Goal: Task Accomplishment & Management: Manage account settings

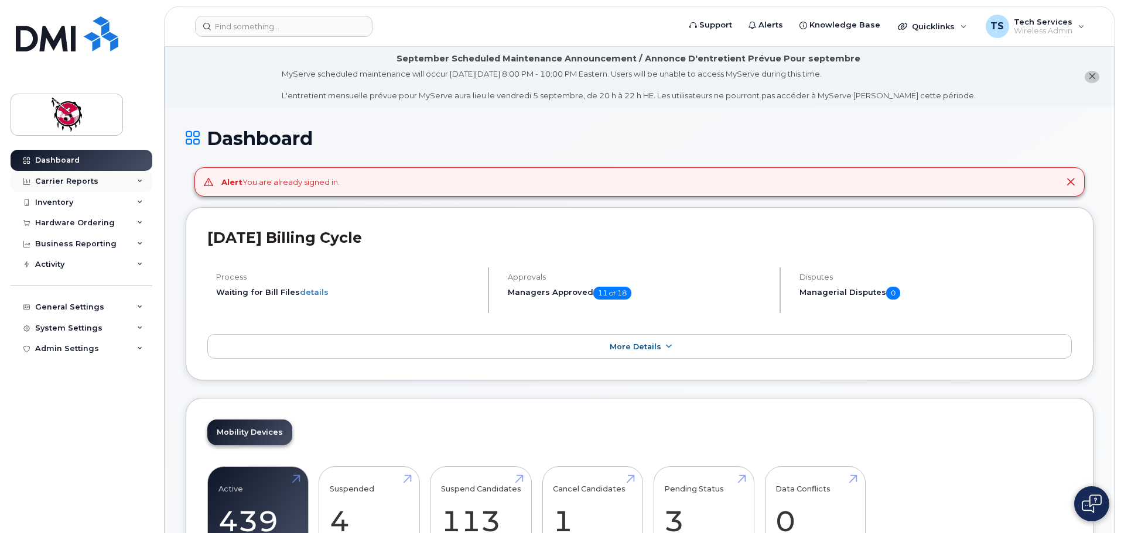
click at [70, 183] on div "Carrier Reports" at bounding box center [66, 181] width 63 height 9
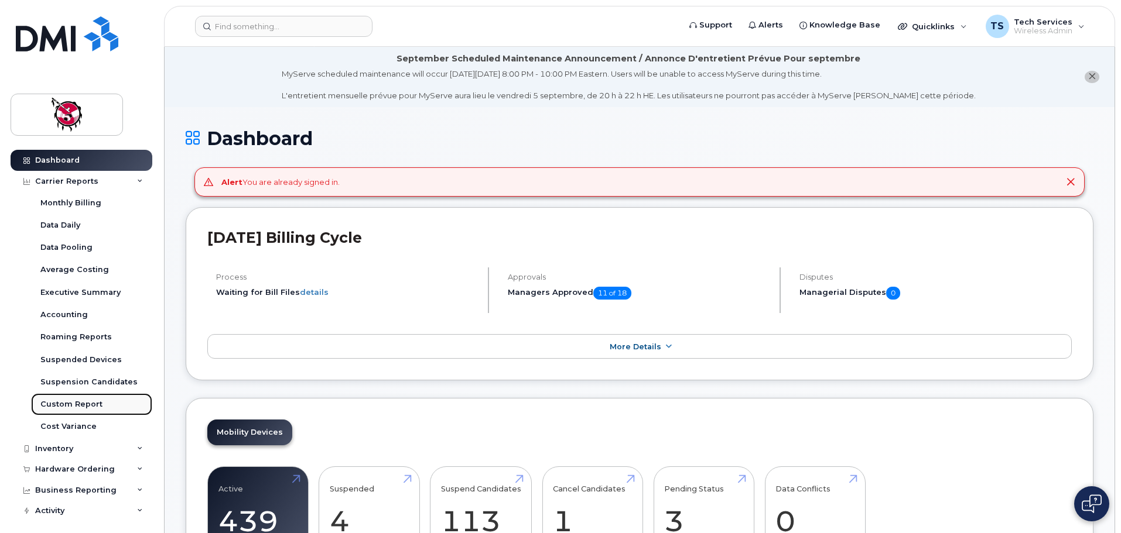
click at [84, 402] on div "Custom Report" at bounding box center [71, 404] width 62 height 11
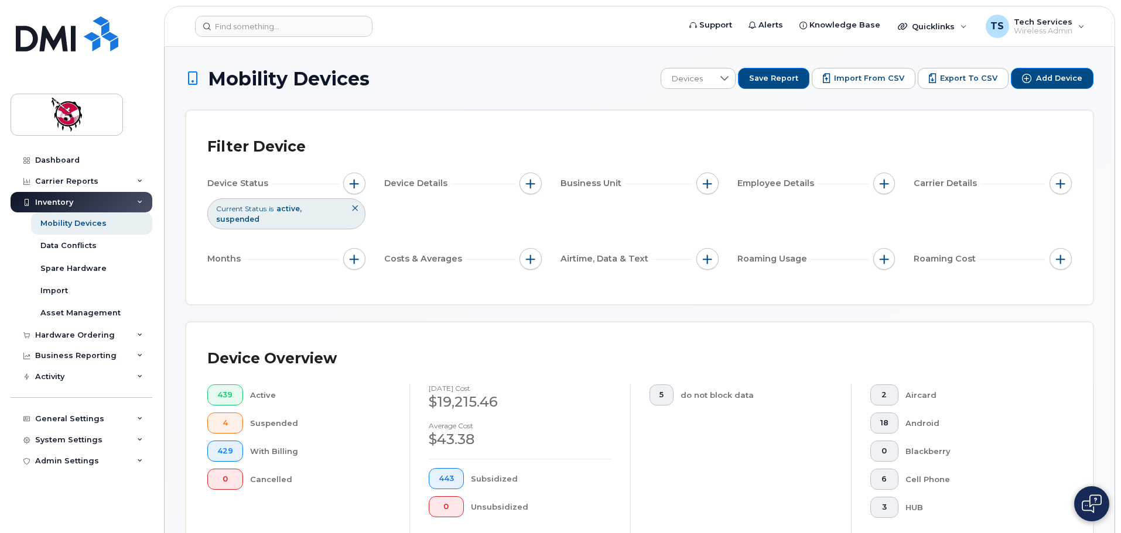
scroll to position [176, 0]
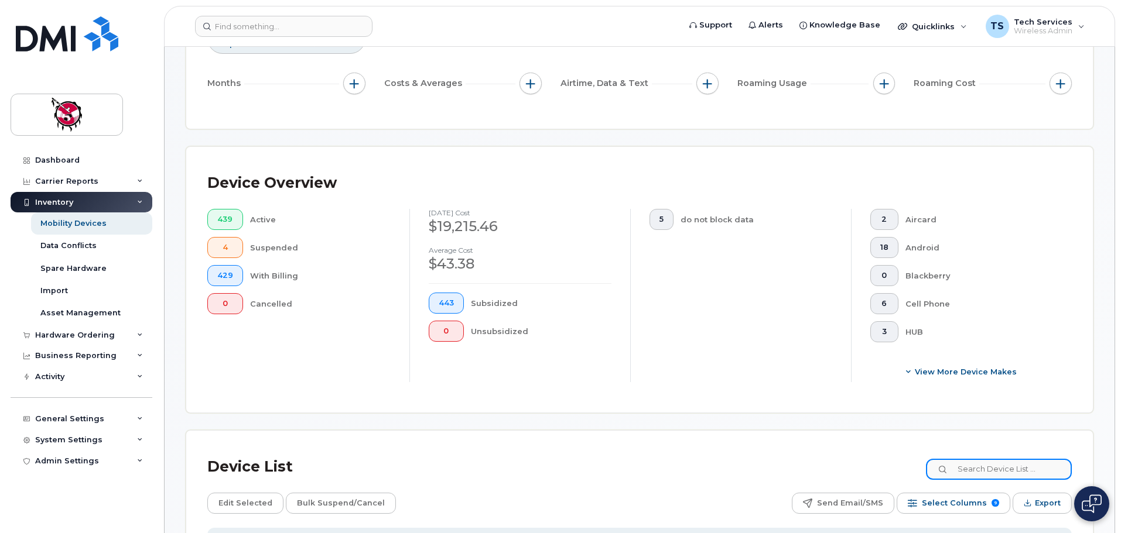
click at [994, 461] on input at bounding box center [999, 469] width 146 height 21
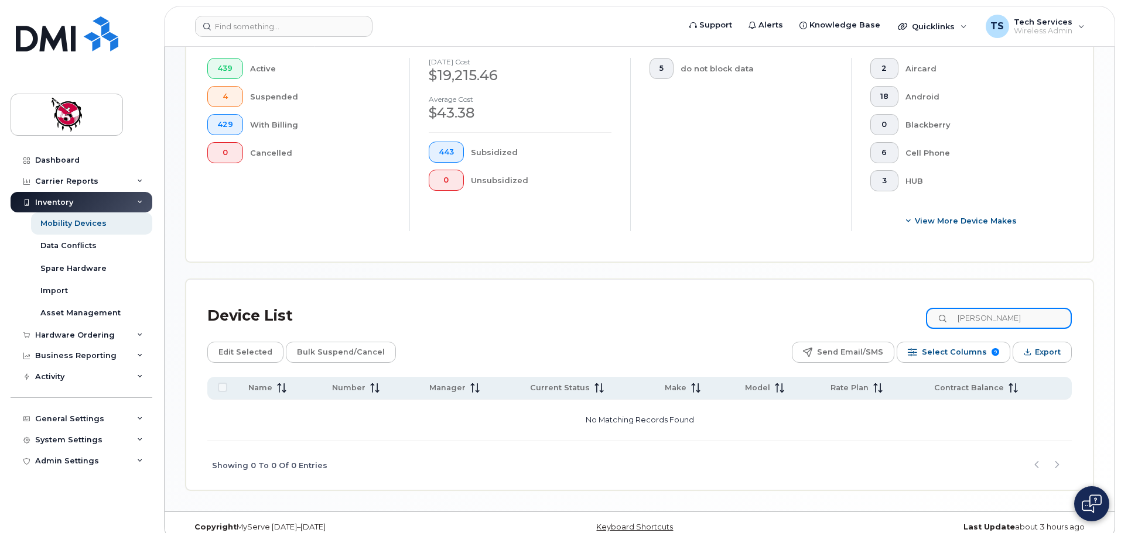
scroll to position [333, 0]
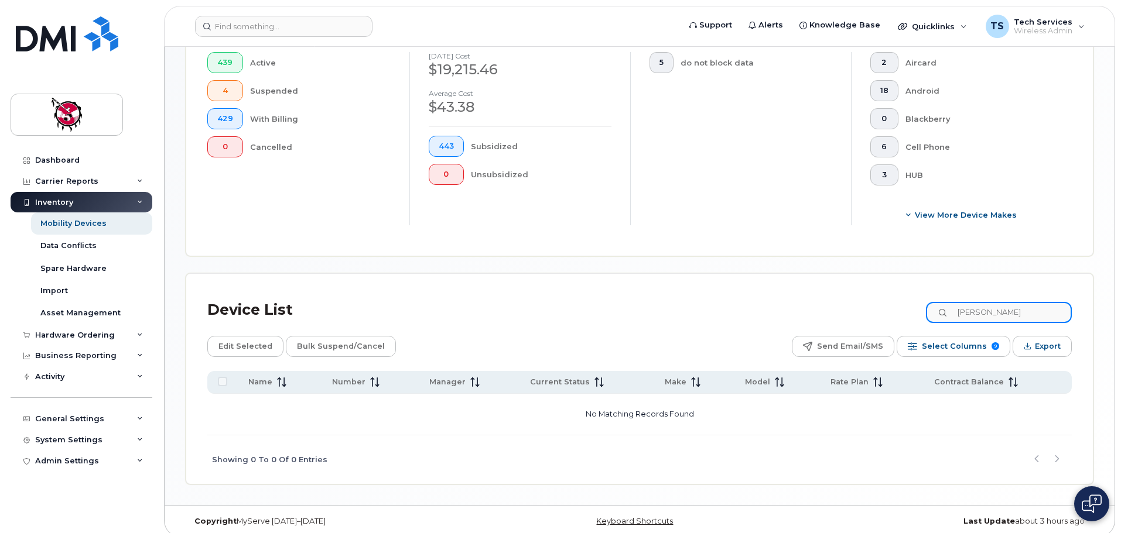
drag, startPoint x: 1011, startPoint y: 303, endPoint x: 913, endPoint y: 307, distance: 97.8
click at [912, 307] on div "Device List robbie" at bounding box center [639, 310] width 864 height 30
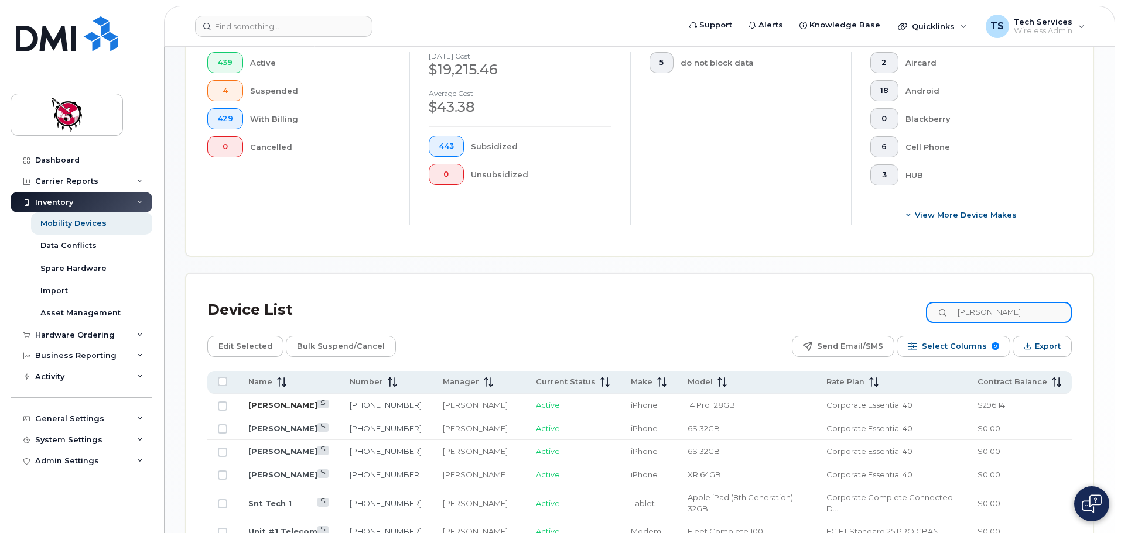
type input "brian"
click at [307, 400] on link "Brian Richardson" at bounding box center [282, 404] width 69 height 9
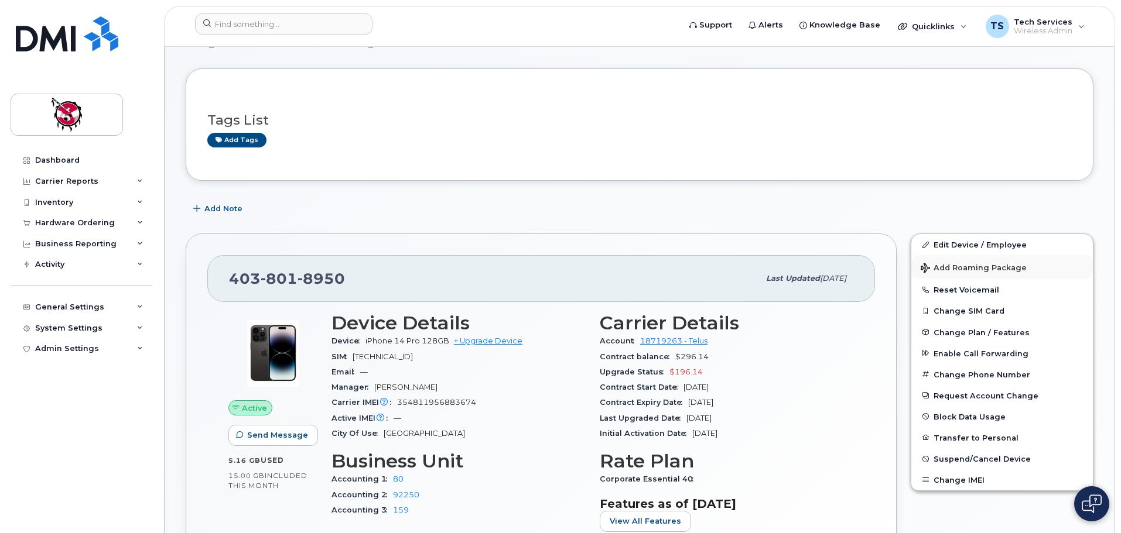
scroll to position [117, 0]
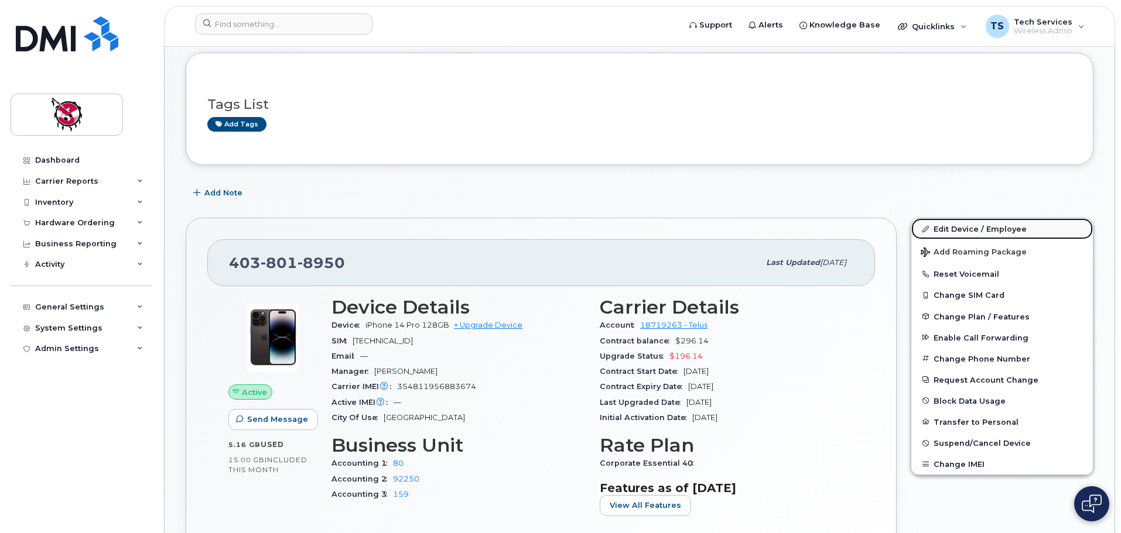
click at [957, 227] on link "Edit Device / Employee" at bounding box center [1002, 228] width 182 height 21
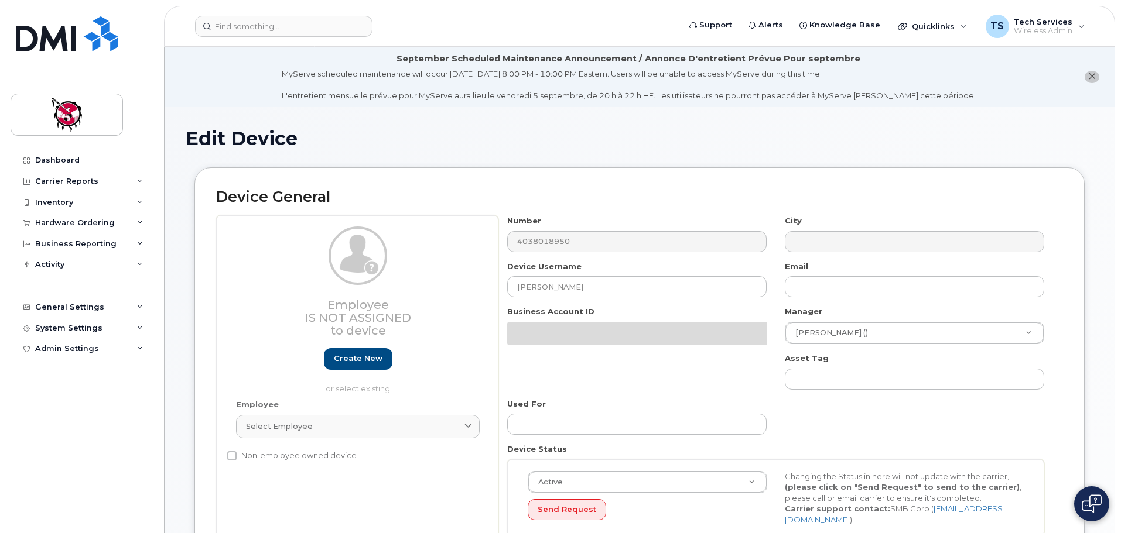
select select "10363"
select select "10349"
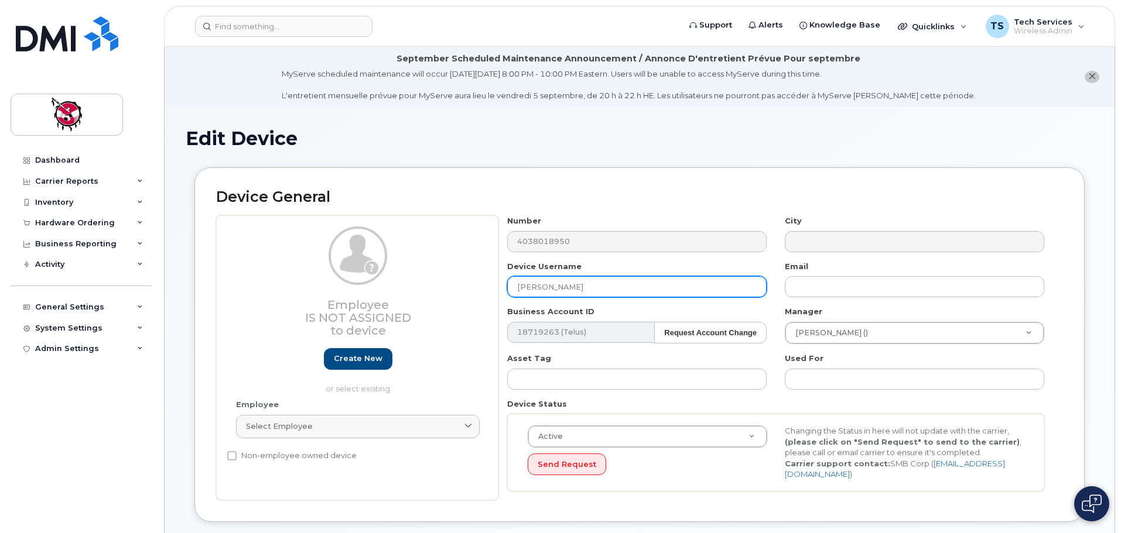
drag, startPoint x: 607, startPoint y: 287, endPoint x: 478, endPoint y: 287, distance: 128.8
click at [479, 287] on div "Employee Is not assigned to device Create new or select existing Employee Selec…" at bounding box center [639, 357] width 847 height 285
type input "Robbie Gordon"
click at [1092, 78] on icon "close notification" at bounding box center [1092, 77] width 8 height 8
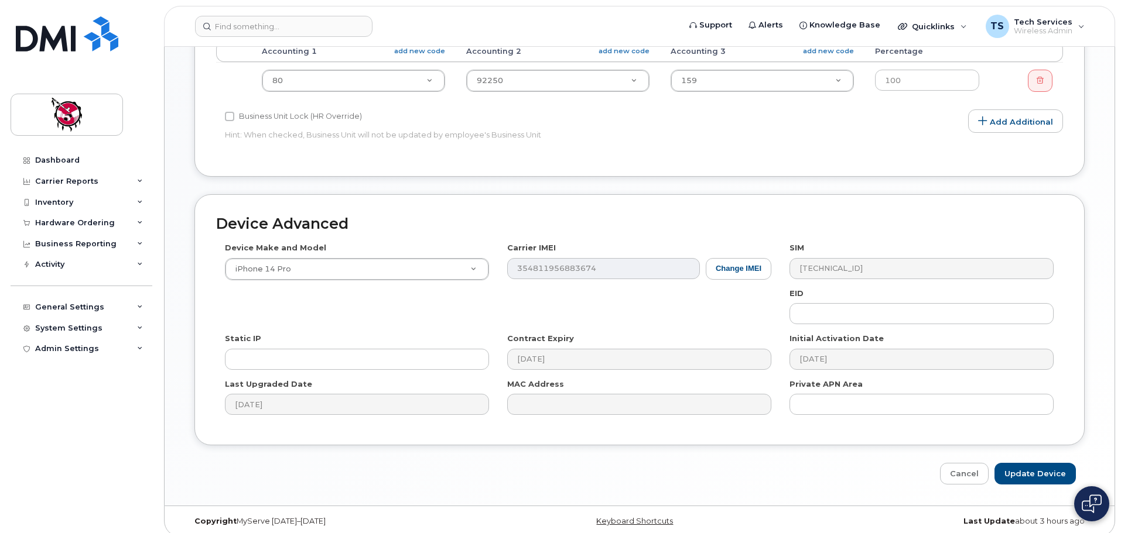
scroll to position [497, 0]
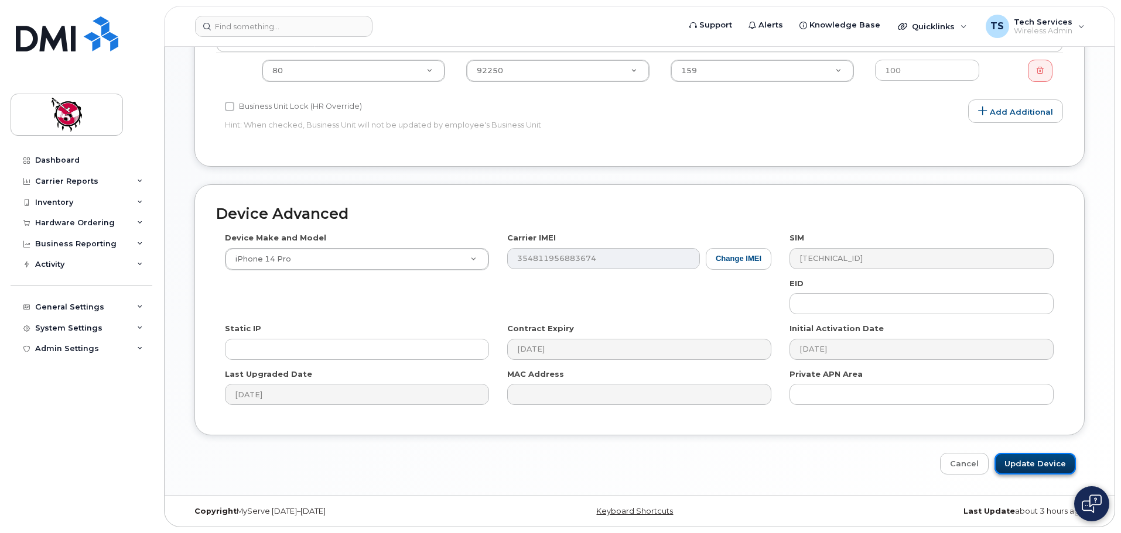
click at [1032, 461] on input "Update Device" at bounding box center [1034, 464] width 81 height 22
type input "Saving..."
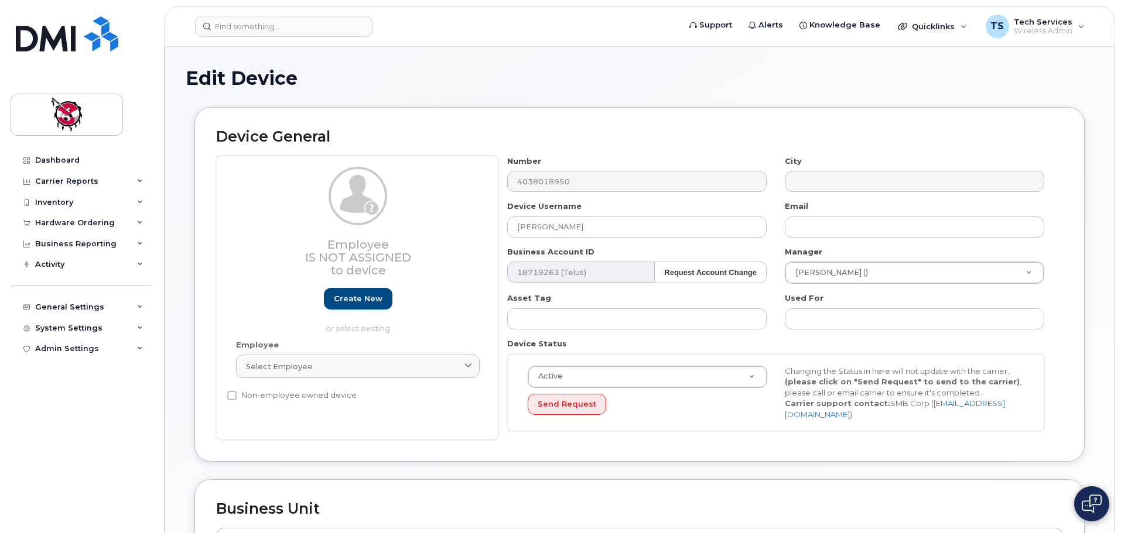
select select "10363"
select select "10349"
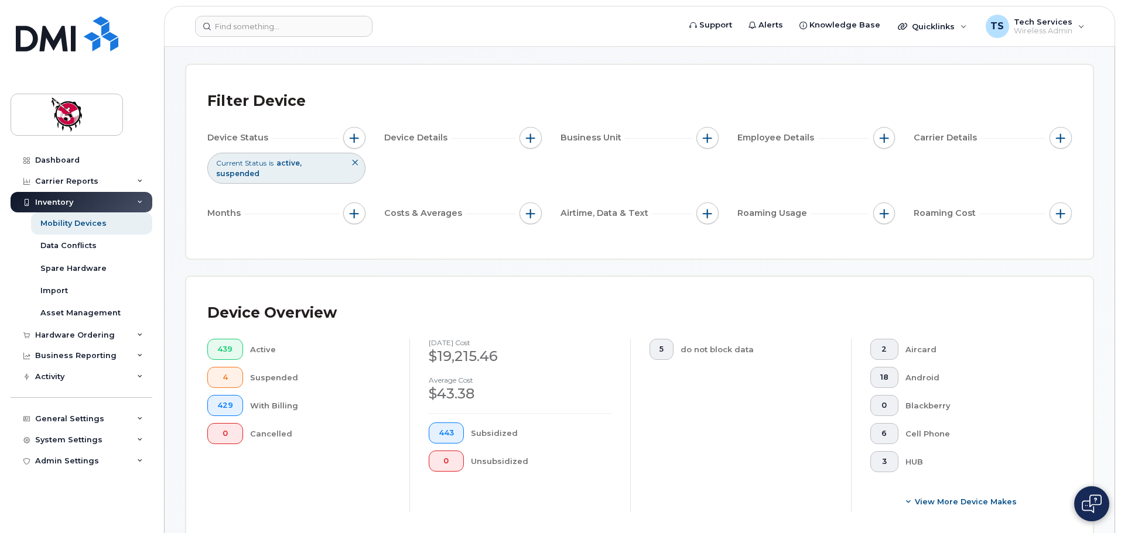
scroll to position [272, 0]
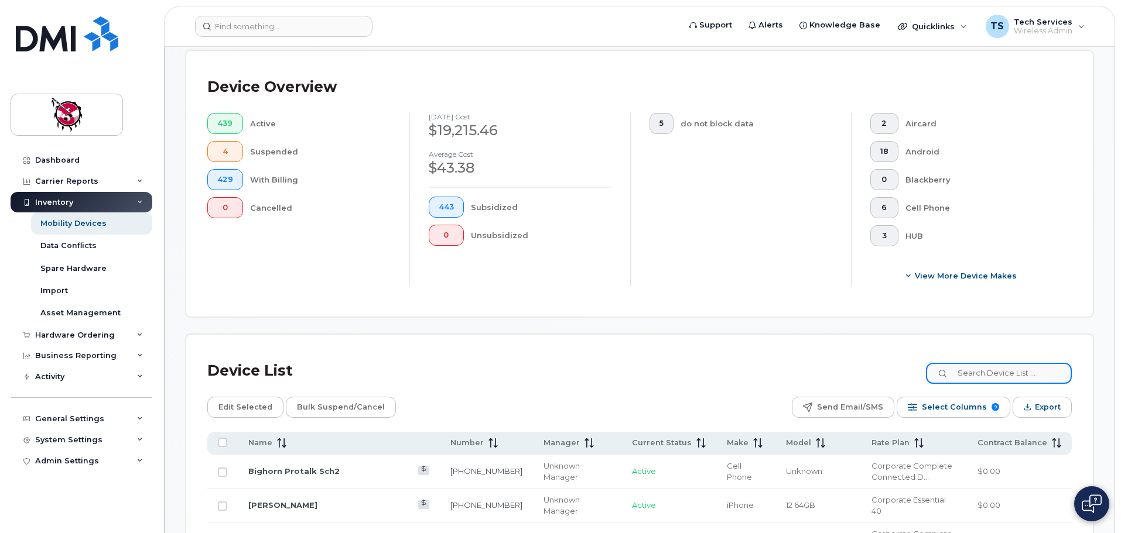
click at [1008, 363] on input at bounding box center [999, 373] width 146 height 21
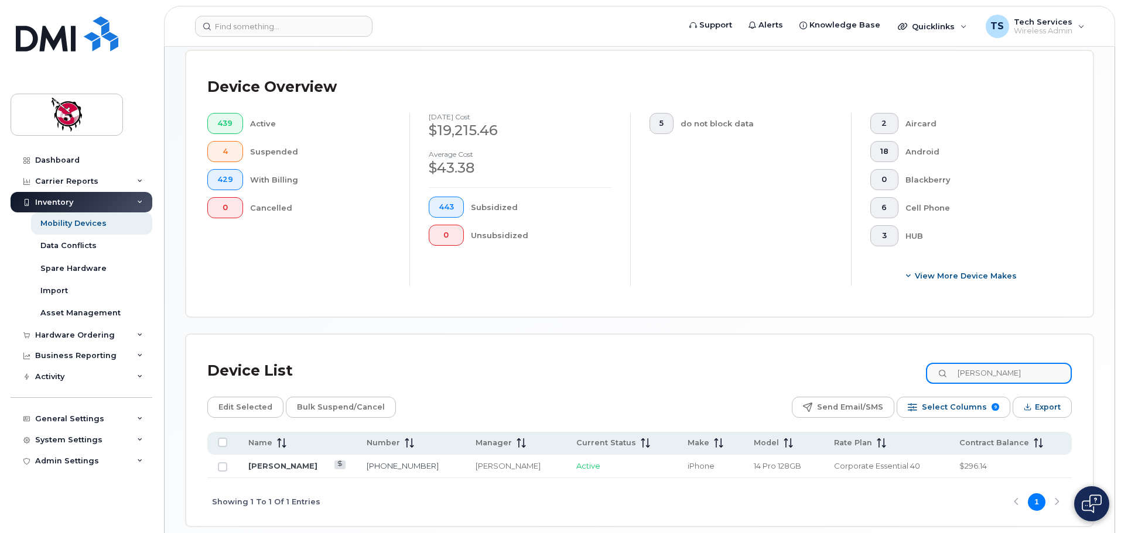
drag, startPoint x: 1011, startPoint y: 367, endPoint x: 921, endPoint y: 375, distance: 90.6
click at [921, 375] on div "Device List [PERSON_NAME]" at bounding box center [639, 371] width 864 height 30
type input "[PERSON_NAME]"
click at [290, 461] on link "[PERSON_NAME]" at bounding box center [282, 465] width 69 height 9
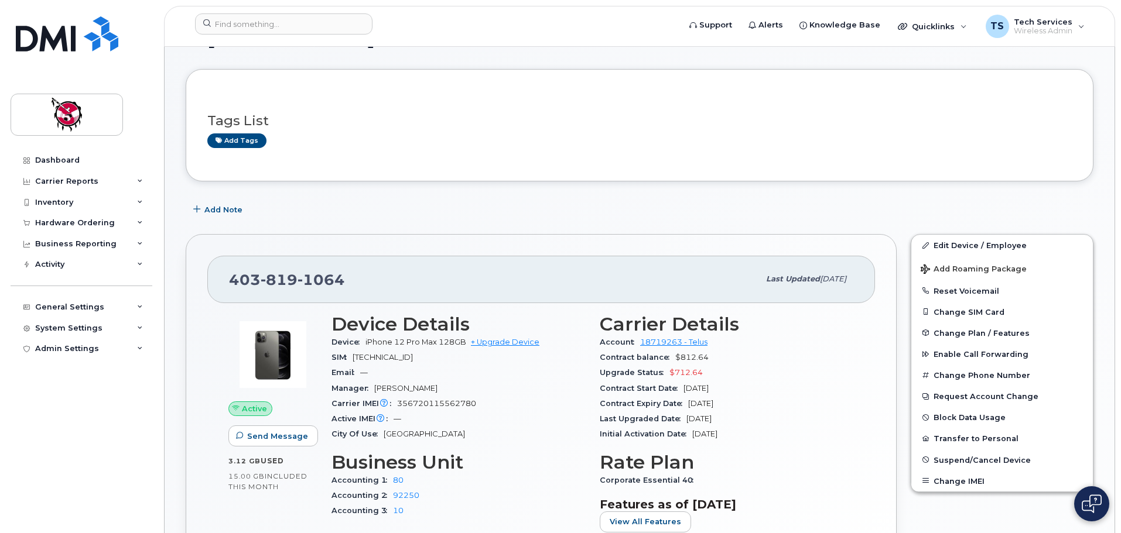
scroll to position [176, 0]
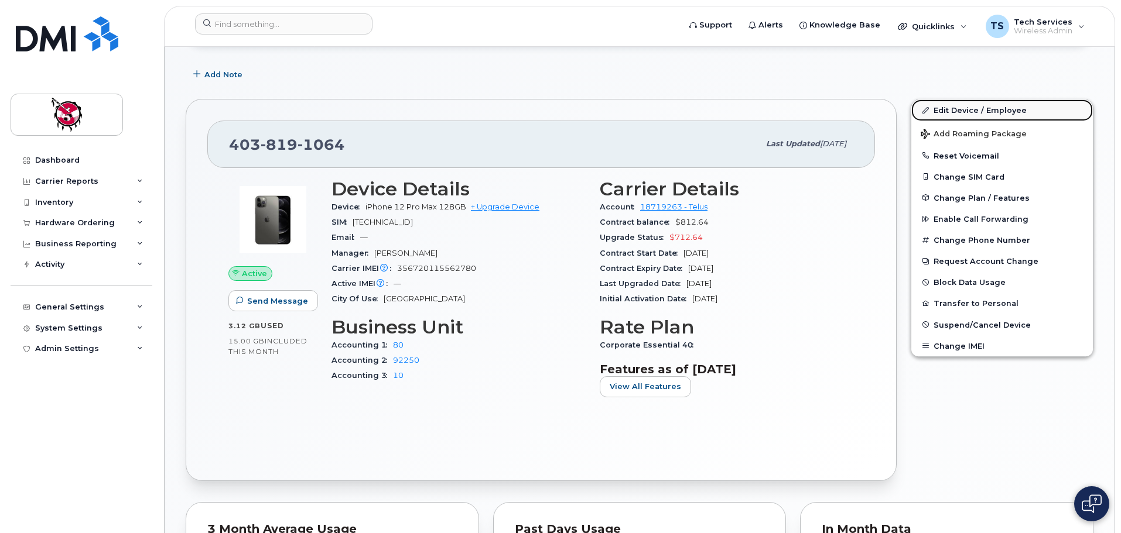
click at [938, 104] on link "Edit Device / Employee" at bounding box center [1002, 110] width 182 height 21
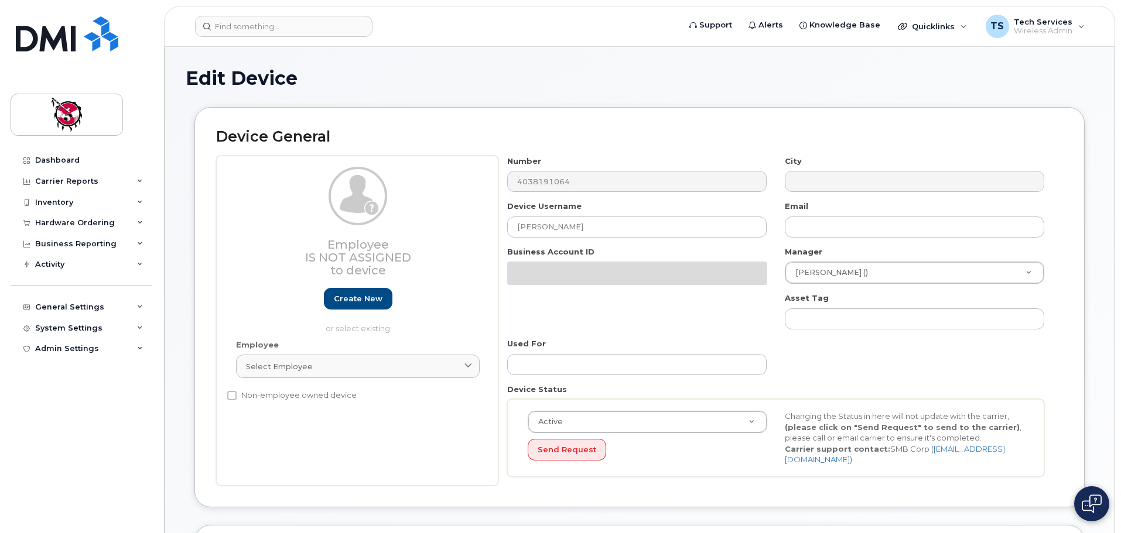
select select "10363"
select select "10349"
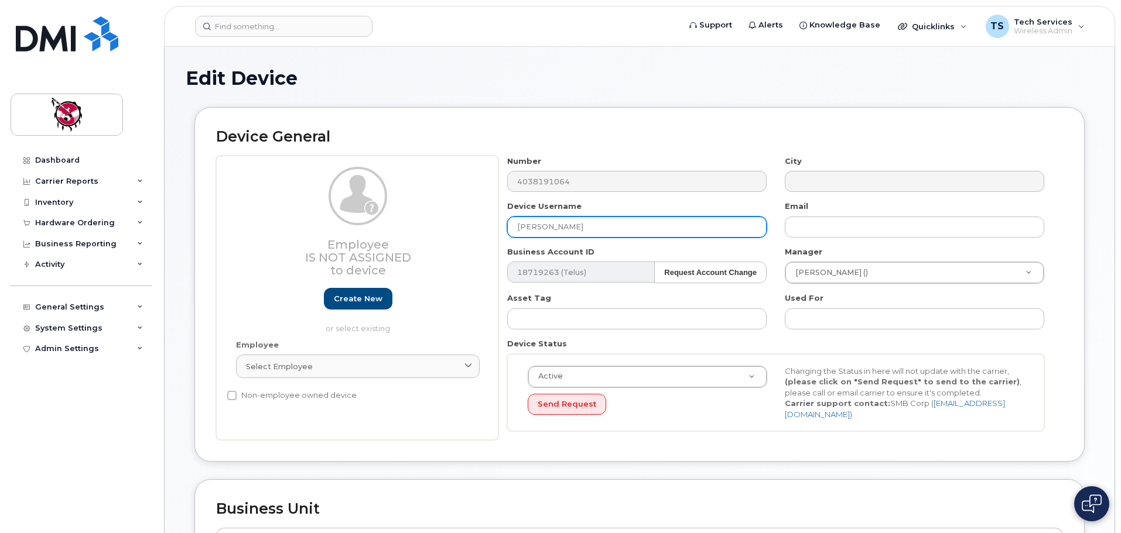
drag, startPoint x: 601, startPoint y: 228, endPoint x: 465, endPoint y: 228, distance: 135.3
click at [465, 228] on div "Employee Is not assigned to device Create new or select existing Employee Selec…" at bounding box center [639, 298] width 847 height 285
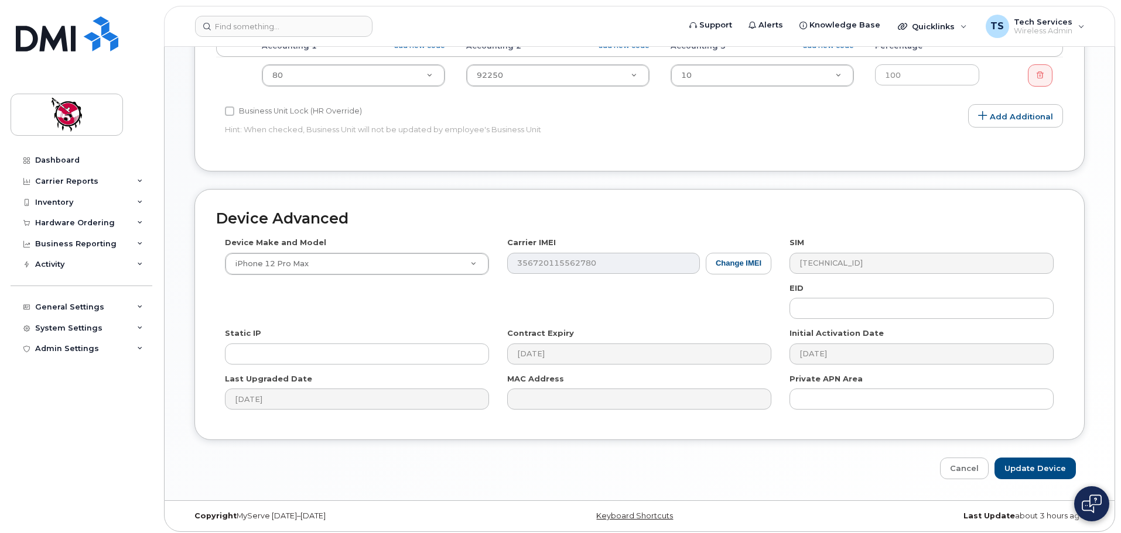
scroll to position [497, 0]
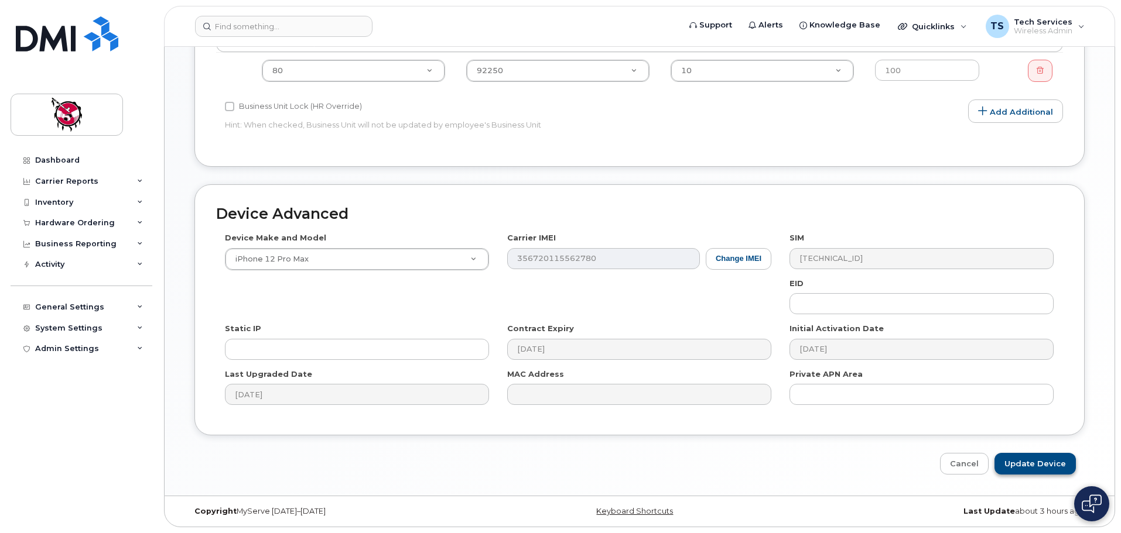
type input "[DEMOGRAPHIC_DATA][PERSON_NAME]"
click at [1041, 467] on input "Update Device" at bounding box center [1034, 464] width 81 height 22
type input "Saving..."
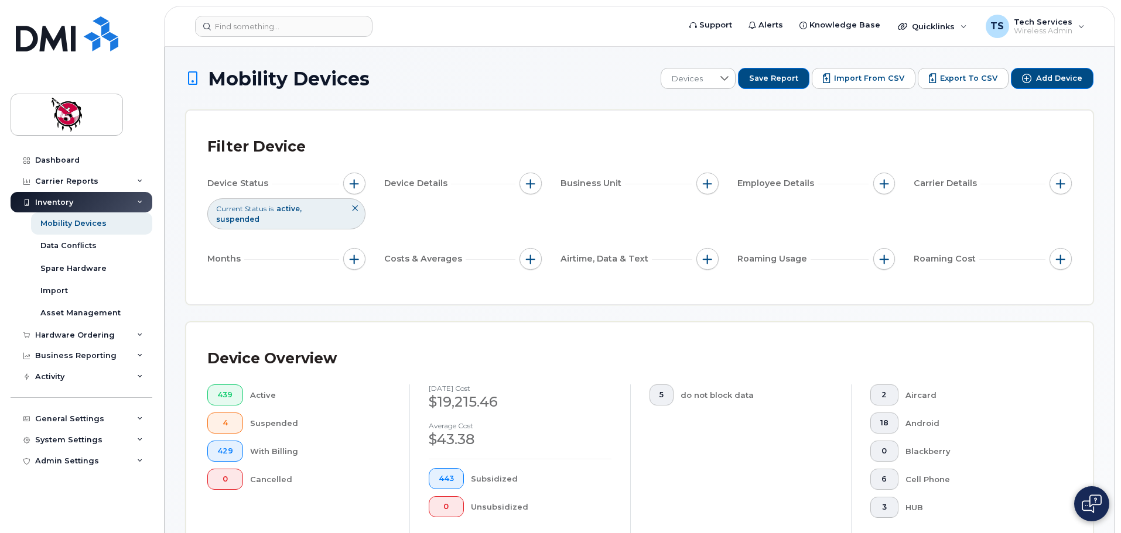
scroll to position [234, 0]
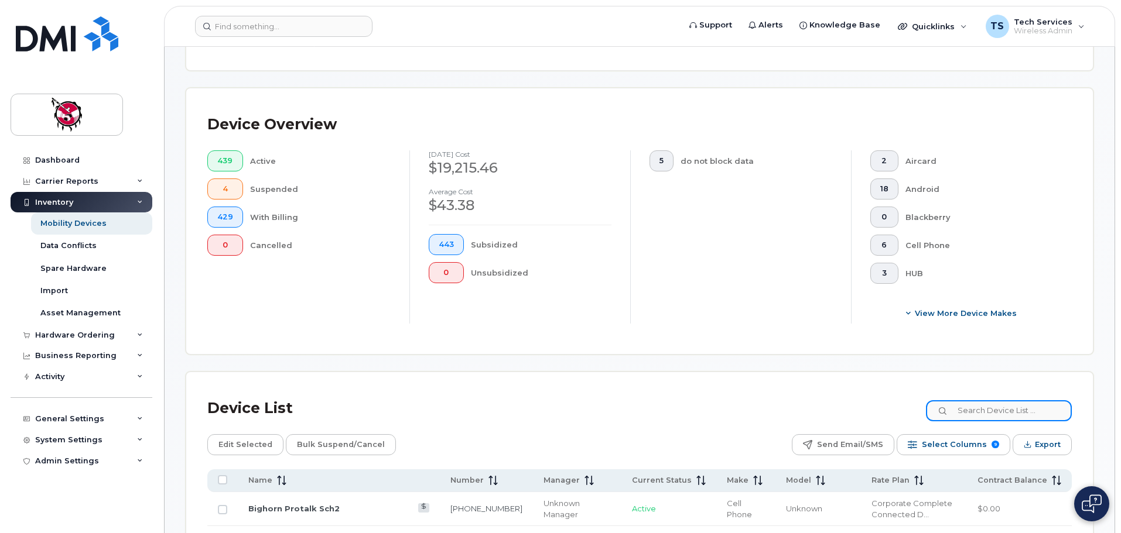
click at [992, 400] on input at bounding box center [999, 410] width 146 height 21
type input "k"
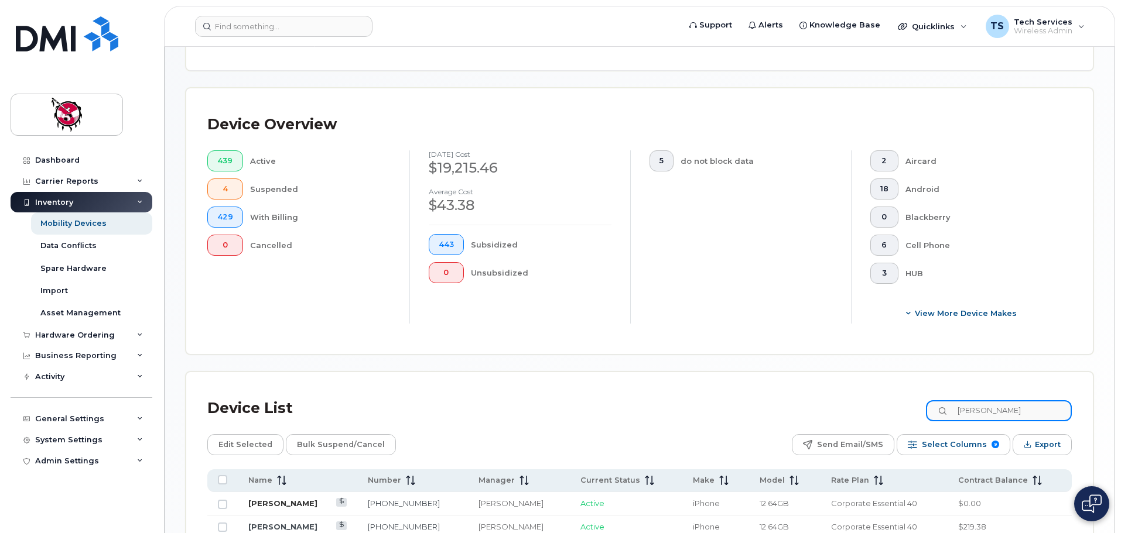
type input "brenda"
click at [272, 499] on link "Brenda Turner" at bounding box center [282, 503] width 69 height 9
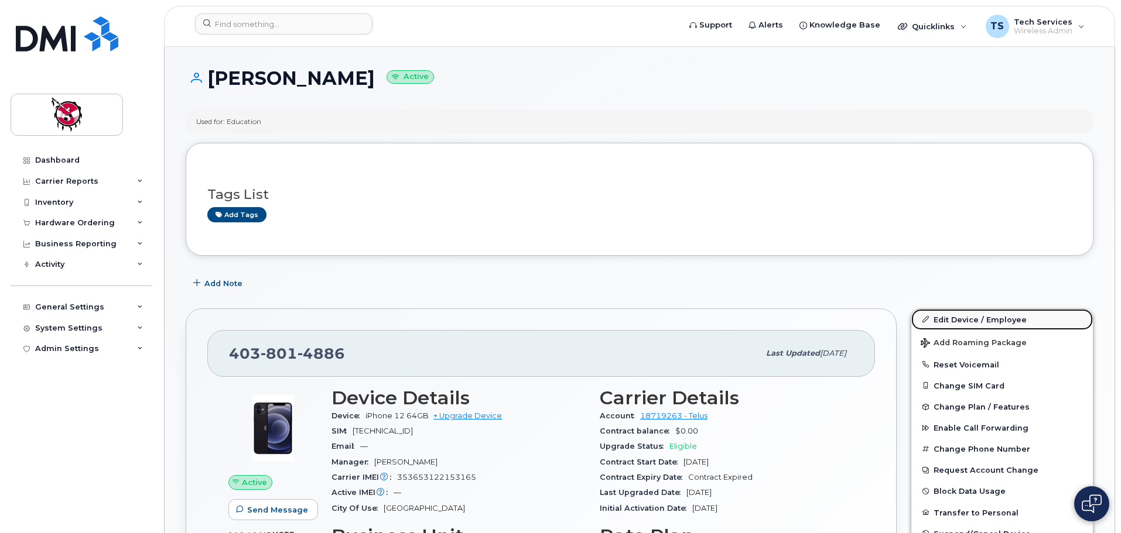
click at [960, 320] on link "Edit Device / Employee" at bounding box center [1002, 319] width 182 height 21
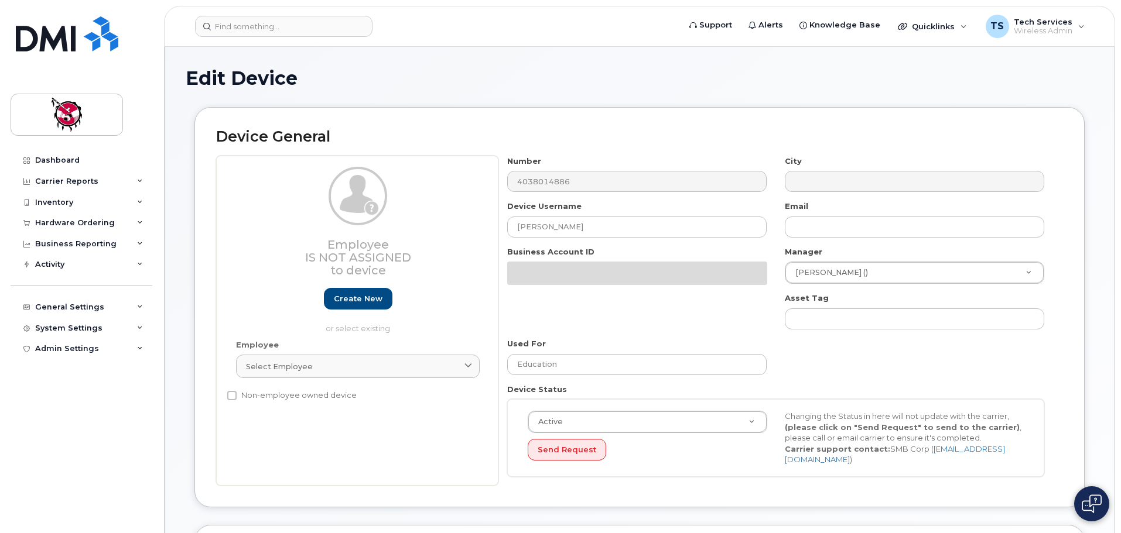
select select "10363"
select select "10349"
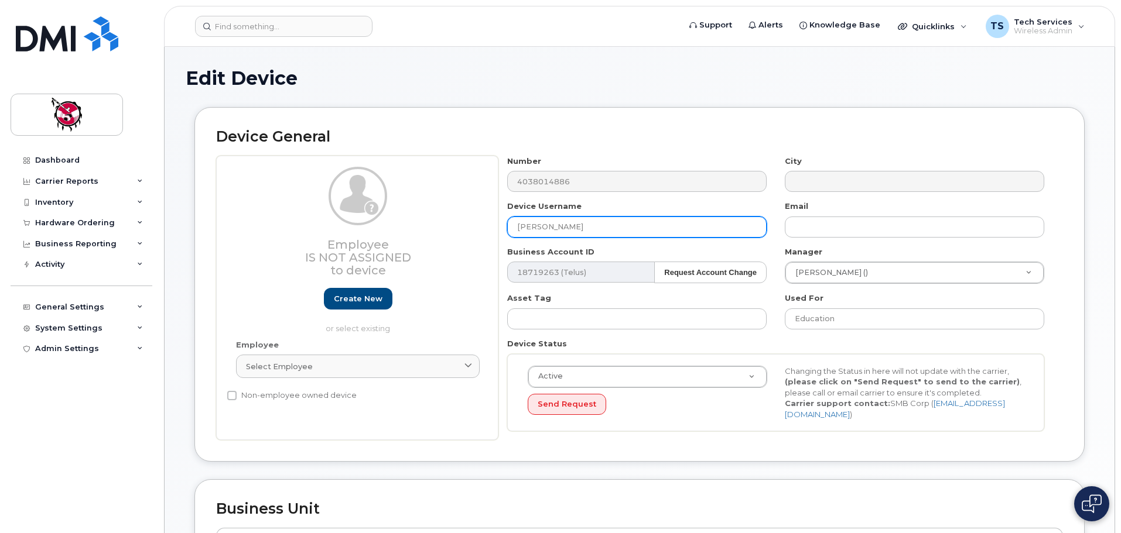
drag, startPoint x: 588, startPoint y: 225, endPoint x: 467, endPoint y: 222, distance: 120.7
click at [477, 222] on div "Employee Is not assigned to device Create new or select existing Employee Selec…" at bounding box center [639, 298] width 847 height 285
paste input "Darcella Kasokeo"
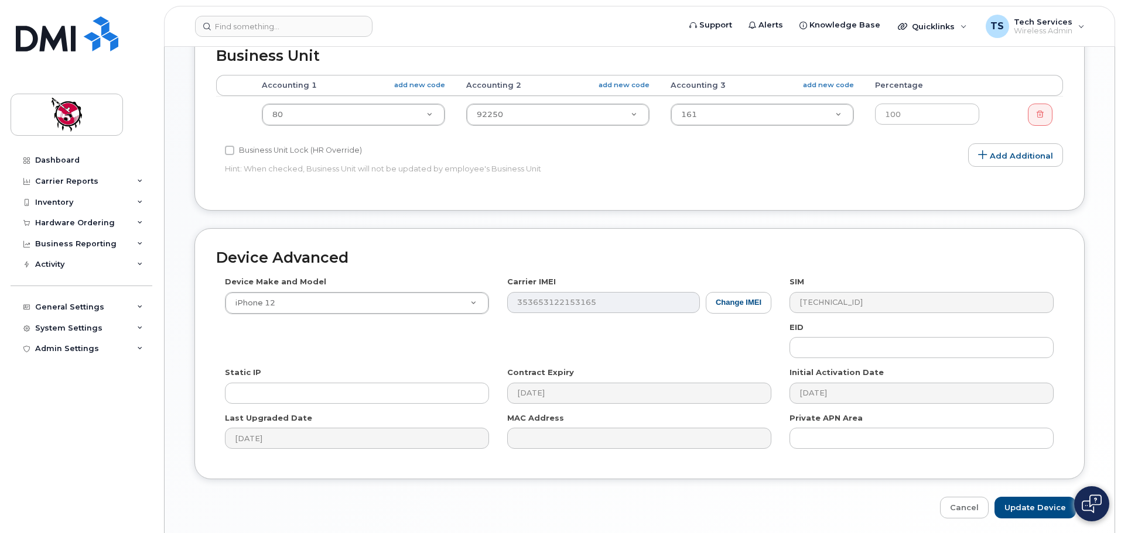
scroll to position [497, 0]
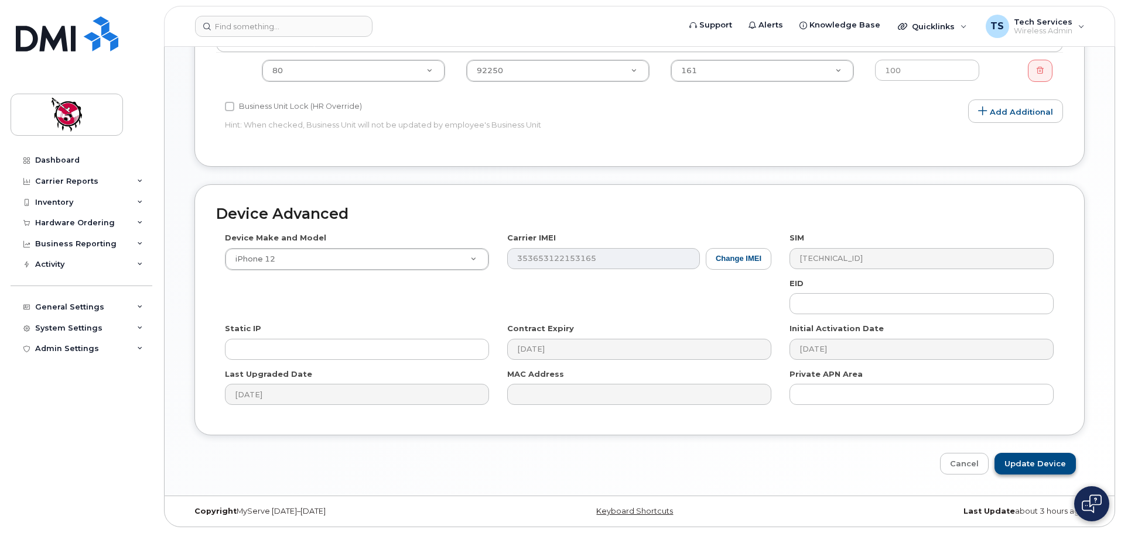
type input "Darcella Kasokeo"
click at [1050, 465] on input "Update Device" at bounding box center [1034, 464] width 81 height 22
type input "Saving..."
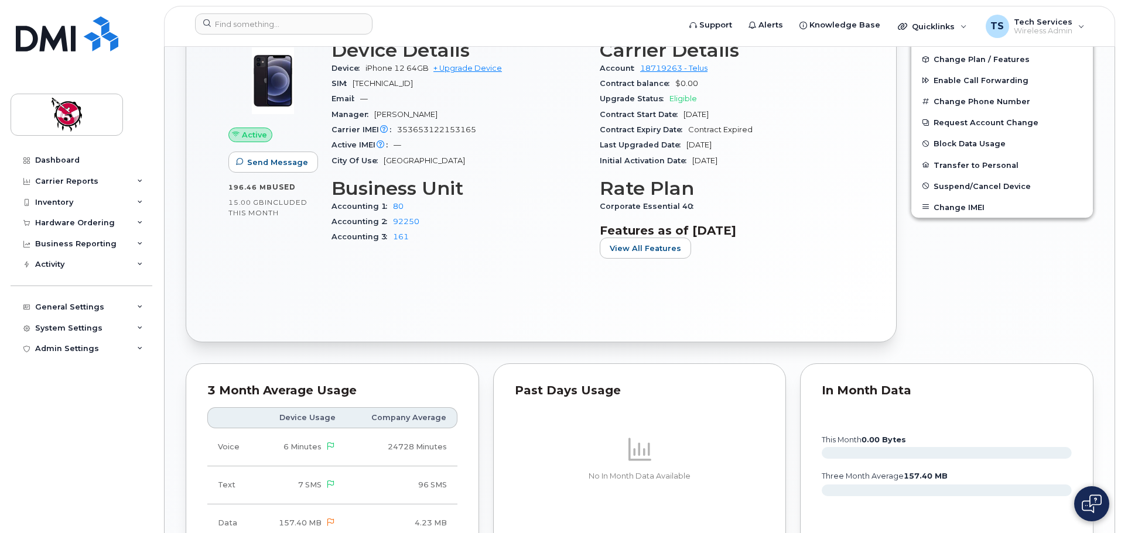
scroll to position [351, 0]
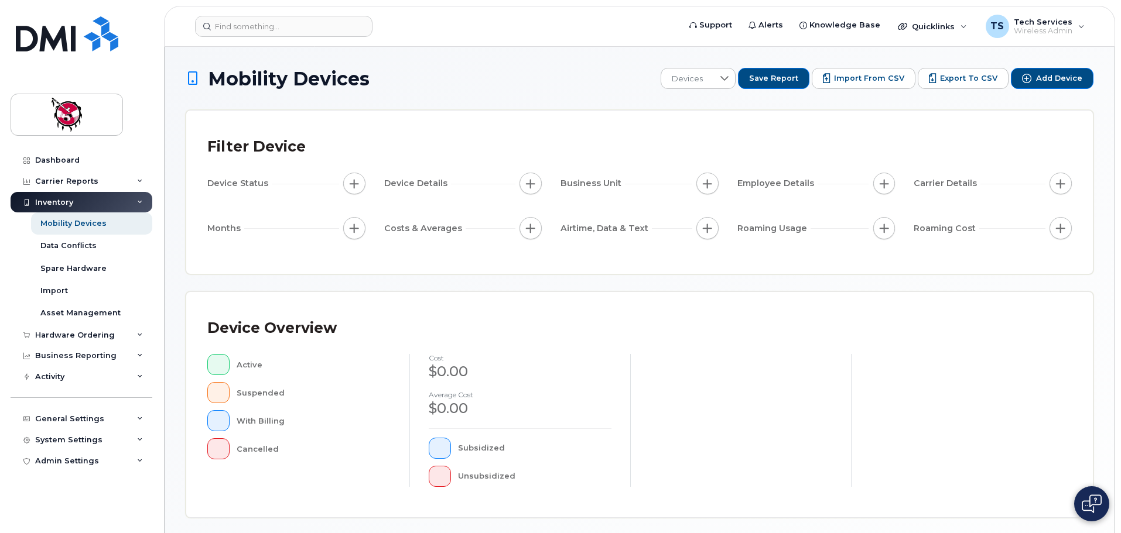
scroll to position [272, 0]
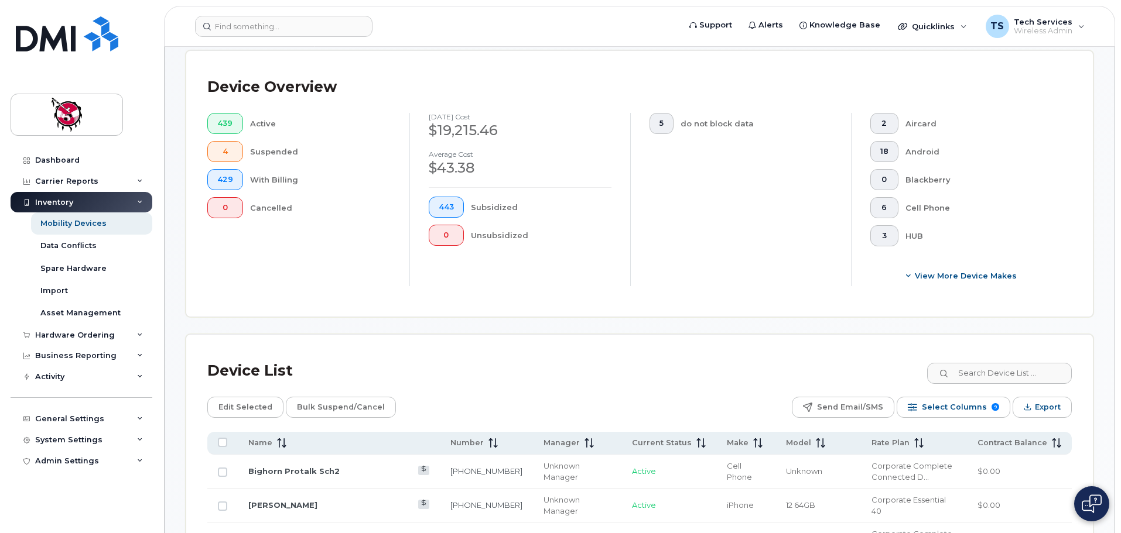
click at [988, 303] on div "Device Overview 439 Active 4 Suspended 429 With Billing 0 Cancelled August 2025…" at bounding box center [639, 184] width 906 height 266
click at [1003, 365] on input at bounding box center [999, 373] width 146 height 21
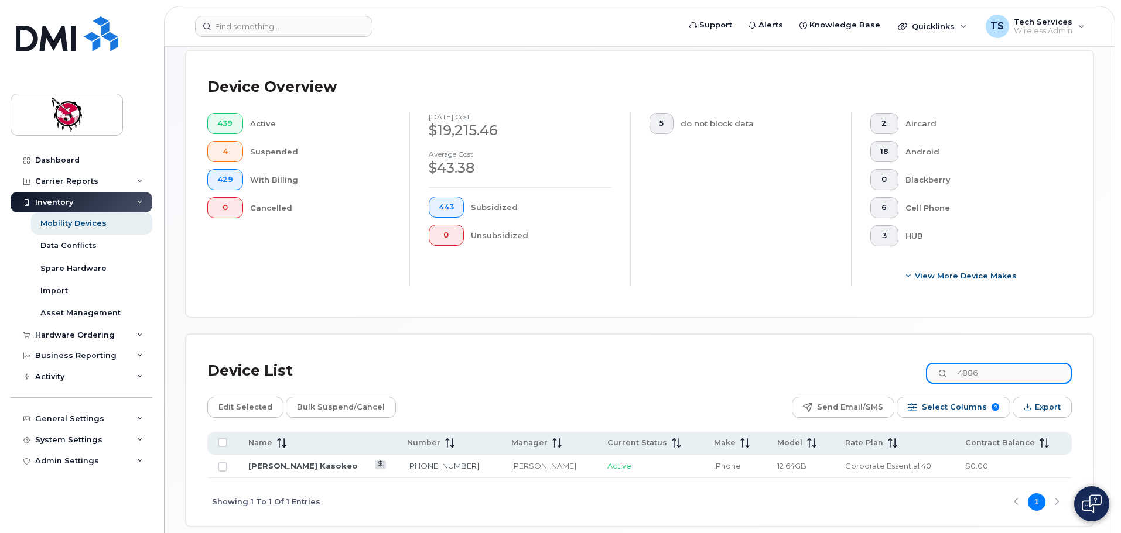
drag, startPoint x: 997, startPoint y: 367, endPoint x: 921, endPoint y: 361, distance: 76.3
click at [921, 361] on div "Device List 4886" at bounding box center [639, 371] width 864 height 30
type input "b"
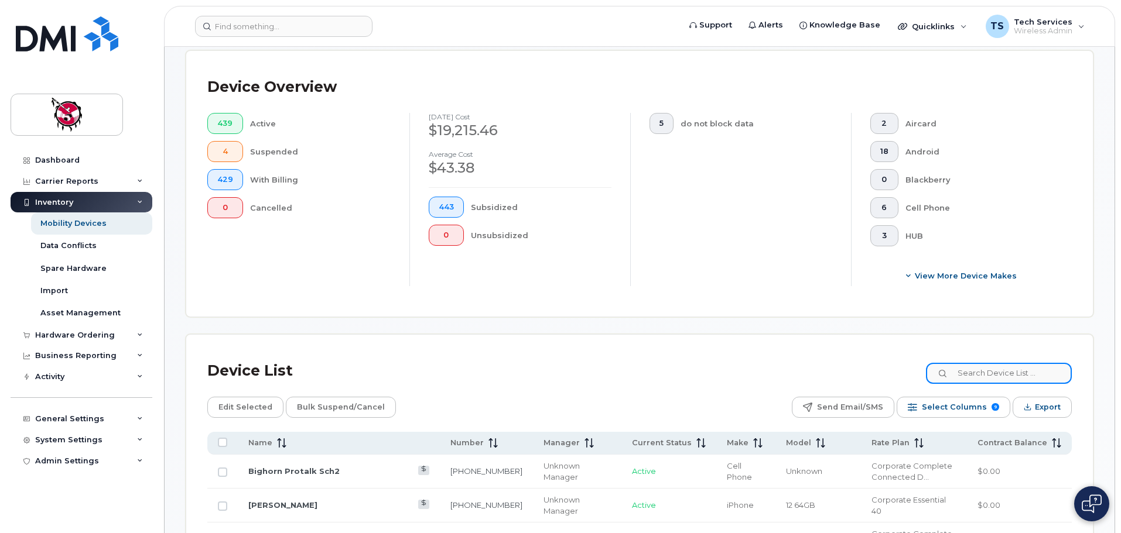
click at [992, 369] on input at bounding box center [999, 373] width 146 height 21
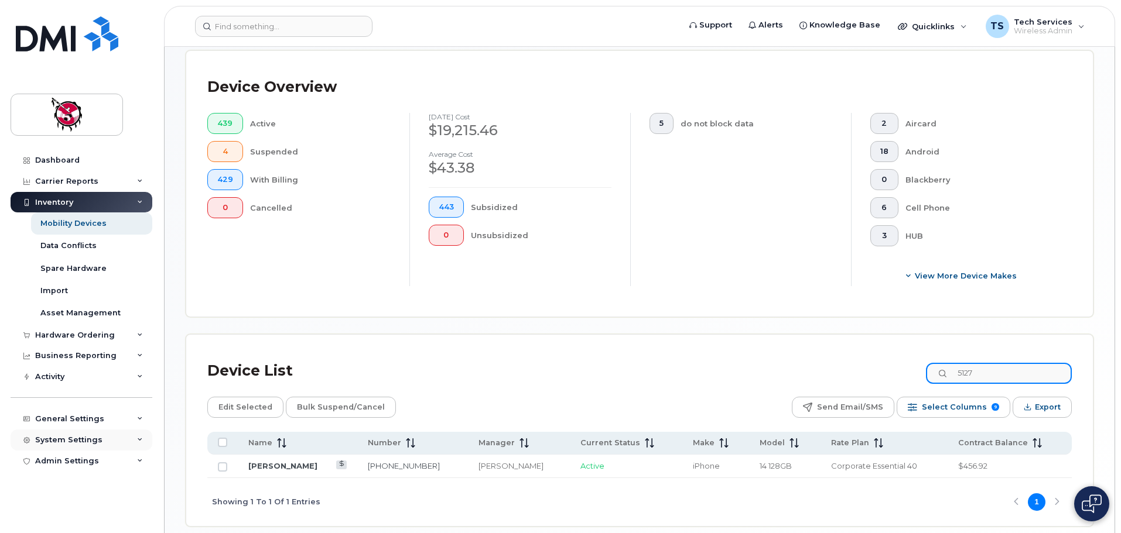
type input "5127"
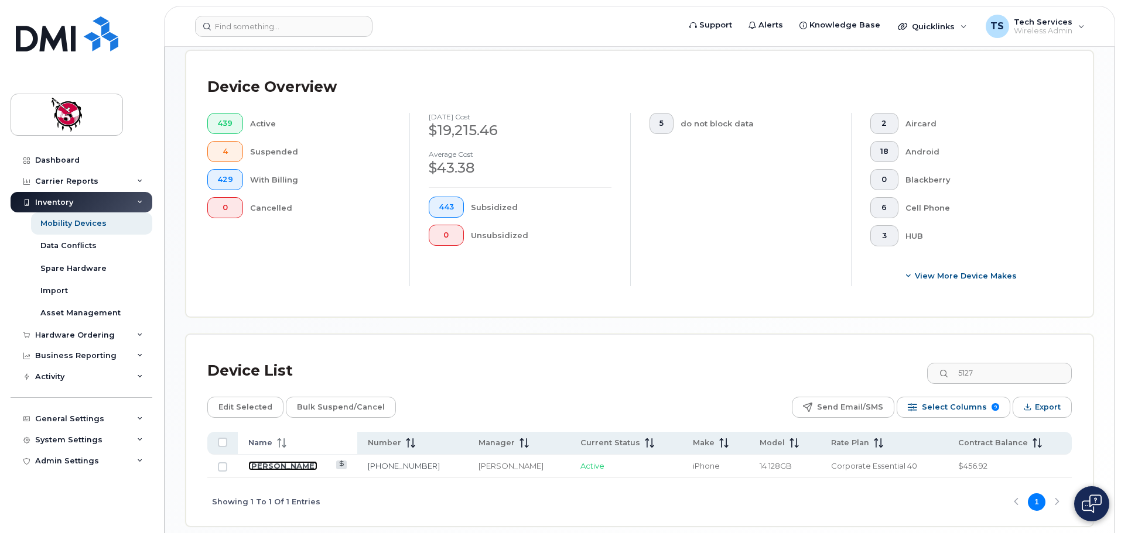
drag, startPoint x: 282, startPoint y: 456, endPoint x: 289, endPoint y: 440, distance: 16.8
click at [282, 461] on link "[PERSON_NAME]" at bounding box center [282, 465] width 69 height 9
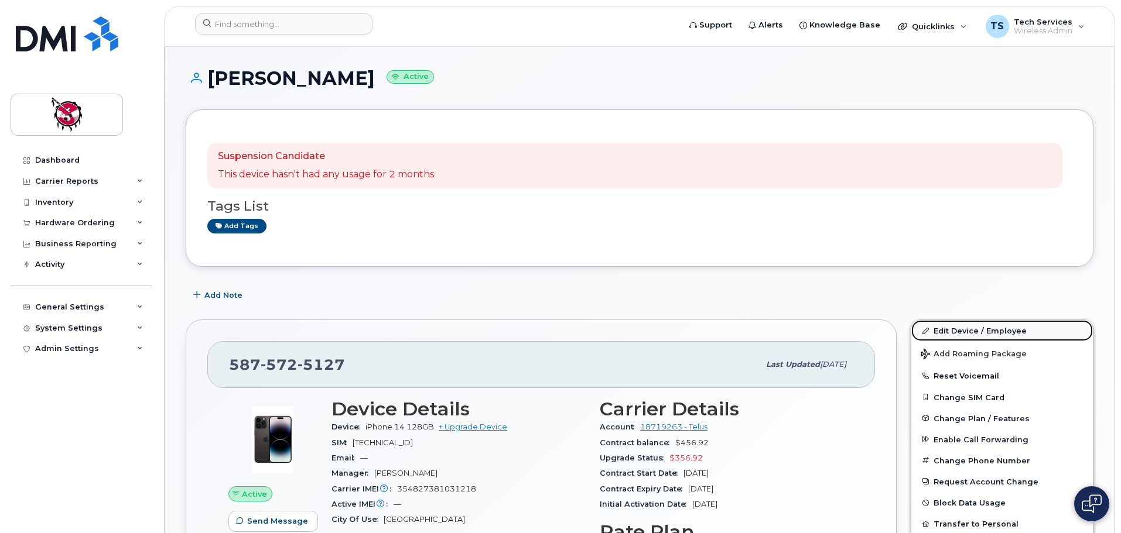
click at [967, 329] on link "Edit Device / Employee" at bounding box center [1002, 330] width 182 height 21
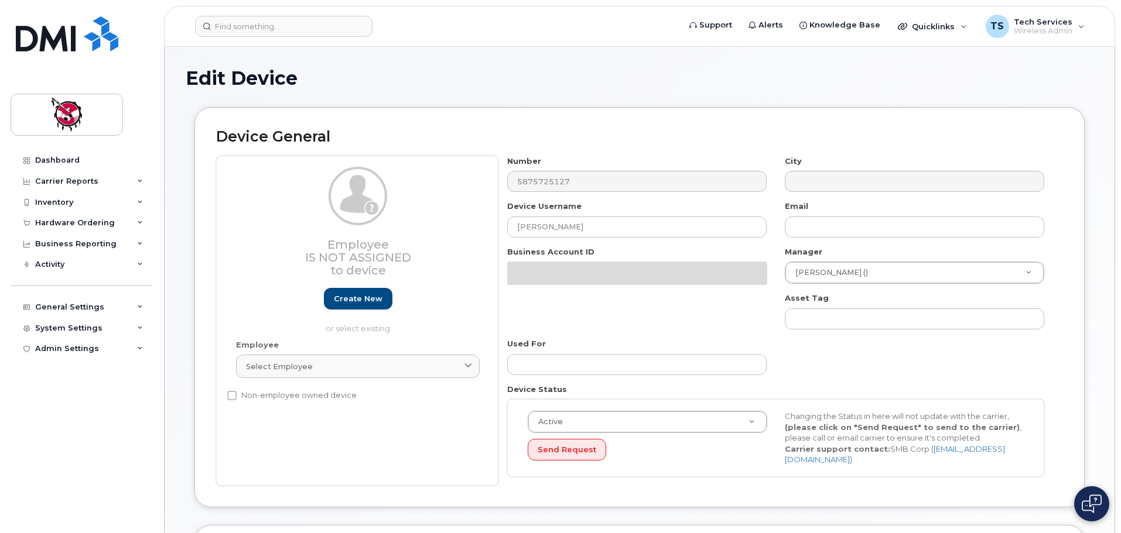
select select "10354"
select select "10349"
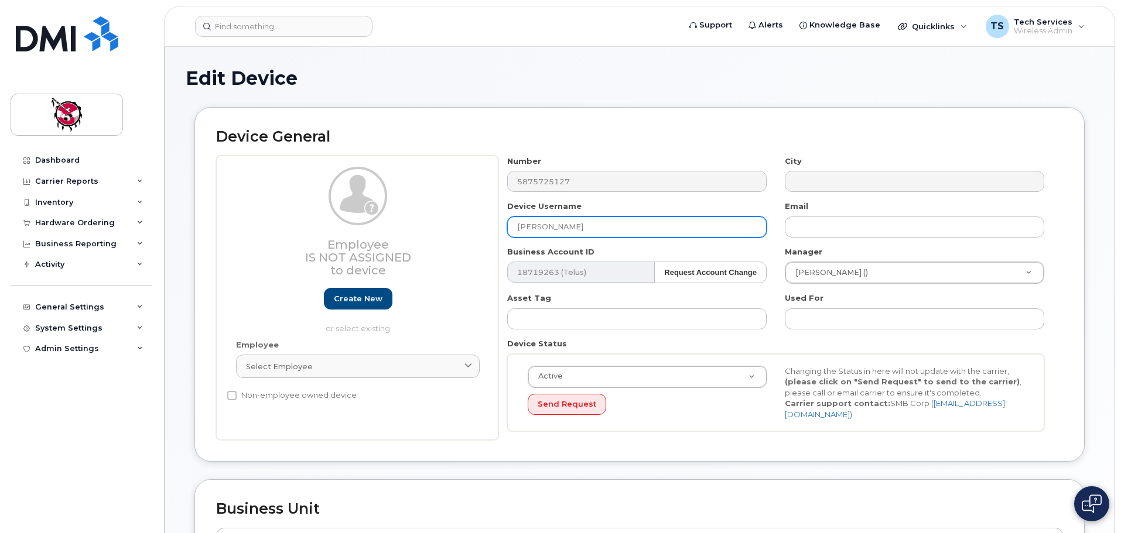
click at [587, 222] on input "[PERSON_NAME]" at bounding box center [636, 227] width 259 height 21
drag, startPoint x: 615, startPoint y: 225, endPoint x: 457, endPoint y: 225, distance: 157.5
click at [457, 225] on div "Employee Is not assigned to device Create new or select existing Employee Selec…" at bounding box center [639, 298] width 847 height 285
paste input "[PERSON_NAME]"
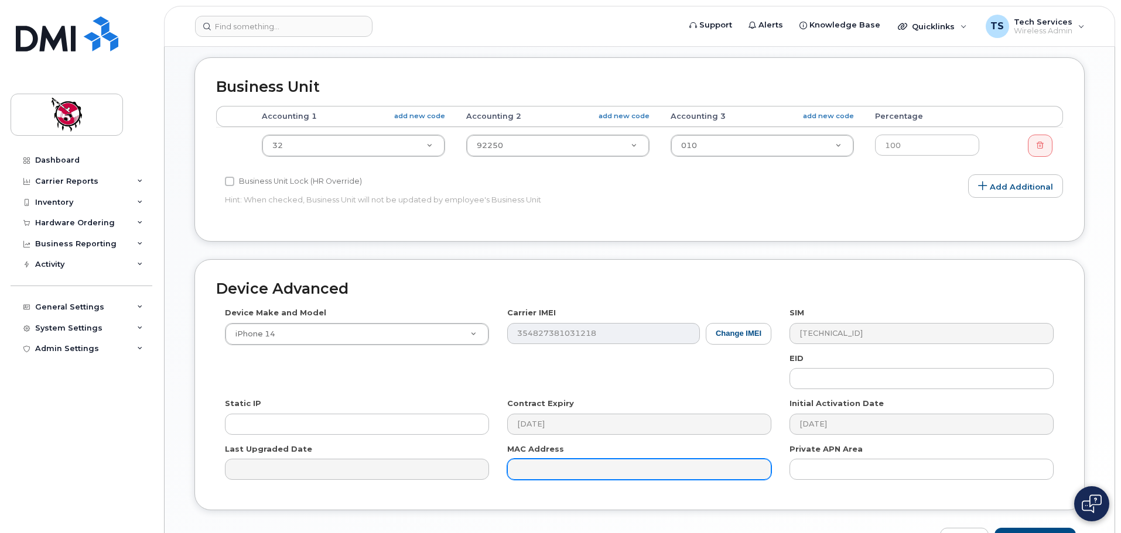
scroll to position [497, 0]
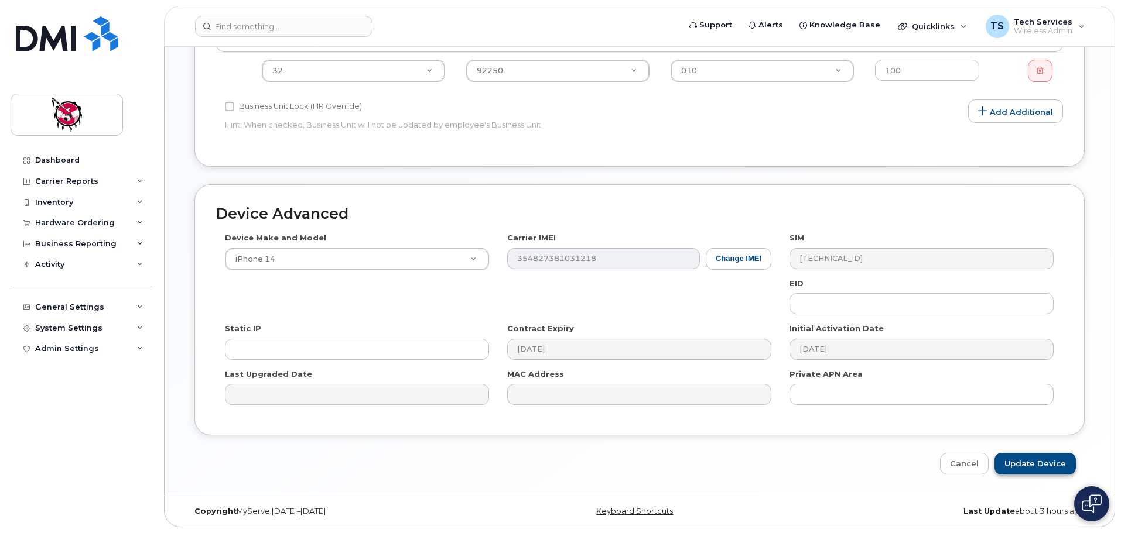
type input "[PERSON_NAME]"
click at [1036, 464] on input "Update Device" at bounding box center [1034, 464] width 81 height 22
type input "Saving..."
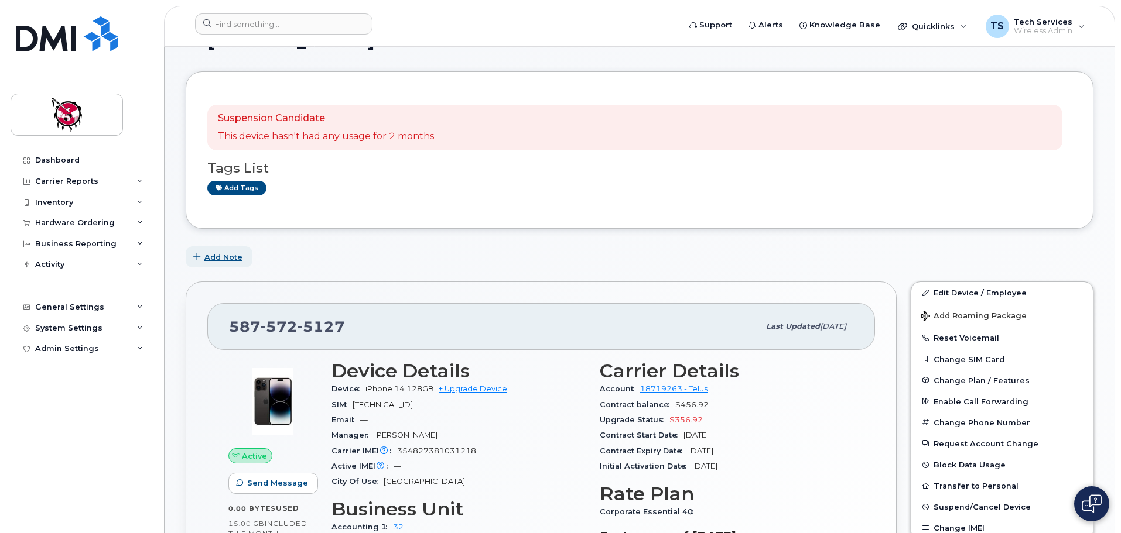
scroll to position [59, 0]
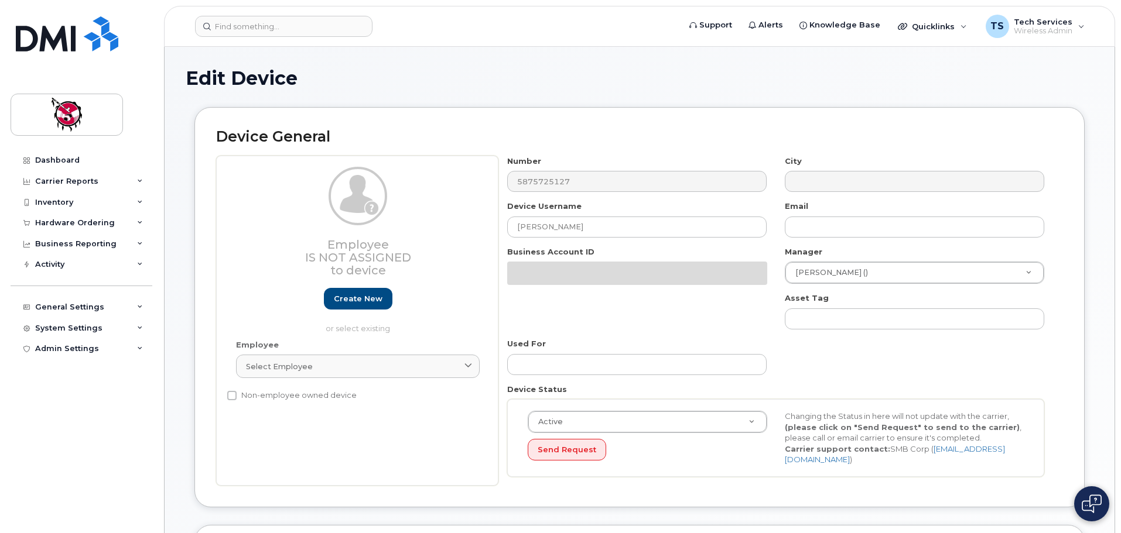
select select "10354"
select select "10349"
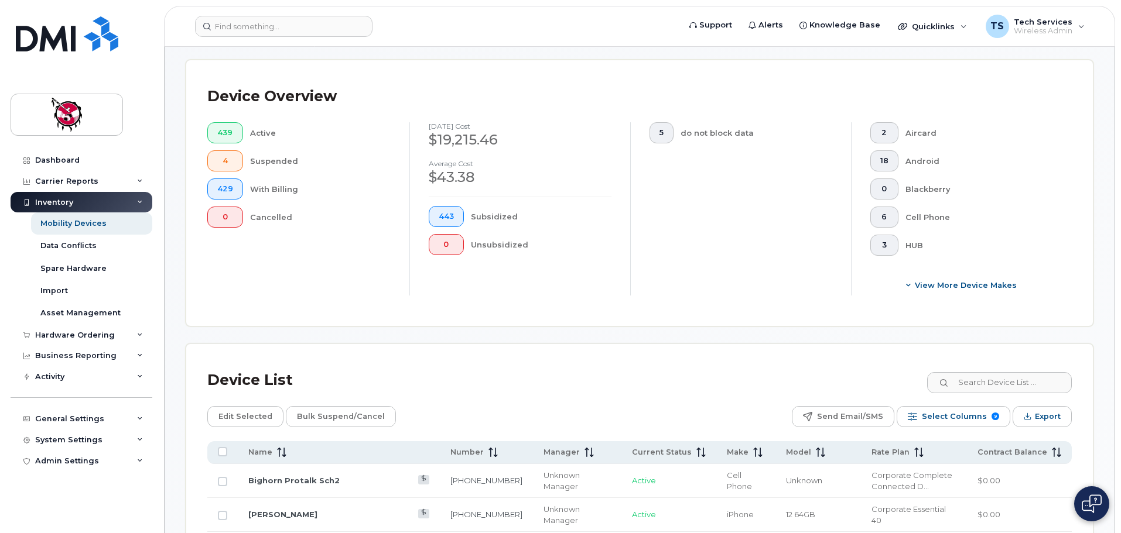
scroll to position [272, 0]
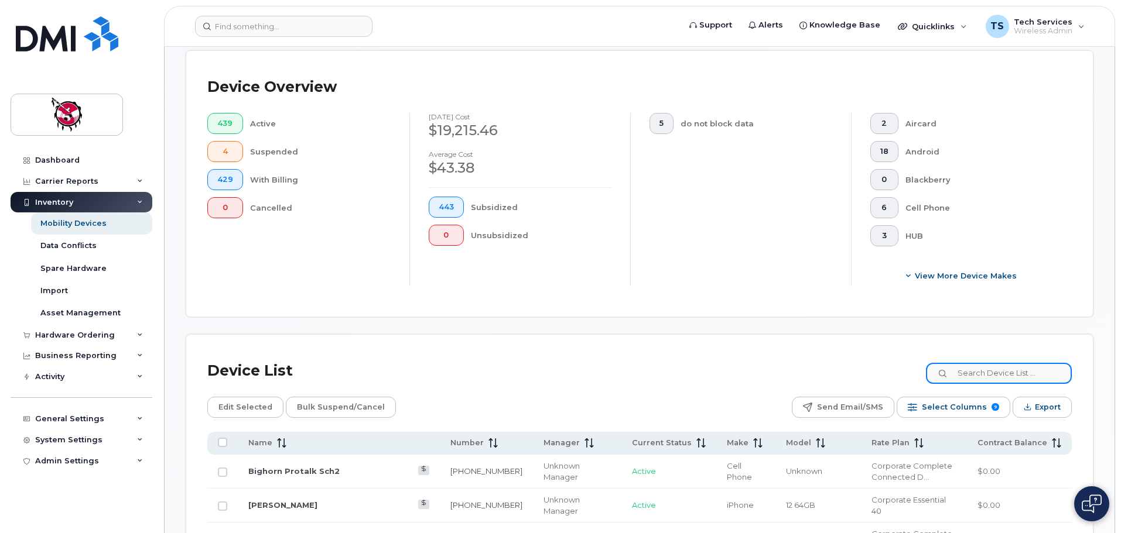
click at [1022, 363] on input at bounding box center [999, 373] width 146 height 21
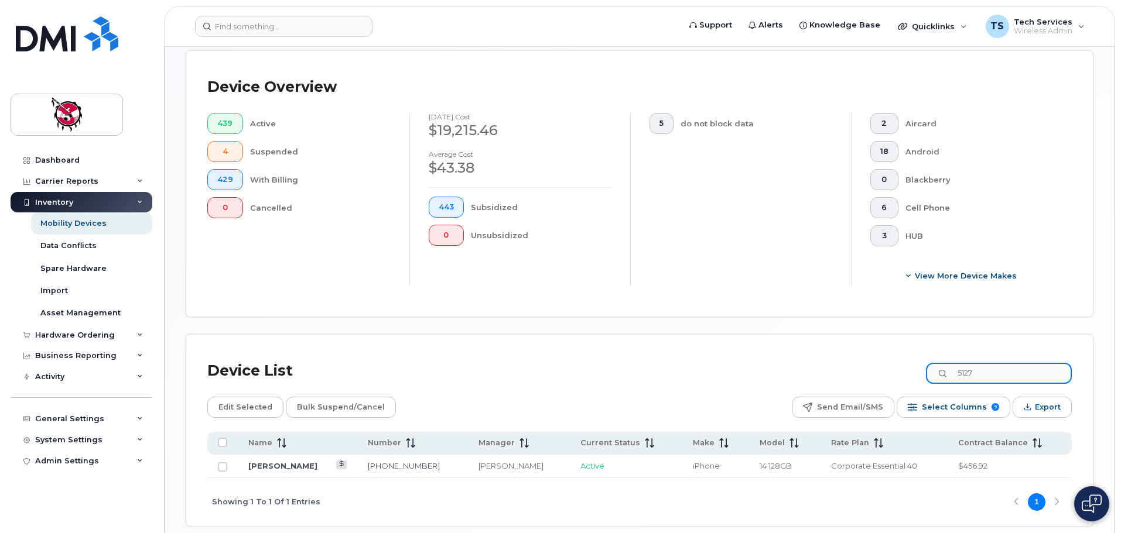
drag, startPoint x: 946, startPoint y: 365, endPoint x: 910, endPoint y: 366, distance: 35.2
click at [897, 365] on div "Device List 5127" at bounding box center [639, 371] width 864 height 30
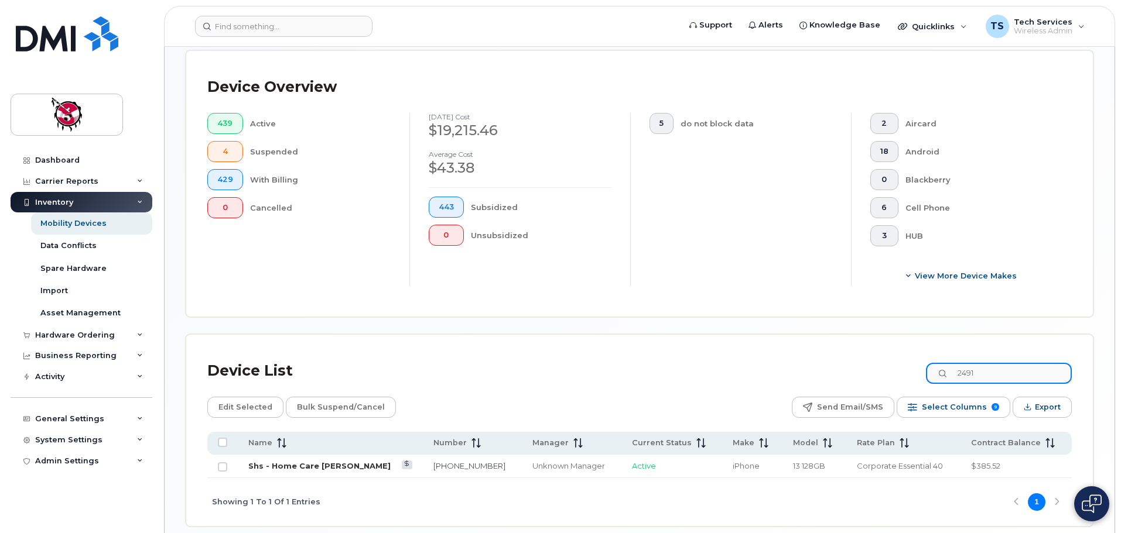
type input "2491"
click at [332, 461] on link "Shs - Home Care Candice Murray" at bounding box center [319, 465] width 142 height 9
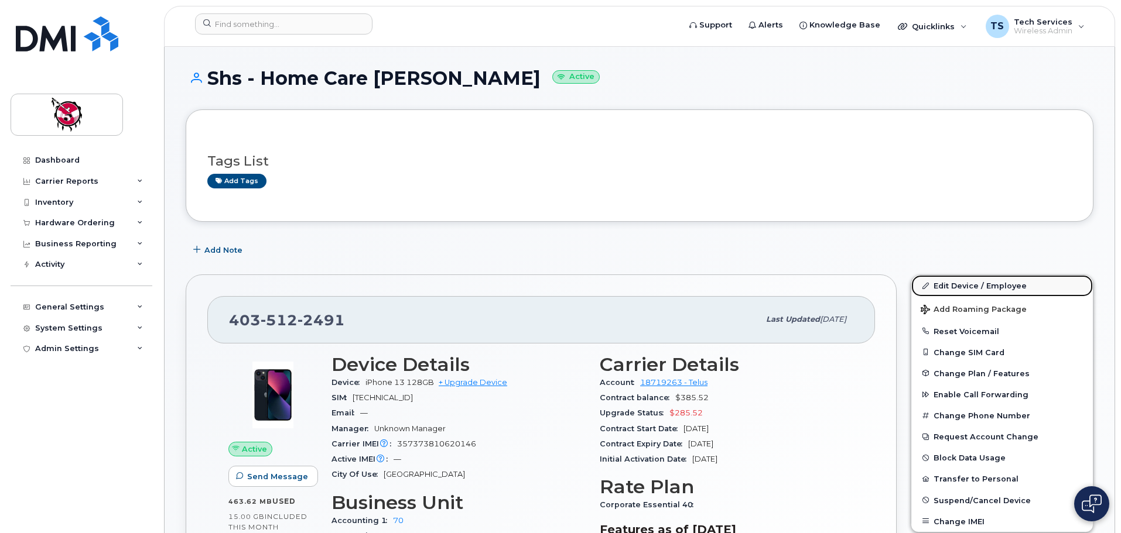
click at [1008, 286] on link "Edit Device / Employee" at bounding box center [1002, 285] width 182 height 21
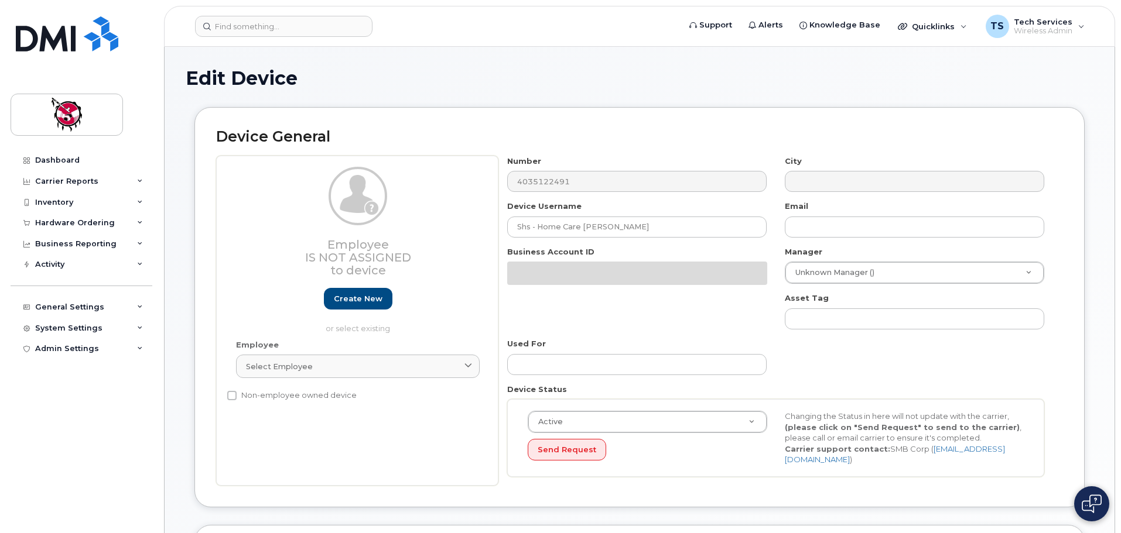
select select "10361"
select select "10349"
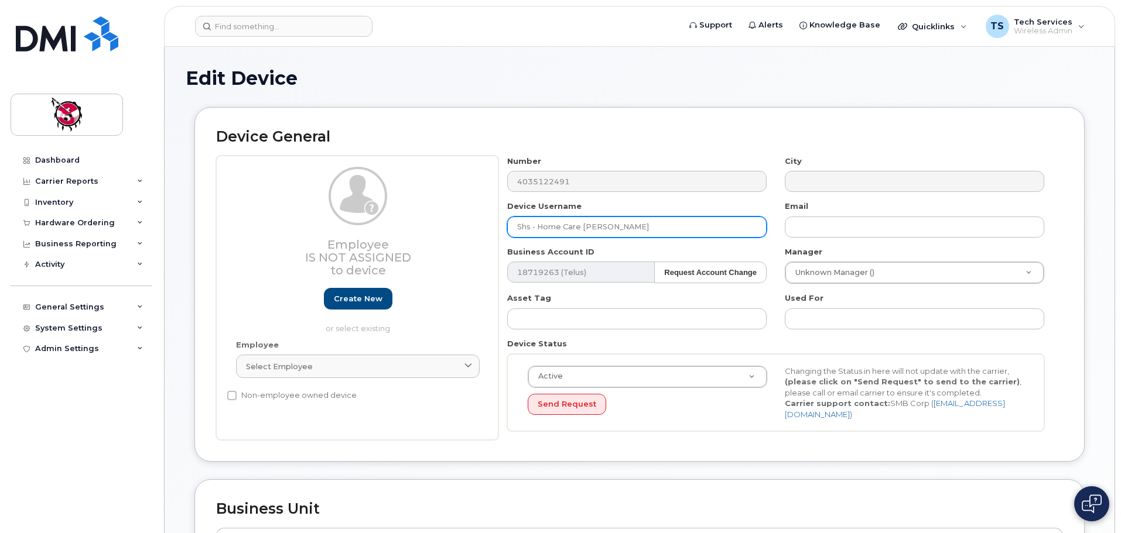
click at [655, 224] on input "Shs - Home Care [PERSON_NAME]" at bounding box center [636, 227] width 259 height 21
drag, startPoint x: 655, startPoint y: 227, endPoint x: 584, endPoint y: 228, distance: 70.9
click at [584, 228] on input "Shs - Home Care [PERSON_NAME]" at bounding box center [636, 227] width 259 height 21
drag, startPoint x: 583, startPoint y: 225, endPoint x: 451, endPoint y: 237, distance: 132.8
click at [452, 237] on div "Employee Is not assigned to device Create new or select existing Employee Selec…" at bounding box center [639, 298] width 847 height 285
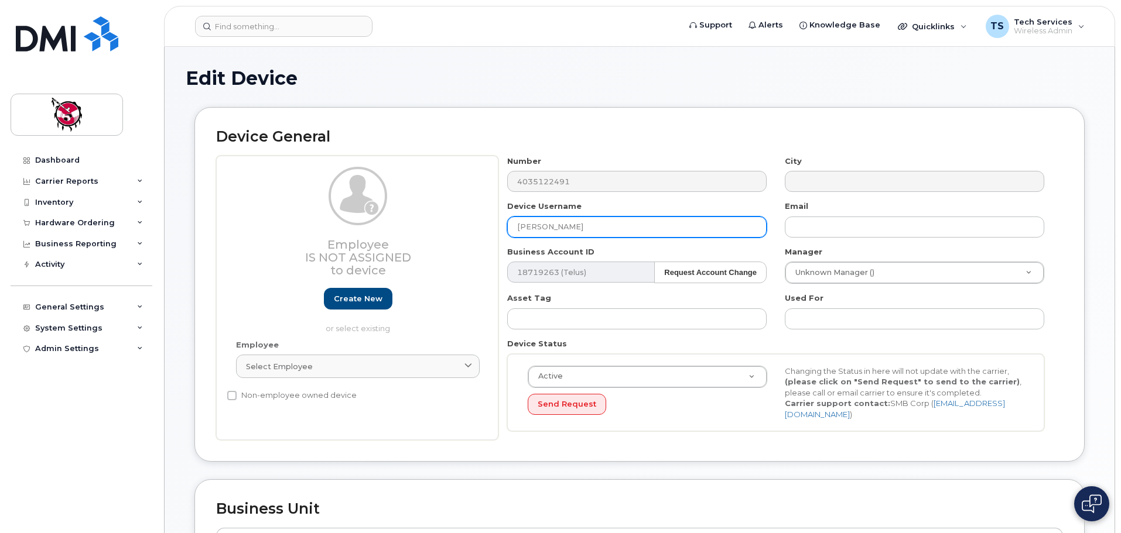
click at [630, 226] on input "Hannah Ear" at bounding box center [636, 227] width 259 height 21
type input "Hannah Ear"
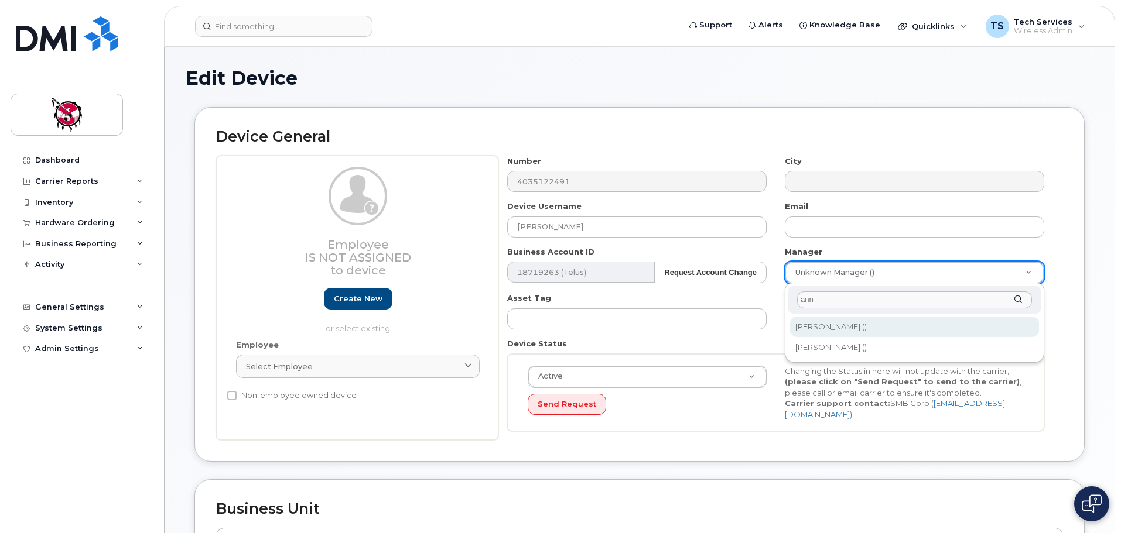
type input "ann"
type input "820256"
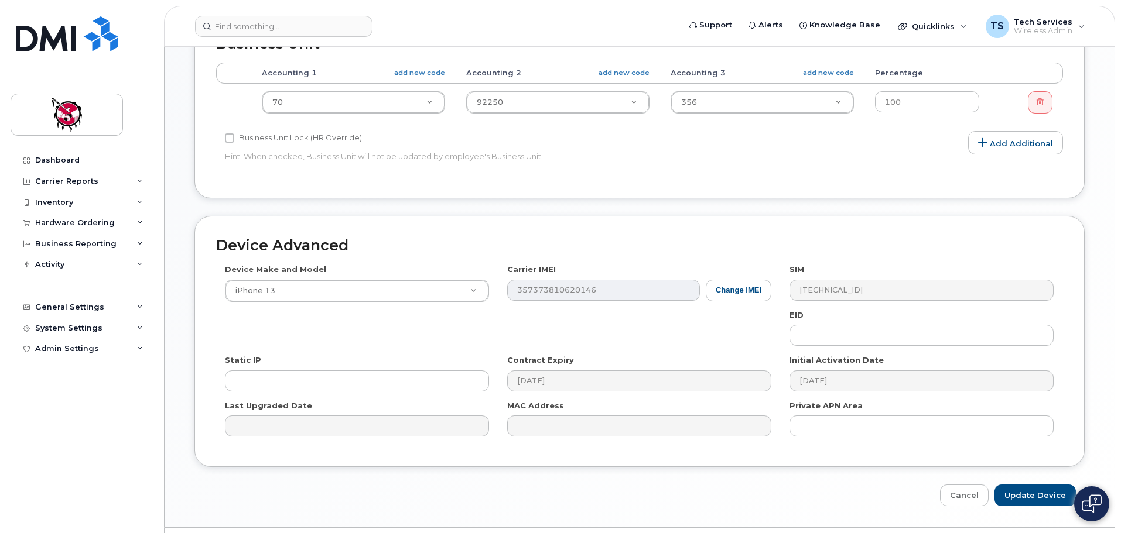
scroll to position [497, 0]
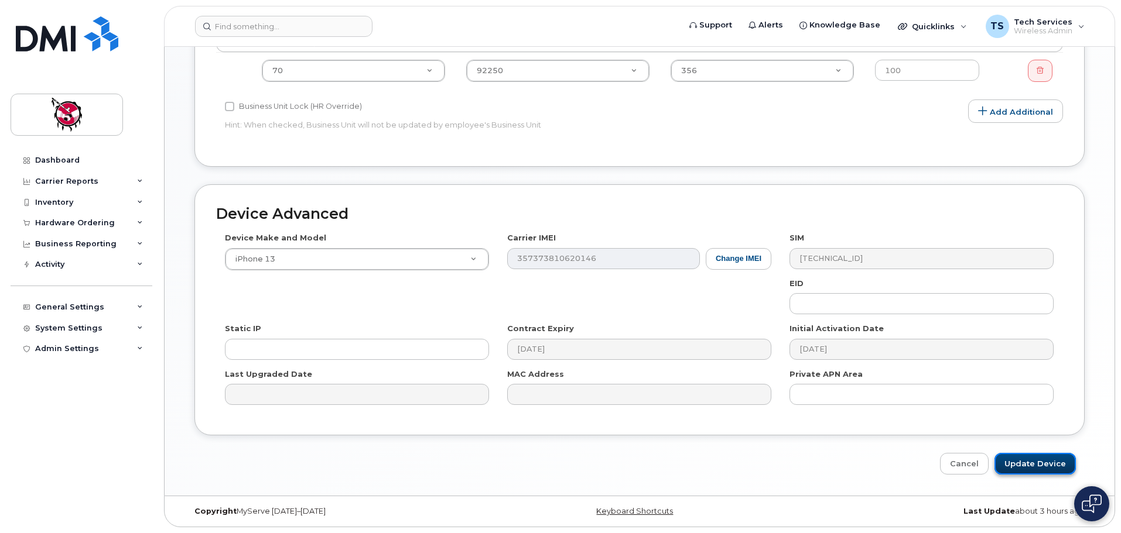
click at [1033, 465] on input "Update Device" at bounding box center [1034, 464] width 81 height 22
type input "Saving..."
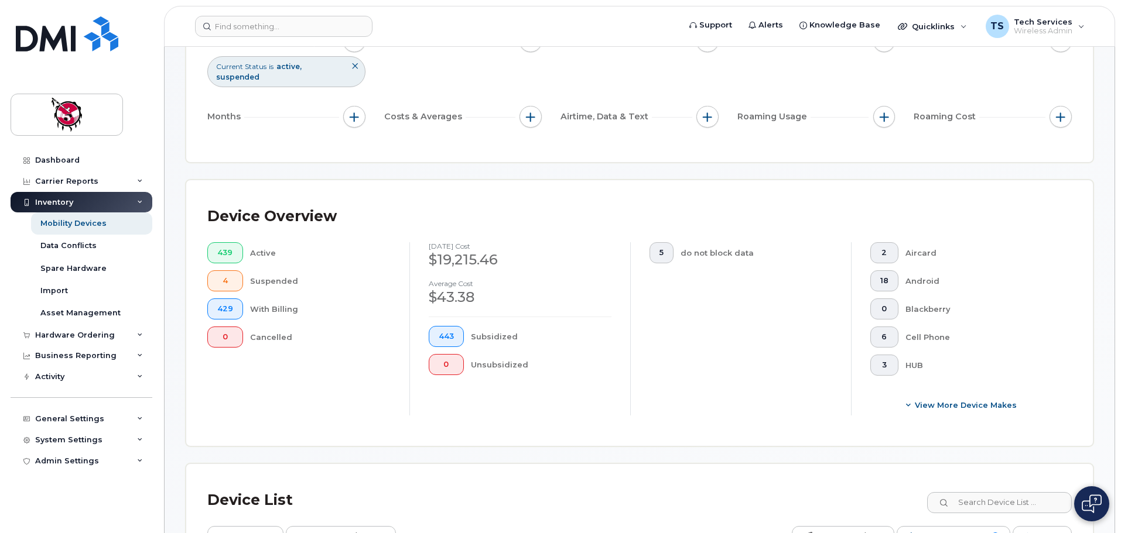
scroll to position [293, 0]
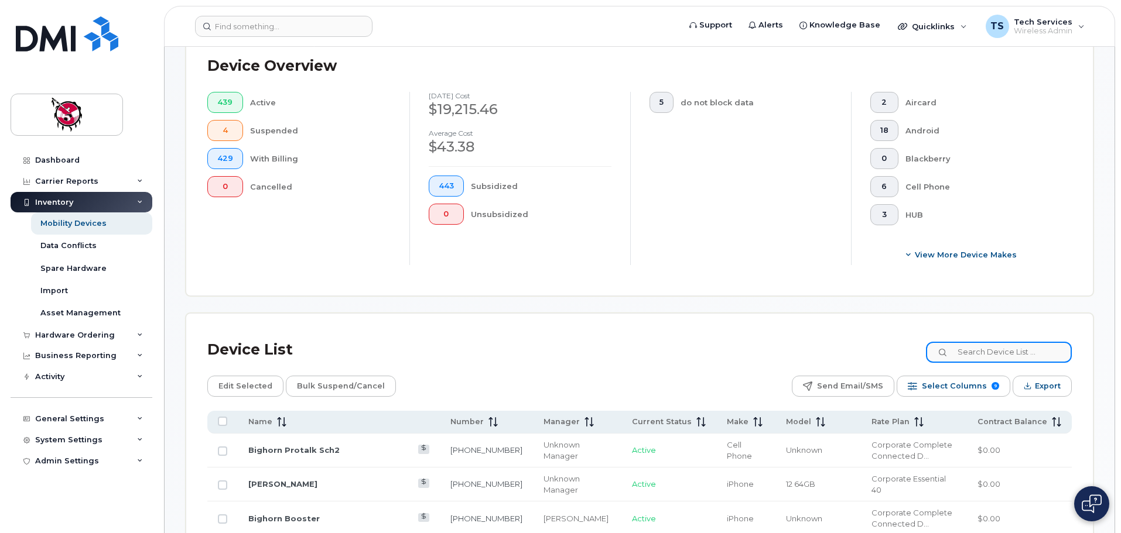
click at [1031, 342] on input at bounding box center [999, 352] width 146 height 21
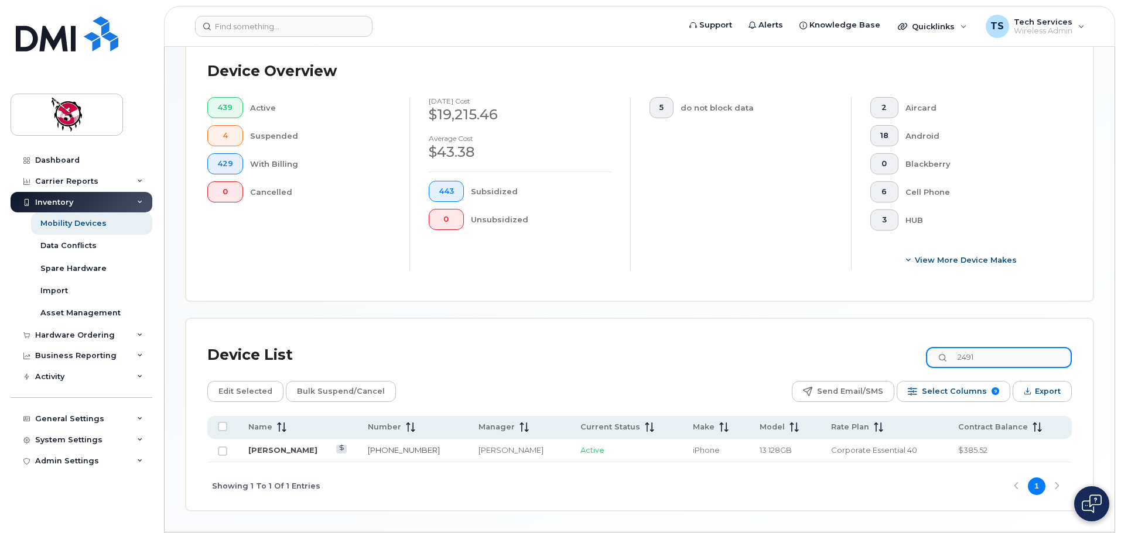
scroll to position [314, 0]
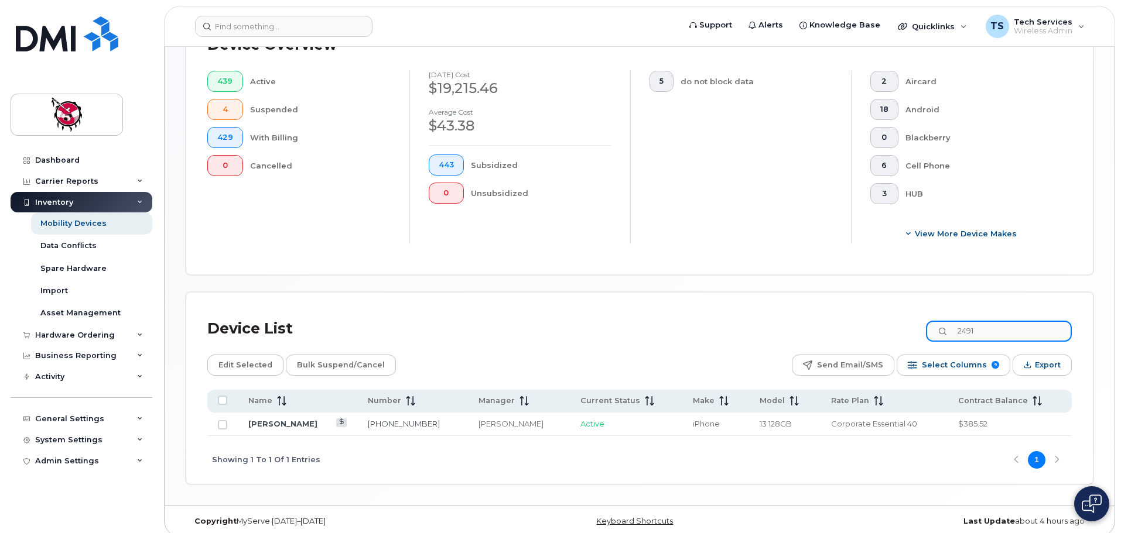
drag, startPoint x: 999, startPoint y: 325, endPoint x: 899, endPoint y: 316, distance: 100.6
click at [899, 316] on div "Device List 2491" at bounding box center [639, 329] width 864 height 30
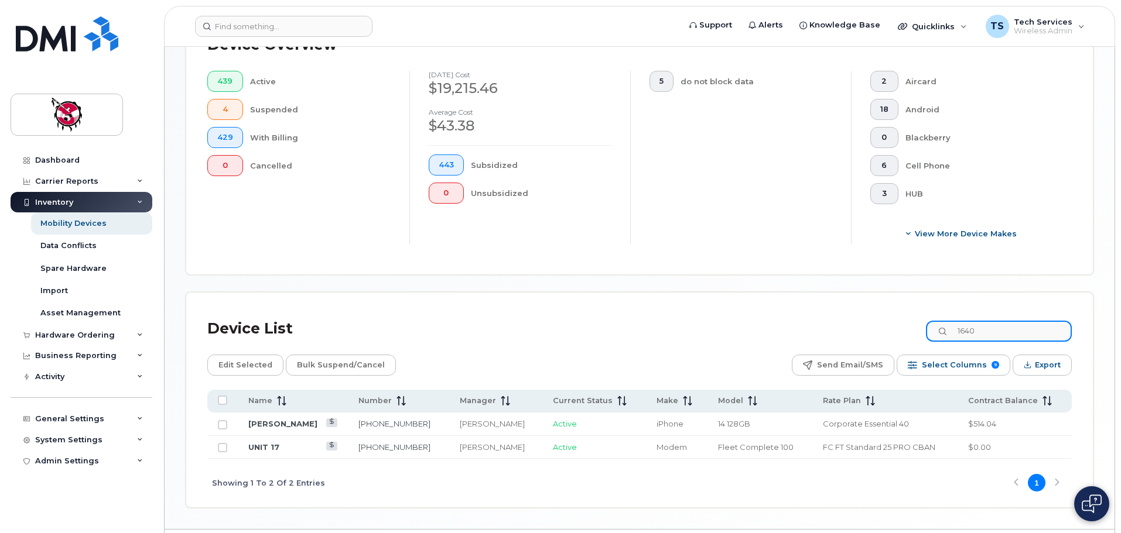
type input "1640"
click at [272, 423] on td "Peter Tilma" at bounding box center [293, 424] width 110 height 23
click at [275, 419] on link "Peter Tilma" at bounding box center [282, 423] width 69 height 9
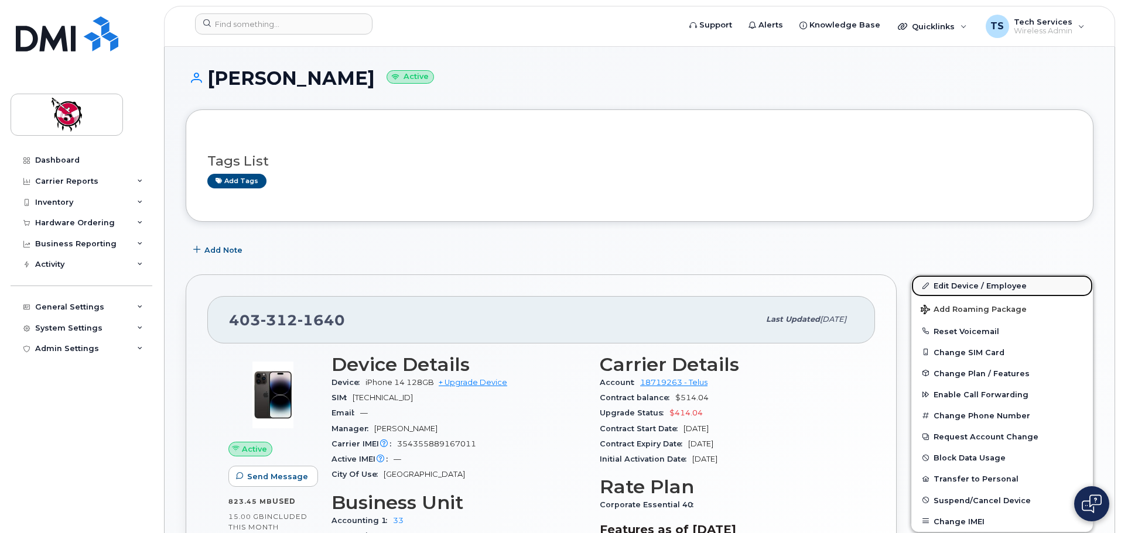
click at [971, 285] on link "Edit Device / Employee" at bounding box center [1002, 285] width 182 height 21
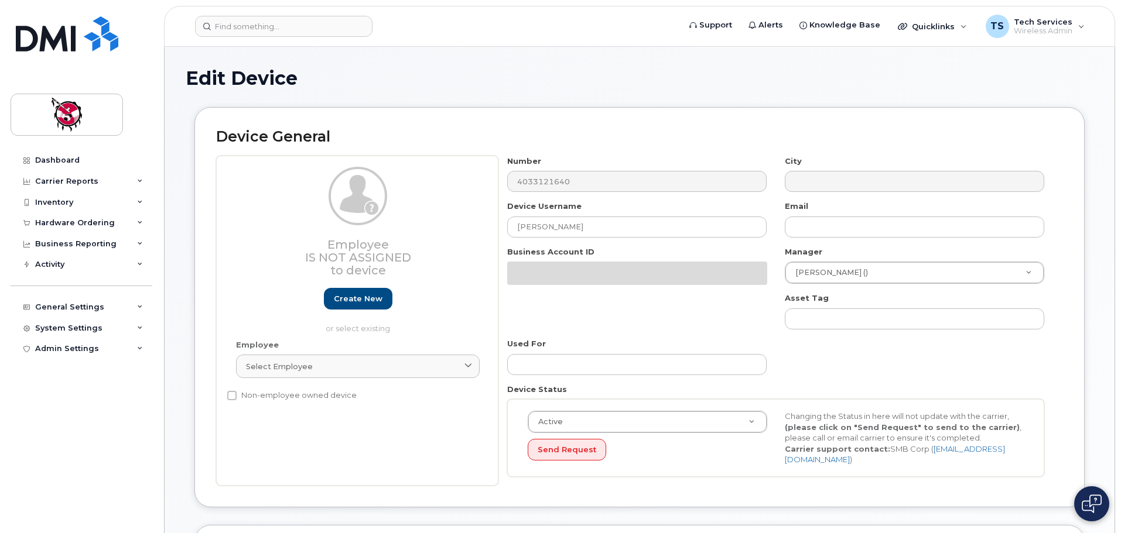
select select "10355"
select select "10349"
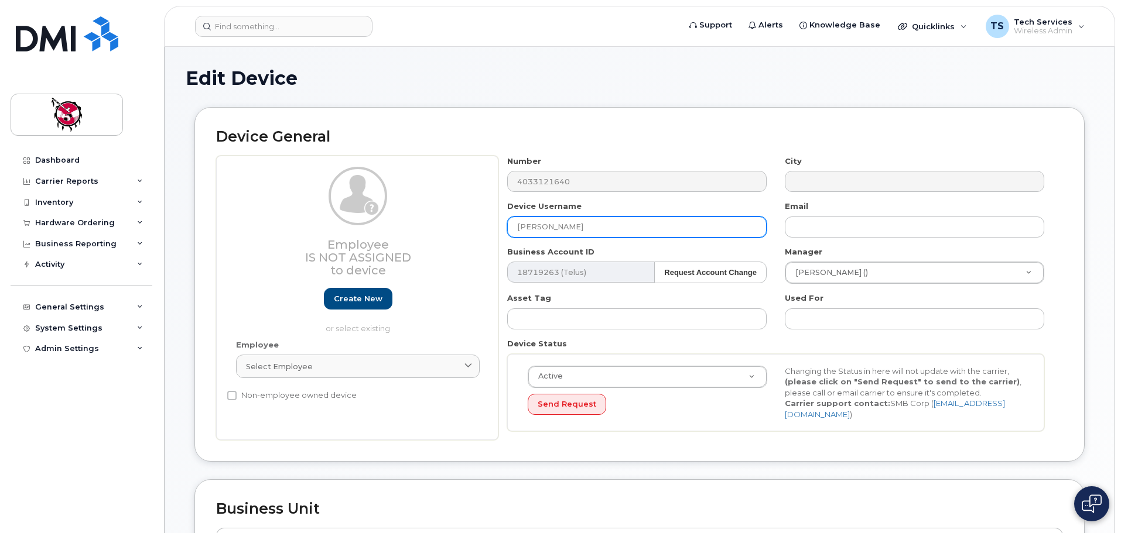
drag, startPoint x: 588, startPoint y: 231, endPoint x: 448, endPoint y: 226, distance: 140.0
click at [448, 226] on div "Employee Is not assigned to device Create new or select existing Employee Selec…" at bounding box center [639, 298] width 847 height 285
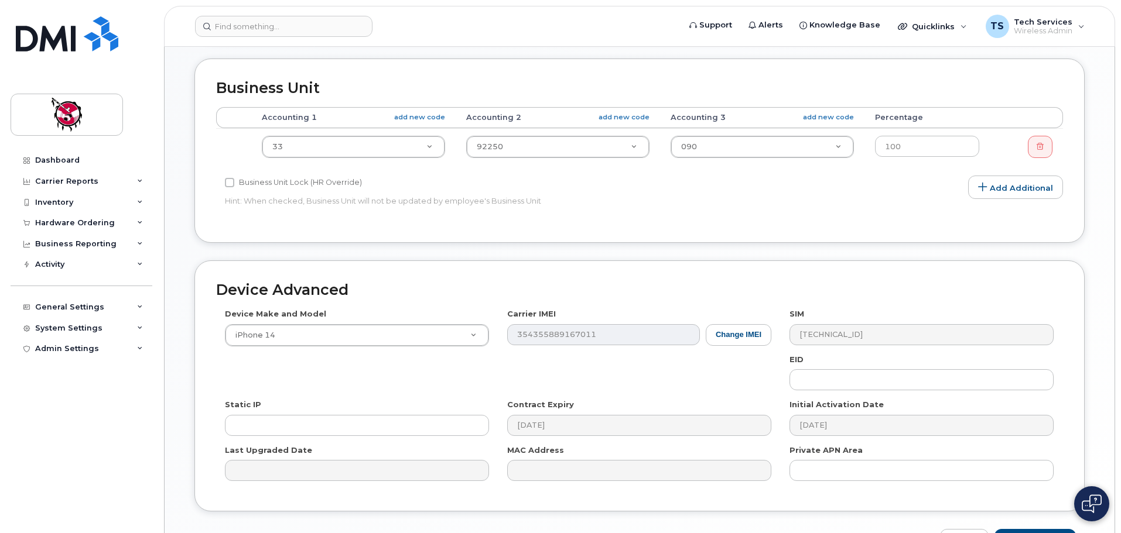
scroll to position [497, 0]
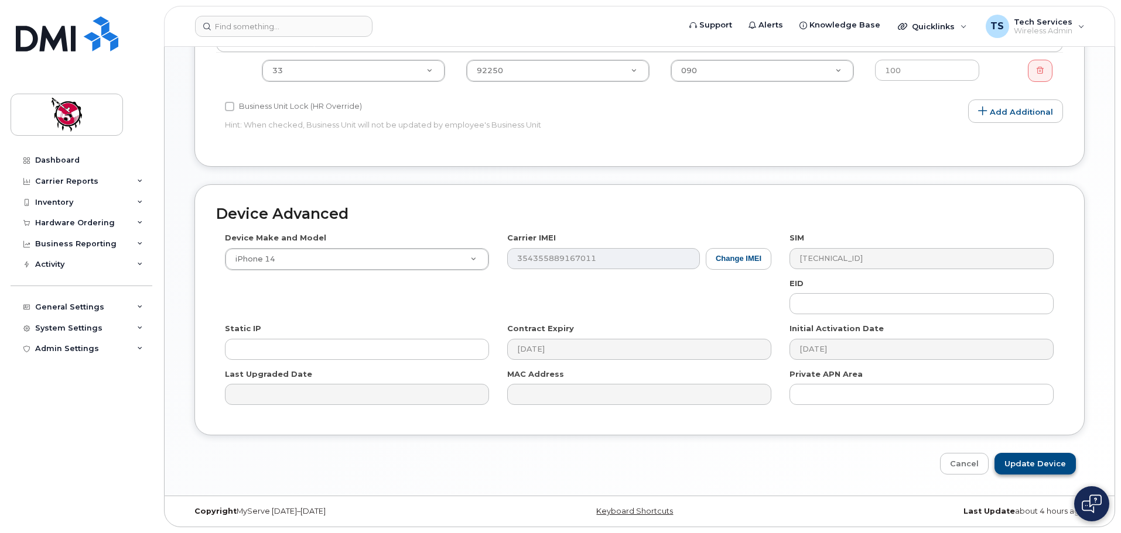
type input "[PERSON_NAME]"
click at [1038, 467] on input "Update Device" at bounding box center [1034, 464] width 81 height 22
type input "Saving..."
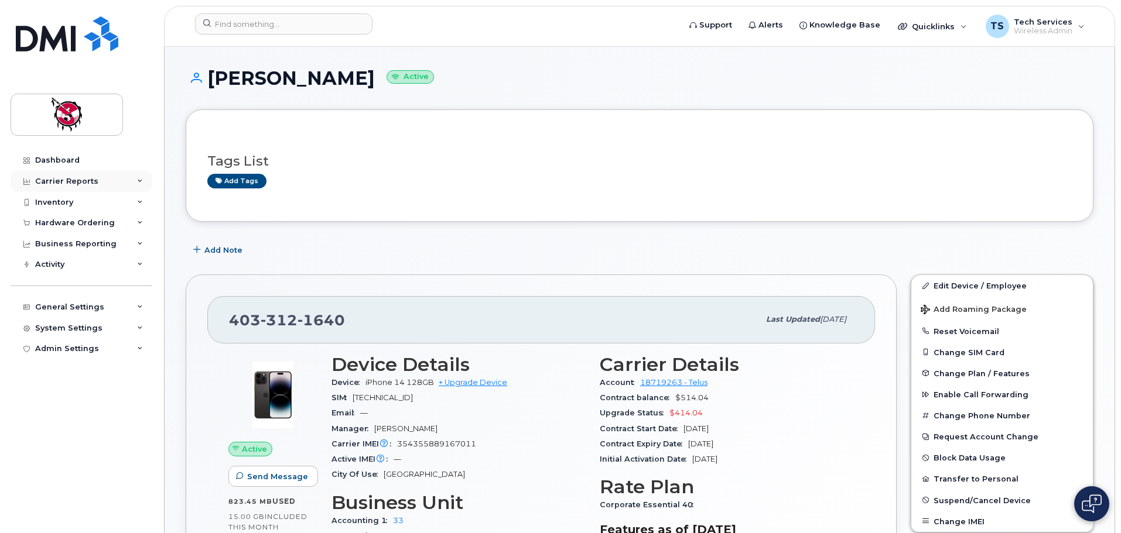
click at [54, 180] on div "Carrier Reports" at bounding box center [66, 181] width 63 height 9
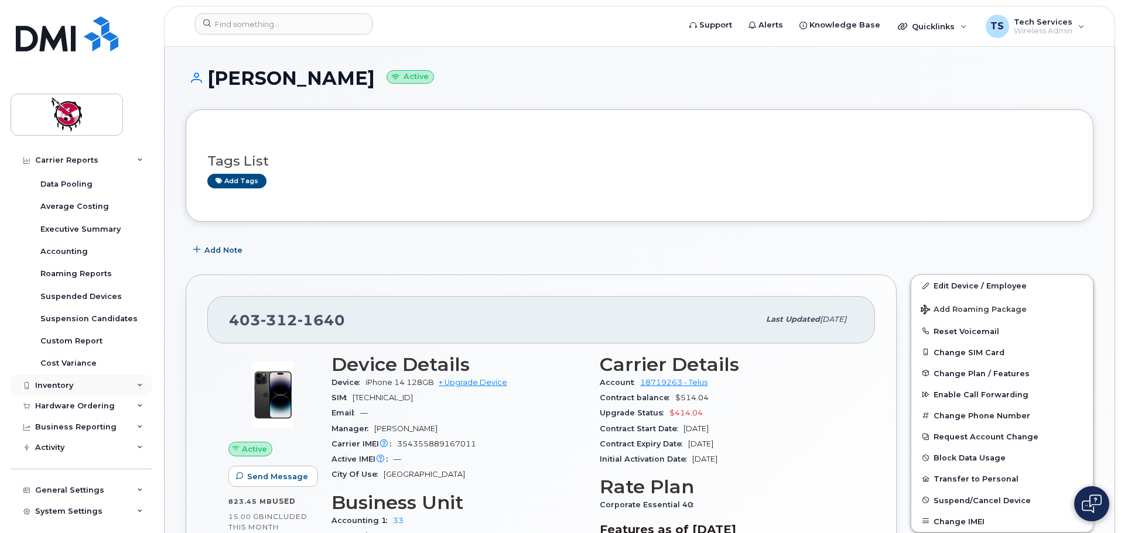
scroll to position [90, 0]
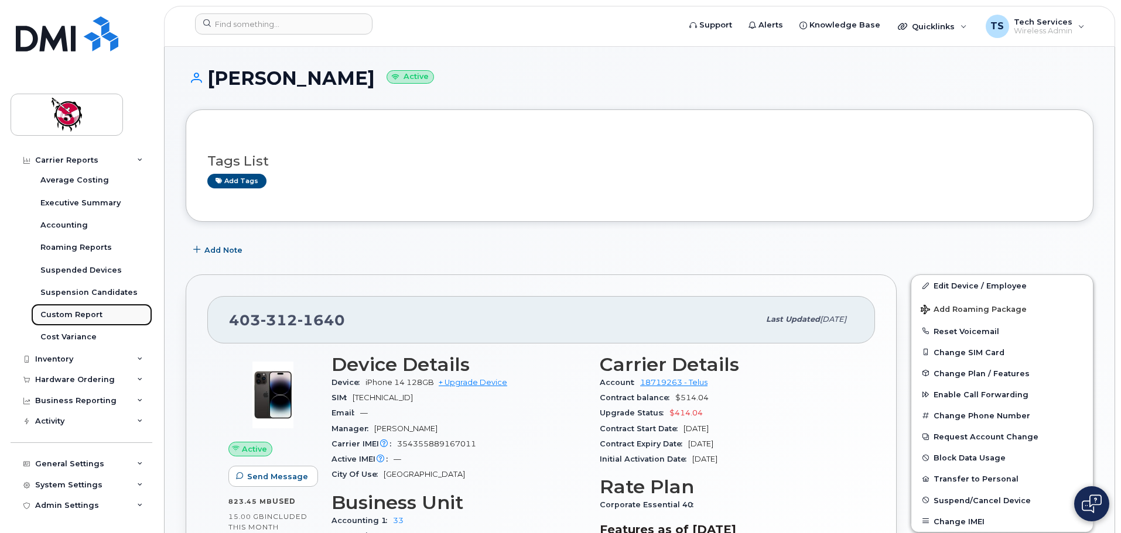
click at [85, 311] on div "Custom Report" at bounding box center [71, 315] width 62 height 11
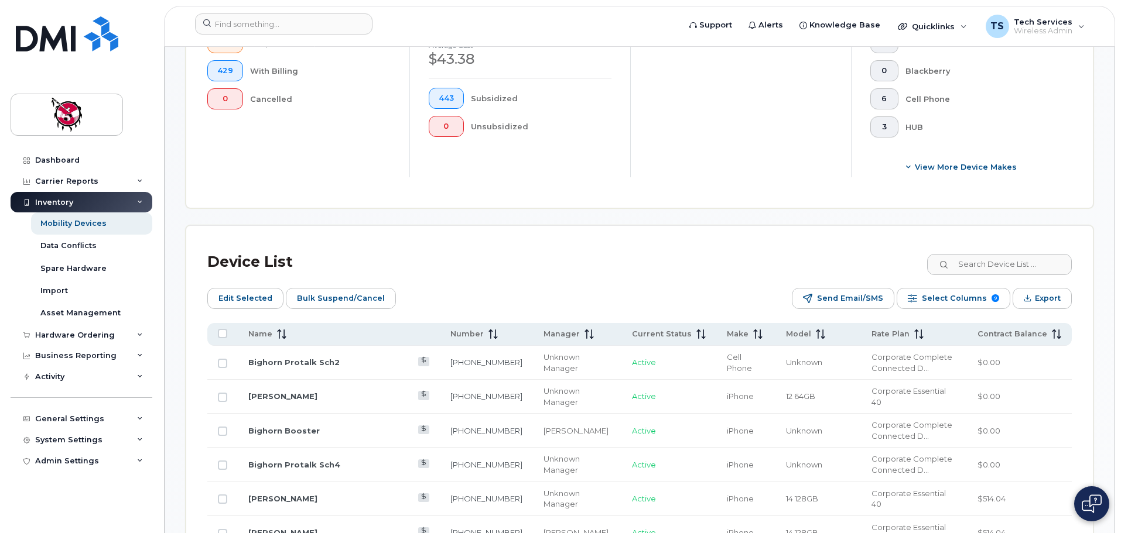
scroll to position [410, 0]
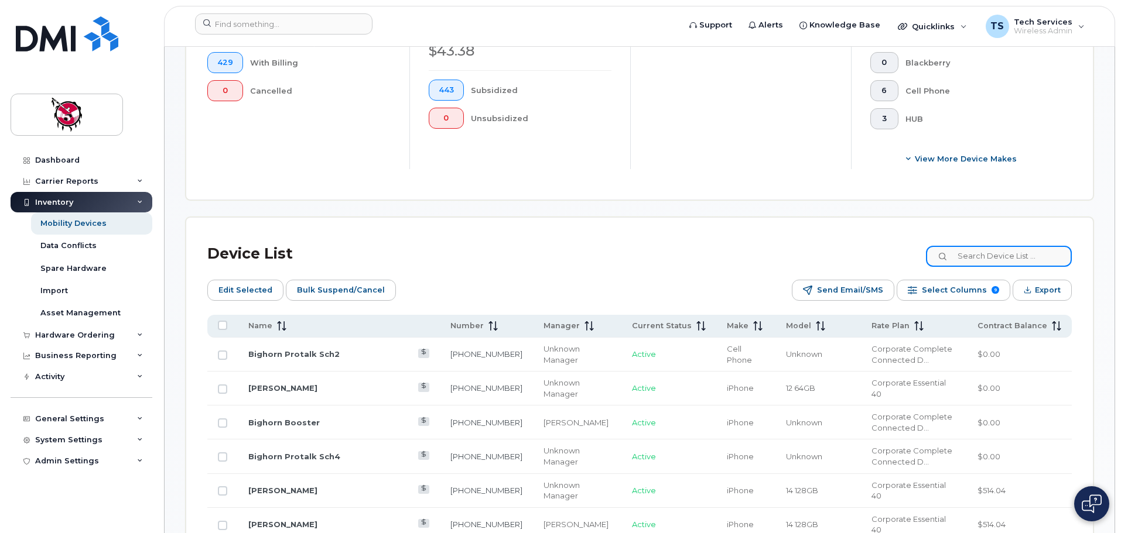
click at [1006, 248] on input at bounding box center [999, 256] width 146 height 21
type input "[PERSON_NAME]"
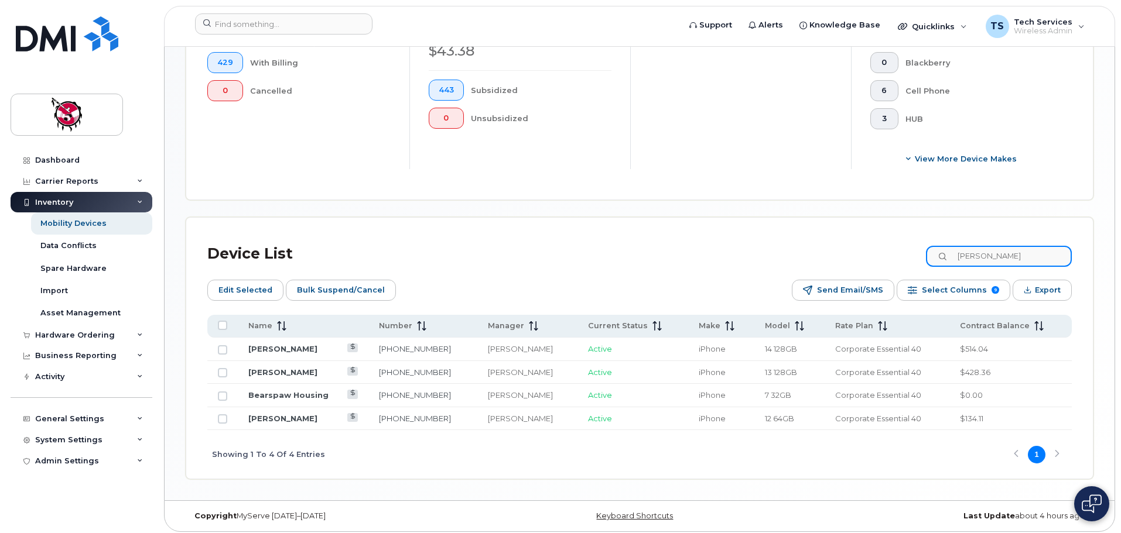
scroll to position [405, 0]
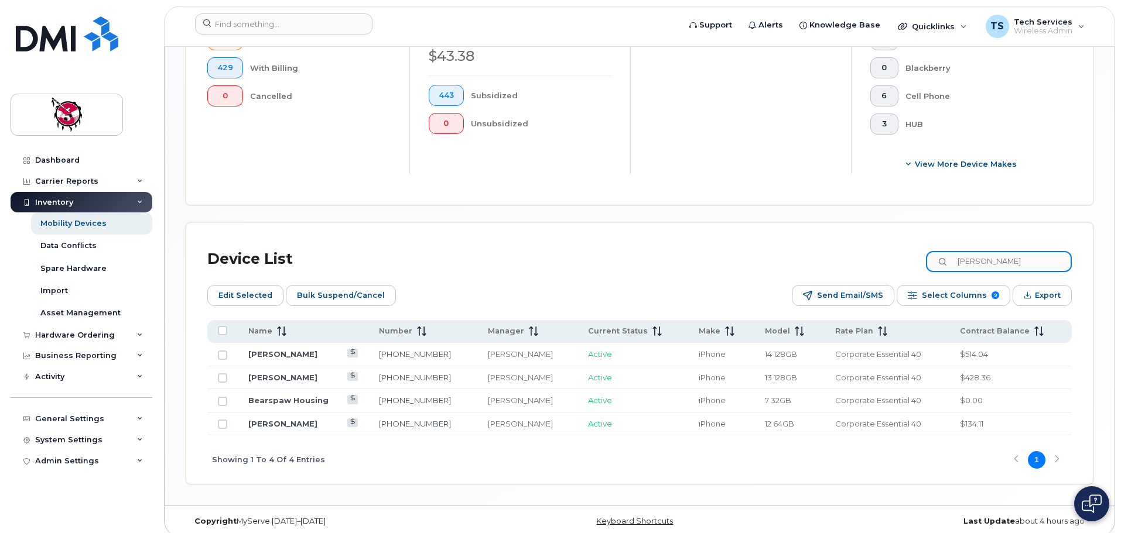
click at [879, 248] on div "Device List [PERSON_NAME]" at bounding box center [639, 259] width 864 height 30
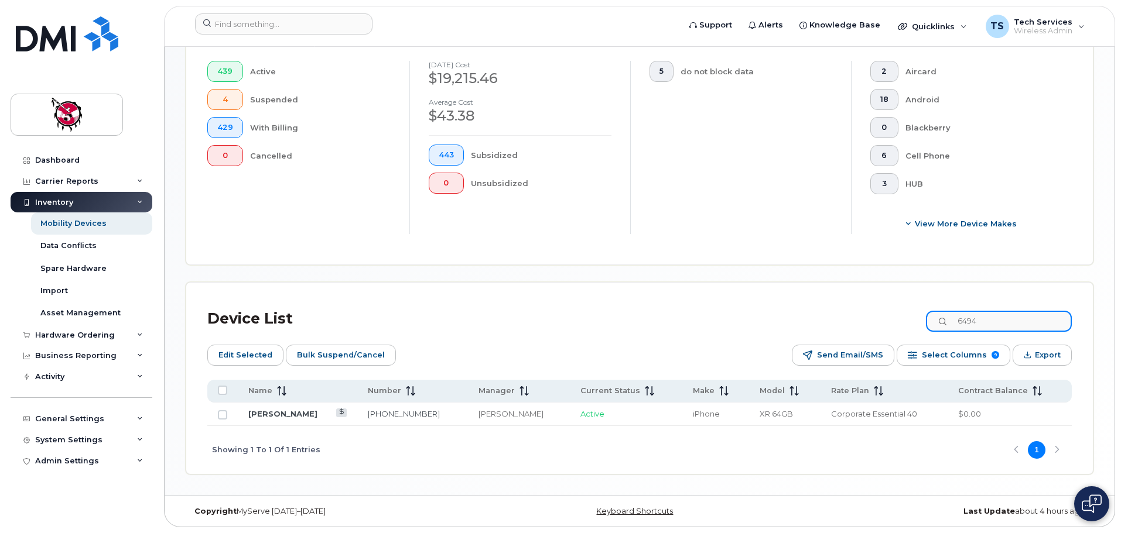
scroll to position [335, 0]
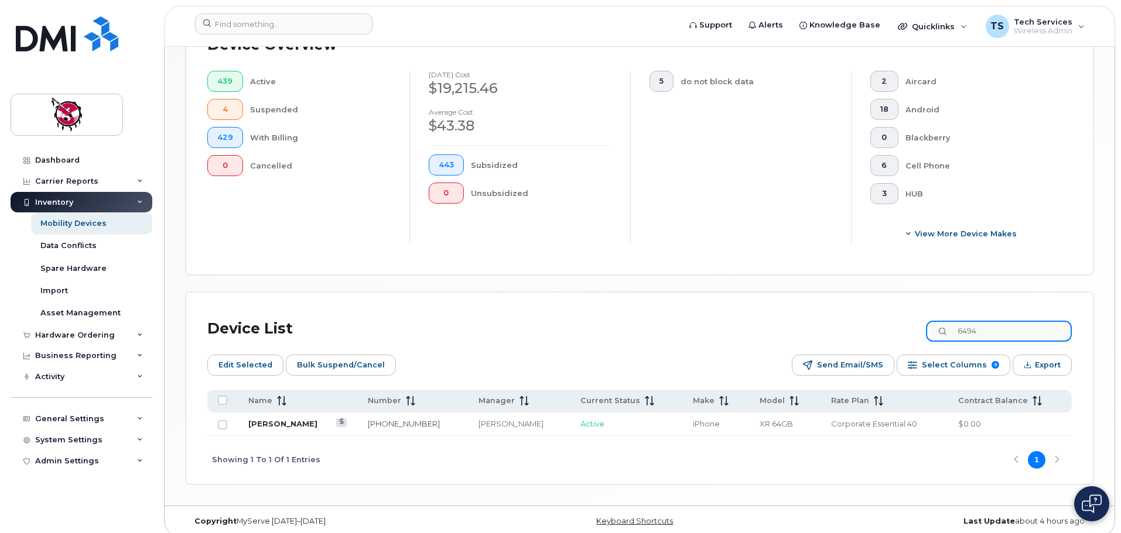
type input "6494"
click at [277, 419] on link "[PERSON_NAME]" at bounding box center [282, 423] width 69 height 9
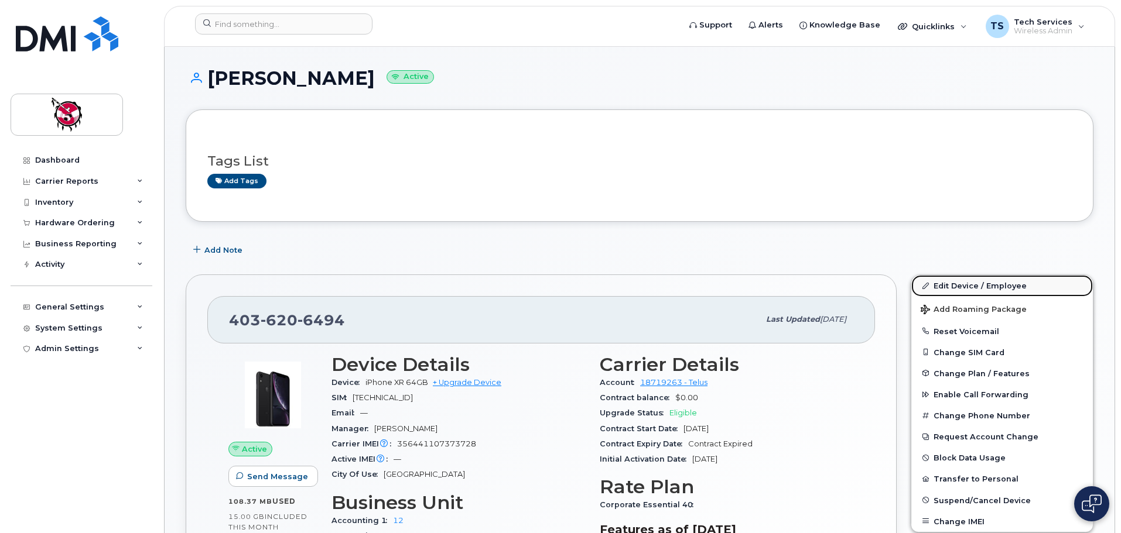
click at [960, 282] on link "Edit Device / Employee" at bounding box center [1002, 285] width 182 height 21
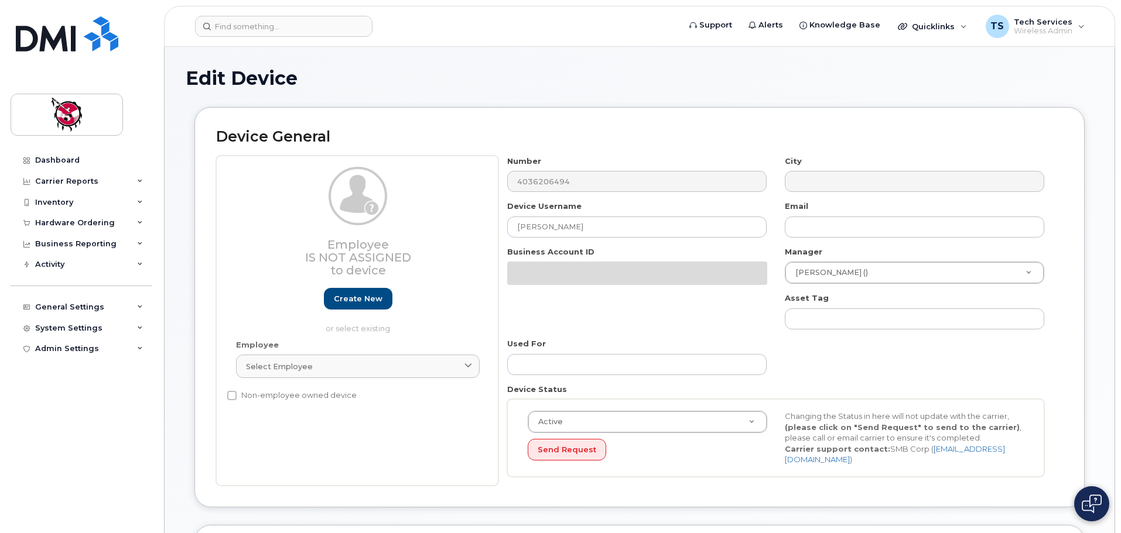
select select "30677"
select select "10349"
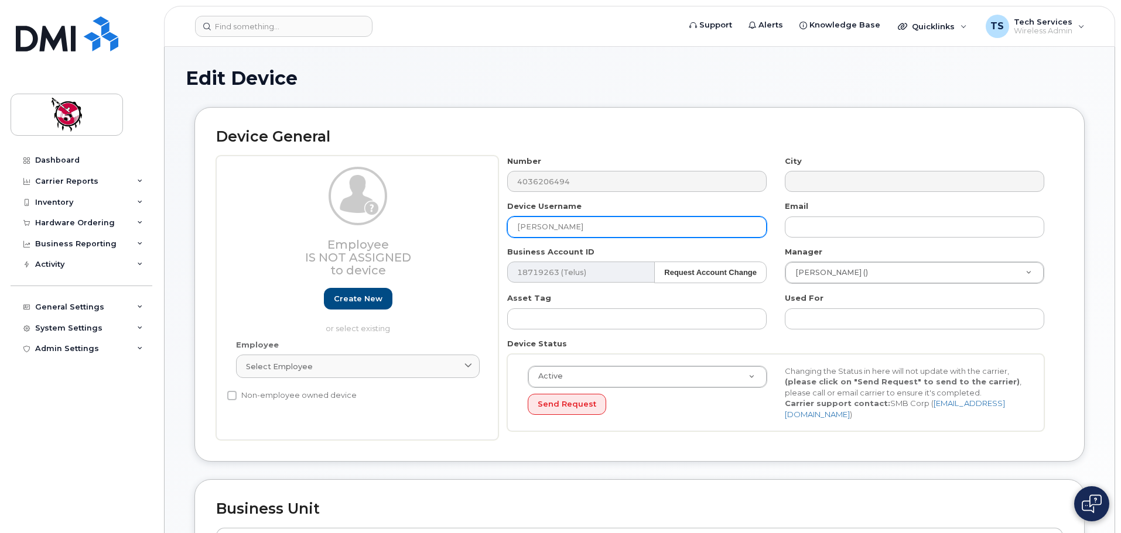
drag, startPoint x: 475, startPoint y: 215, endPoint x: 467, endPoint y: 217, distance: 8.4
click at [470, 216] on div "Employee Is not assigned to device Create new or select existing Employee Selec…" at bounding box center [639, 298] width 847 height 285
type input "Maria Dixon"
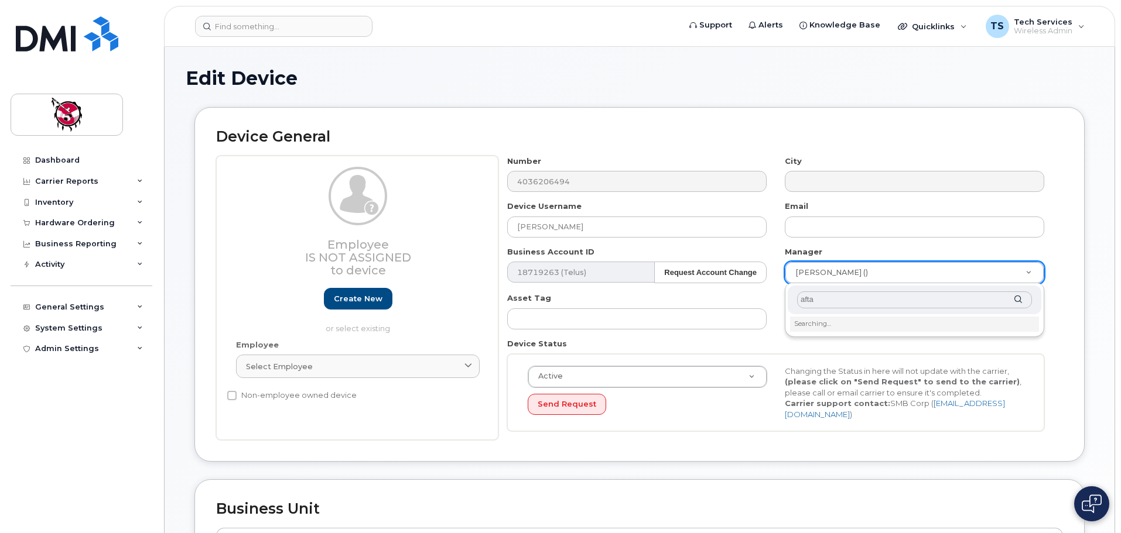
type input "aftab"
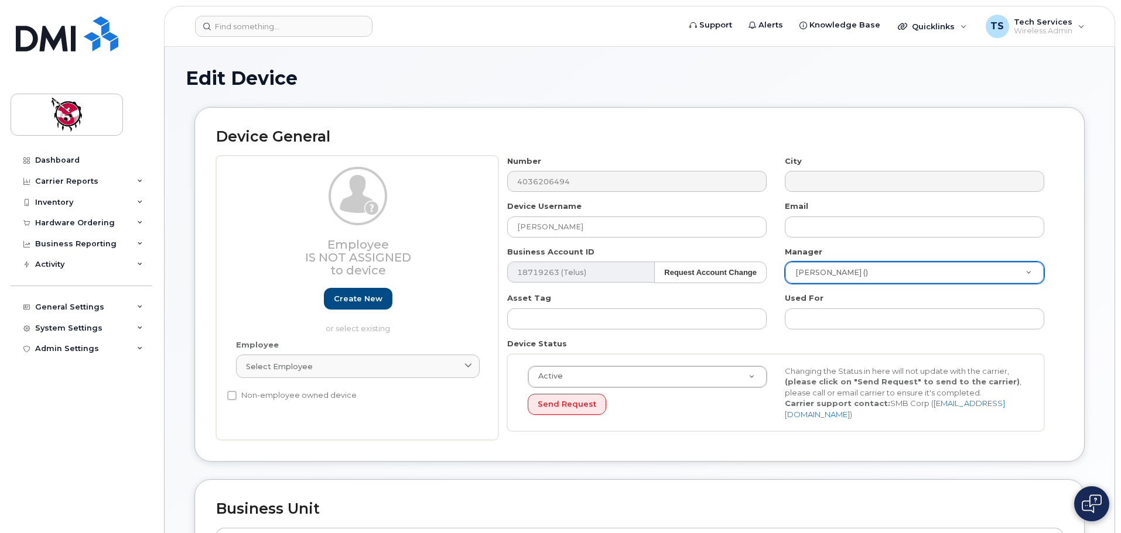
click at [93, 303] on div "General Settings" at bounding box center [69, 307] width 69 height 9
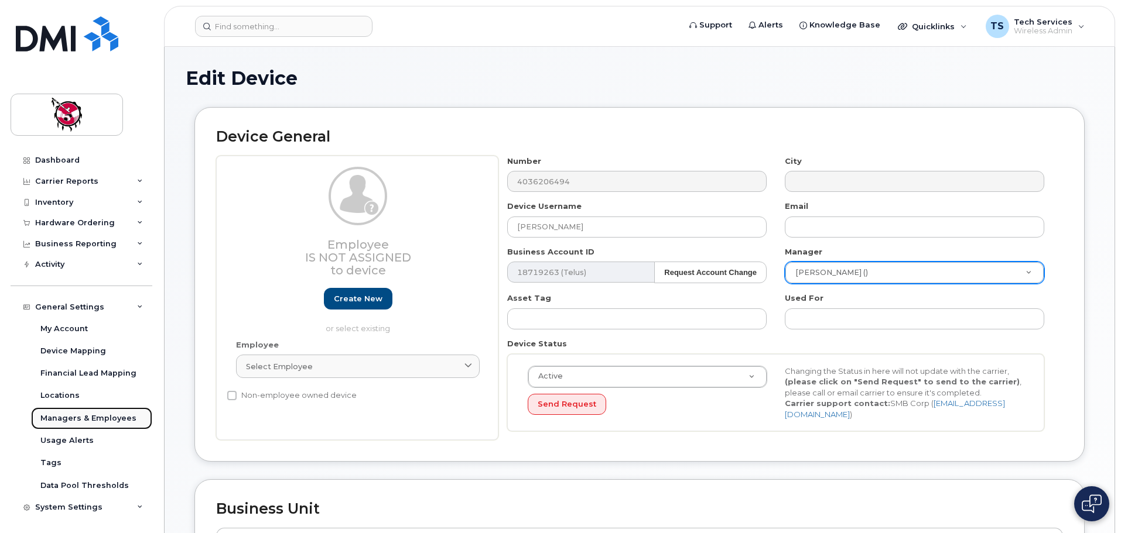
click at [88, 421] on div "Managers & Employees" at bounding box center [88, 418] width 96 height 11
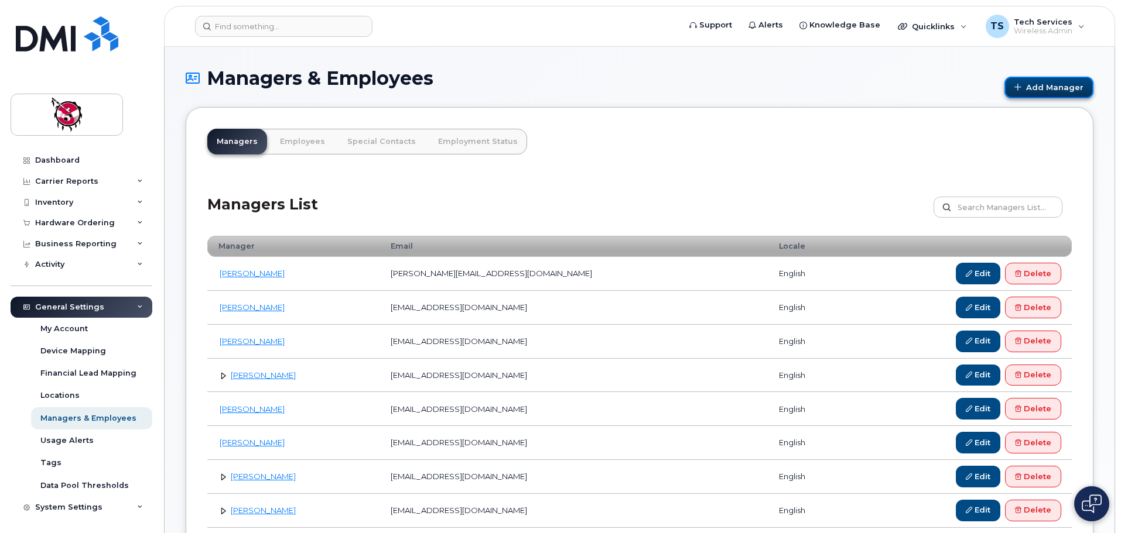
click at [1049, 91] on link "Add Manager" at bounding box center [1048, 88] width 89 height 22
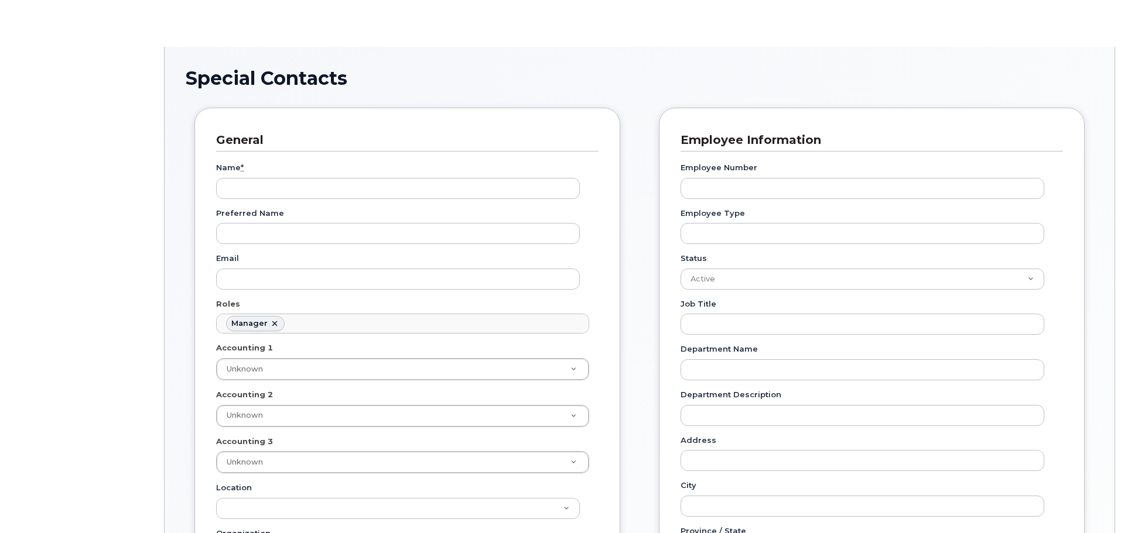
scroll to position [91, 0]
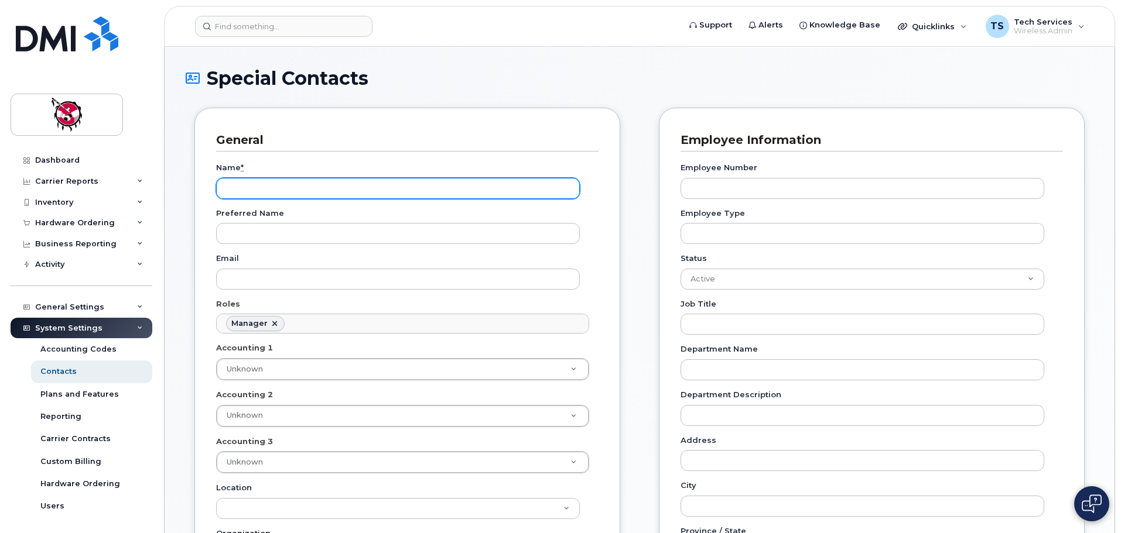
click at [326, 186] on input "Name *" at bounding box center [398, 188] width 364 height 21
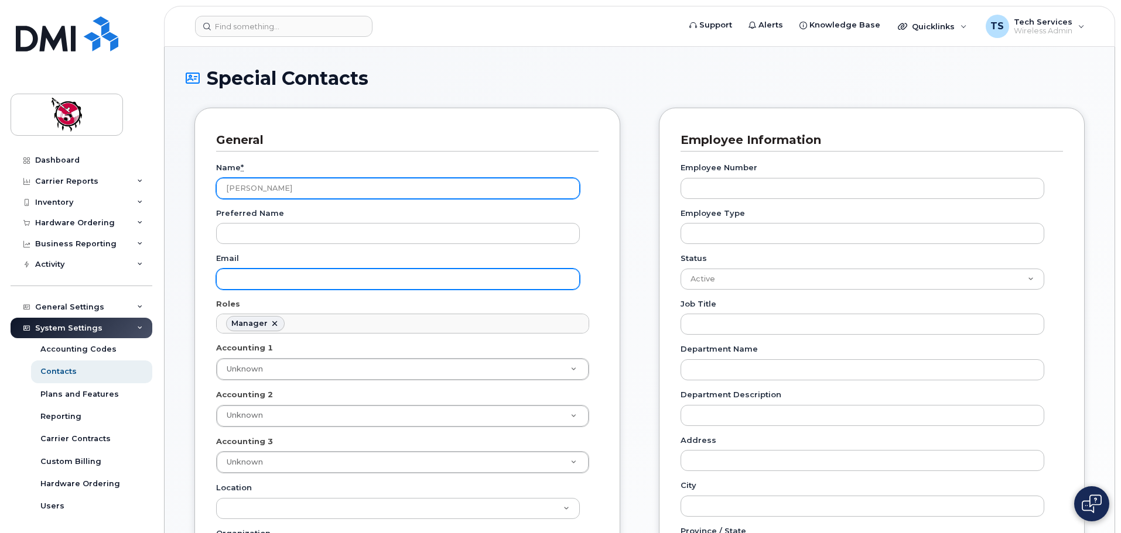
type input "Aftab Awan"
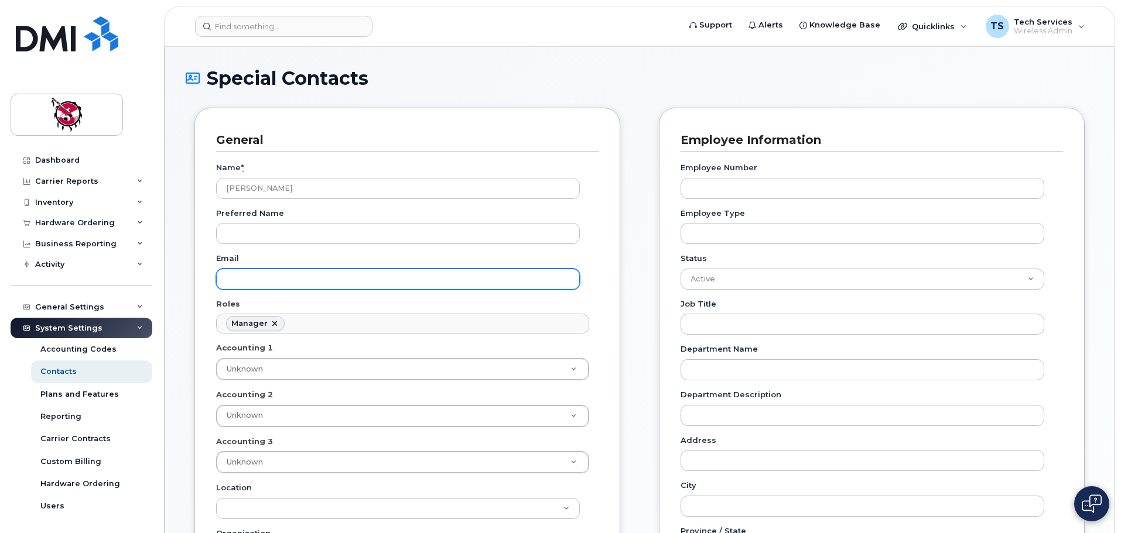
click at [296, 278] on input "Email" at bounding box center [398, 279] width 364 height 21
click at [258, 280] on input "Email" at bounding box center [398, 279] width 364 height 21
paste input "aawan@bighornhealth.ca"
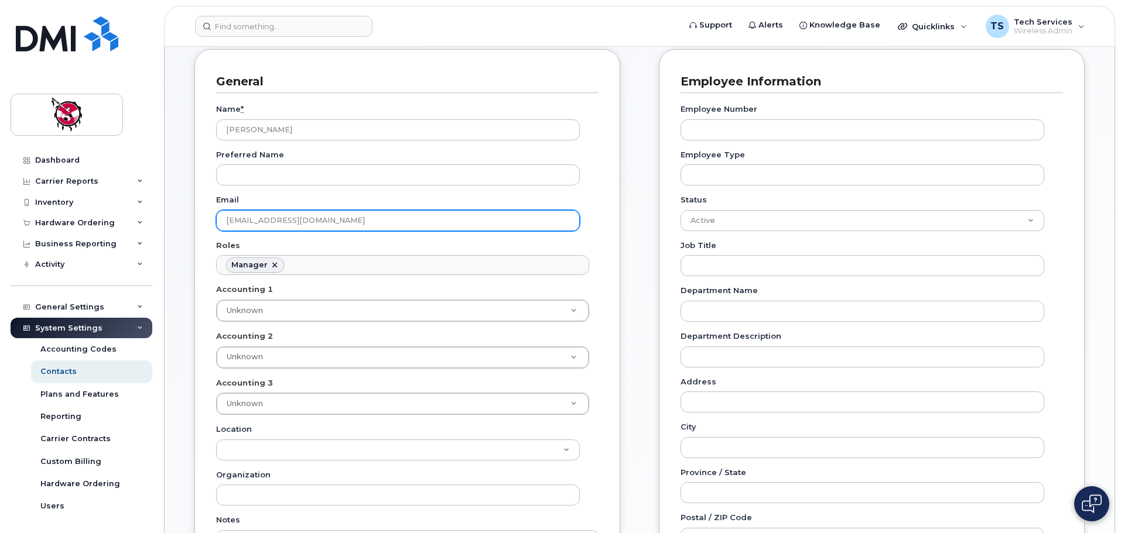
scroll to position [117, 0]
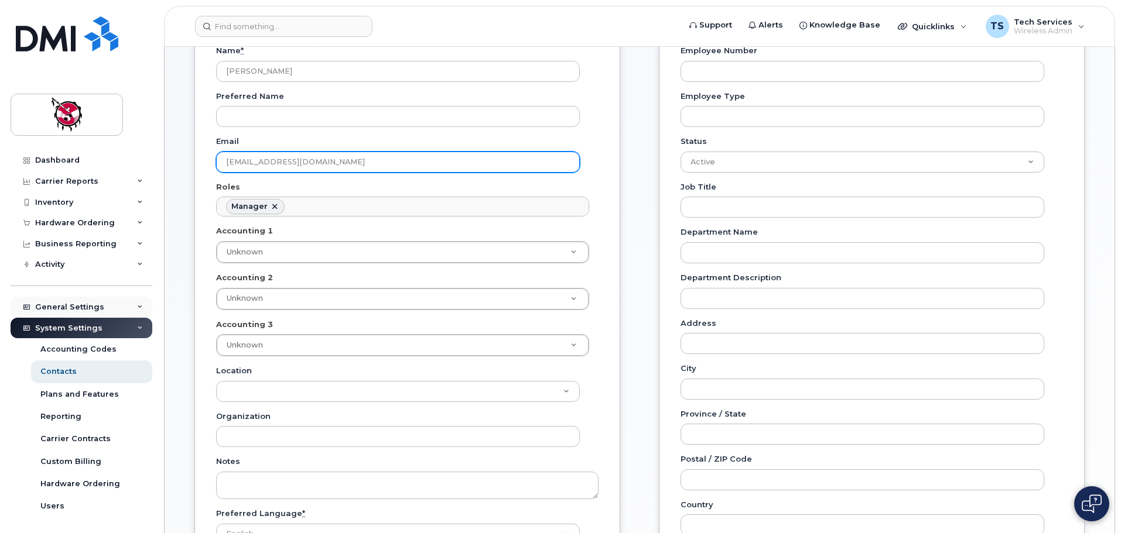
type input "aawan@bighornhealth.ca"
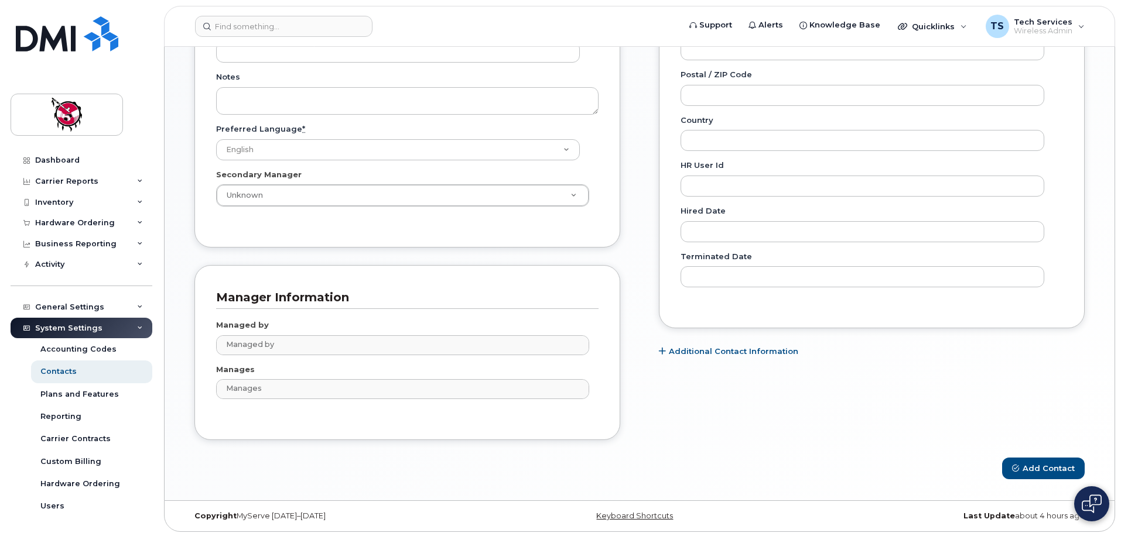
scroll to position [506, 0]
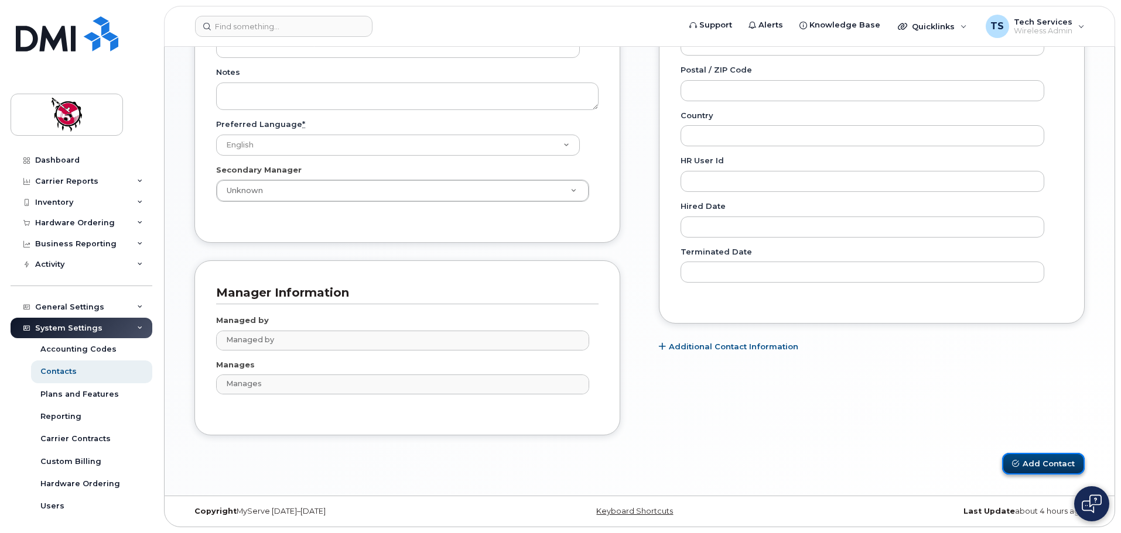
click at [1046, 461] on button "Add Contact" at bounding box center [1043, 464] width 83 height 22
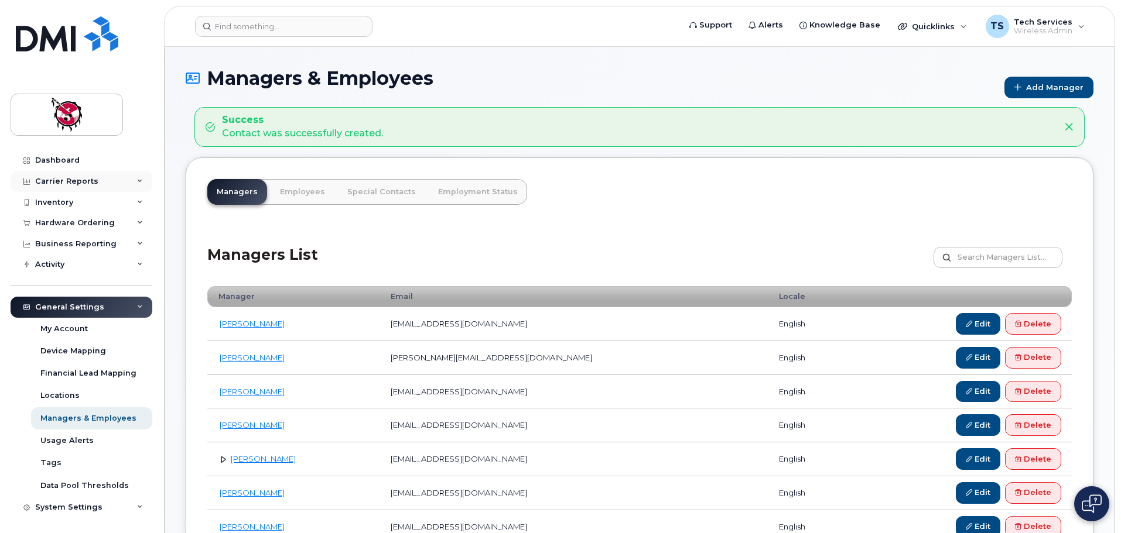
click at [73, 180] on div "Carrier Reports" at bounding box center [66, 181] width 63 height 9
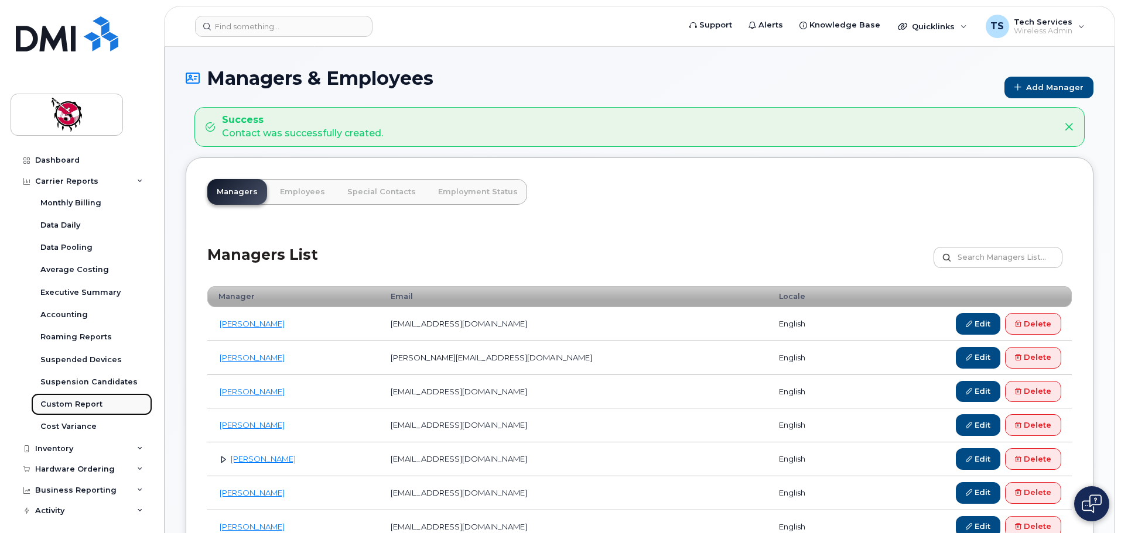
click at [87, 402] on div "Custom Report" at bounding box center [71, 404] width 62 height 11
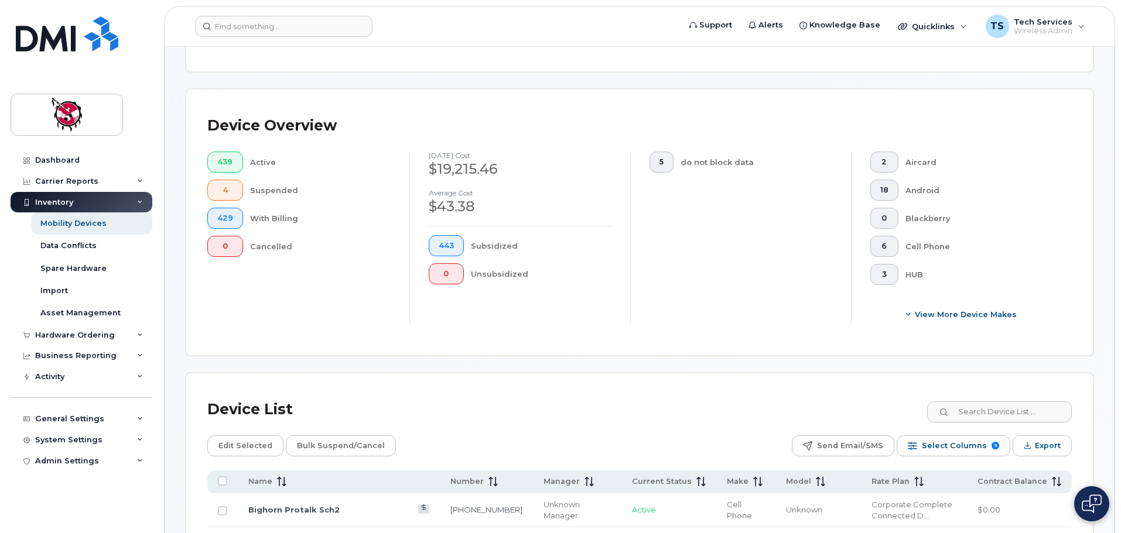
scroll to position [234, 0]
click at [1024, 401] on input at bounding box center [999, 410] width 146 height 21
type input "hooder"
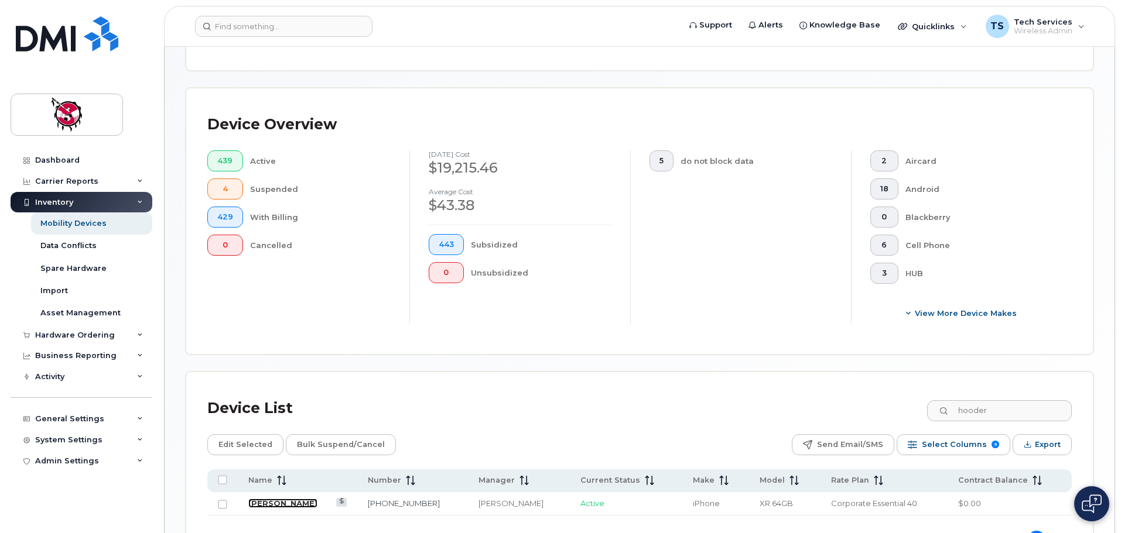
click at [283, 499] on link "[PERSON_NAME]" at bounding box center [282, 503] width 69 height 9
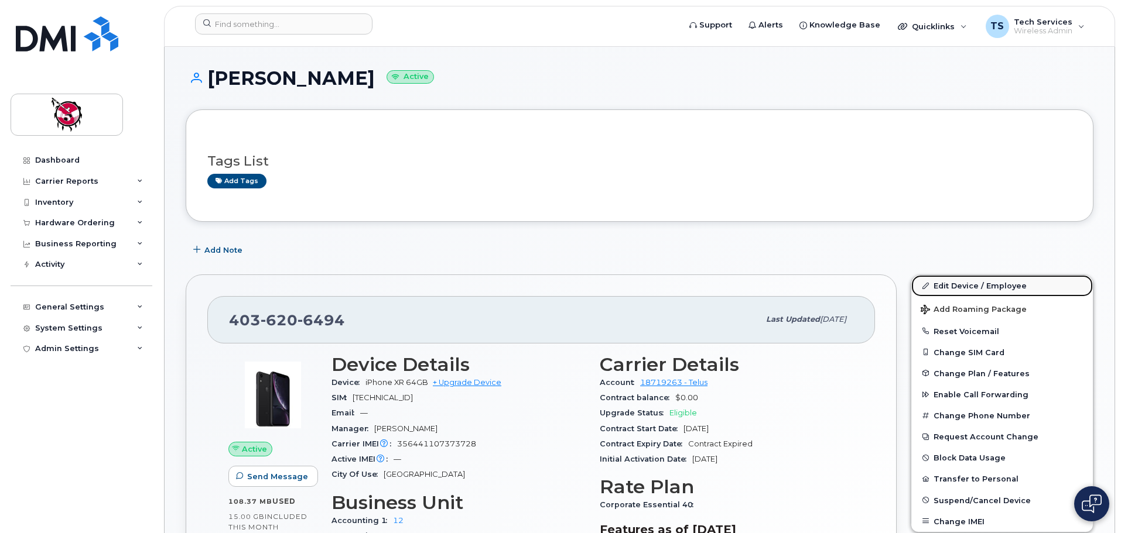
click at [998, 287] on link "Edit Device / Employee" at bounding box center [1002, 285] width 182 height 21
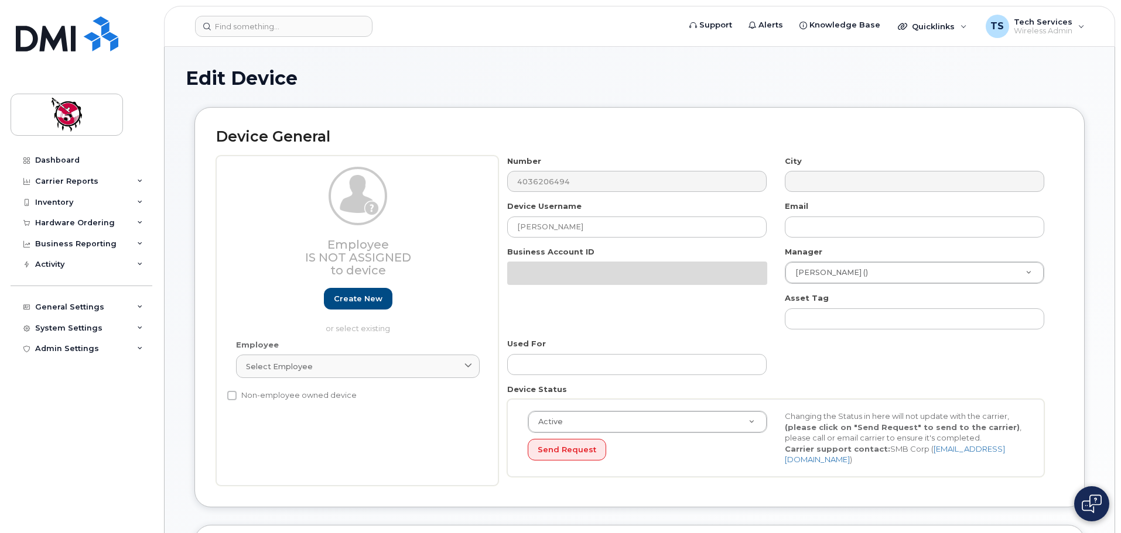
select select "30677"
select select "10349"
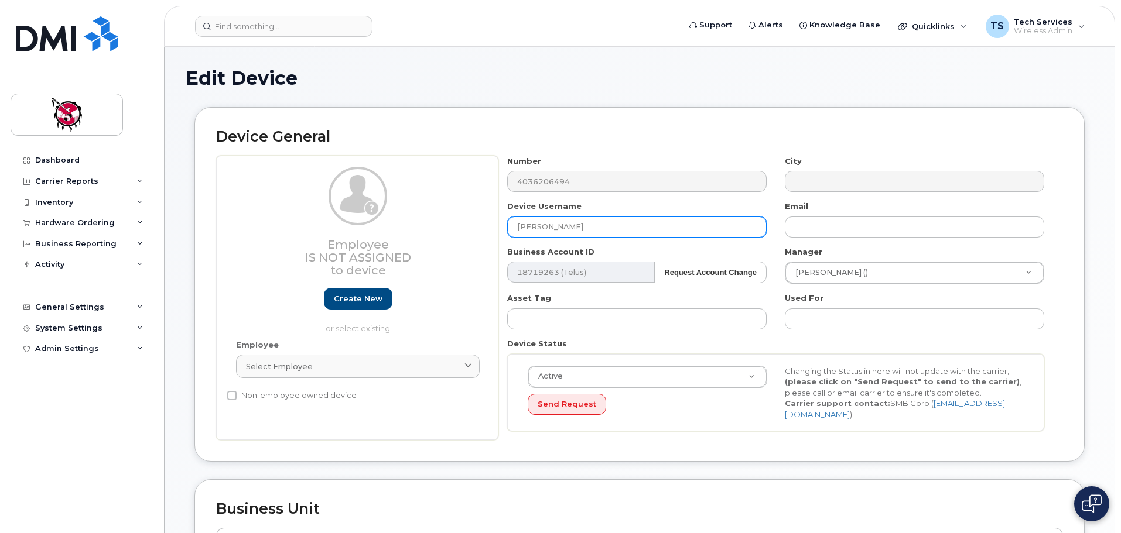
drag, startPoint x: 552, startPoint y: 224, endPoint x: 453, endPoint y: 213, distance: 99.5
click at [453, 213] on div "Employee Is not assigned to device Create new or select existing Employee Selec…" at bounding box center [639, 298] width 847 height 285
type input "Maria Dixon"
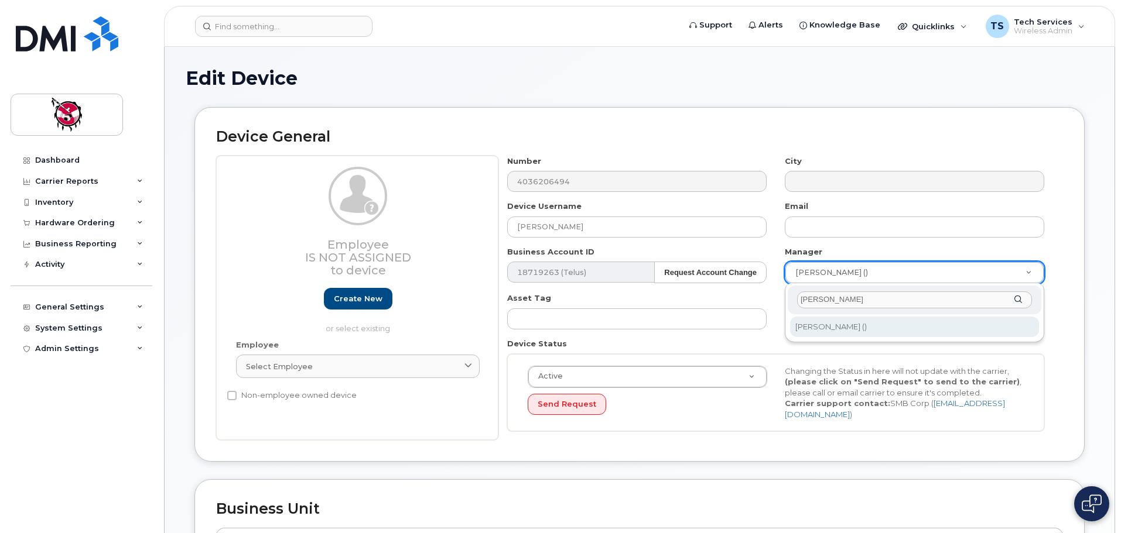
type input "[PERSON_NAME]"
type input "820290"
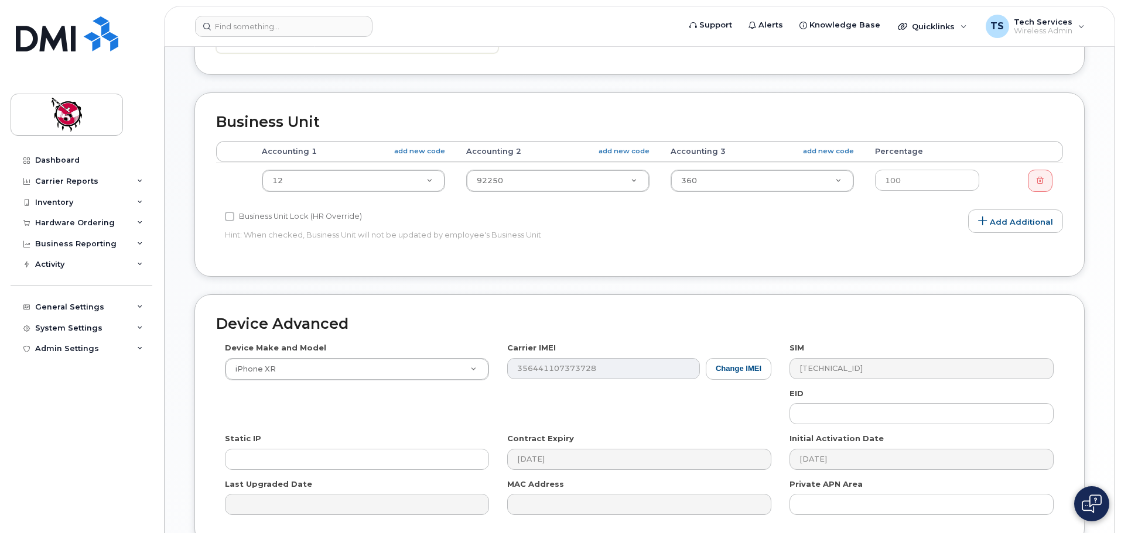
scroll to position [497, 0]
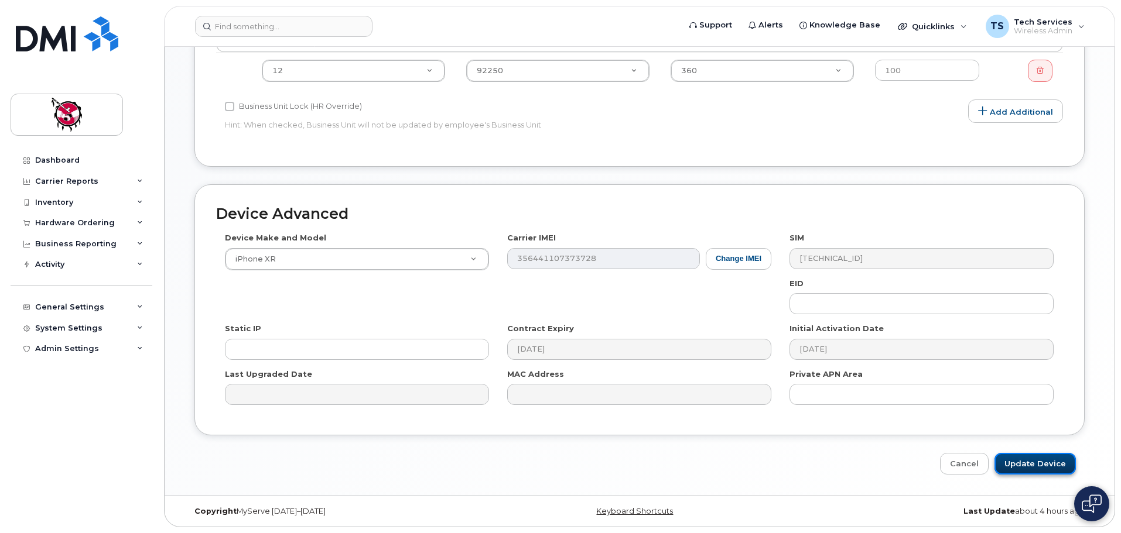
click at [1052, 459] on input "Update Device" at bounding box center [1034, 464] width 81 height 22
type input "Saving..."
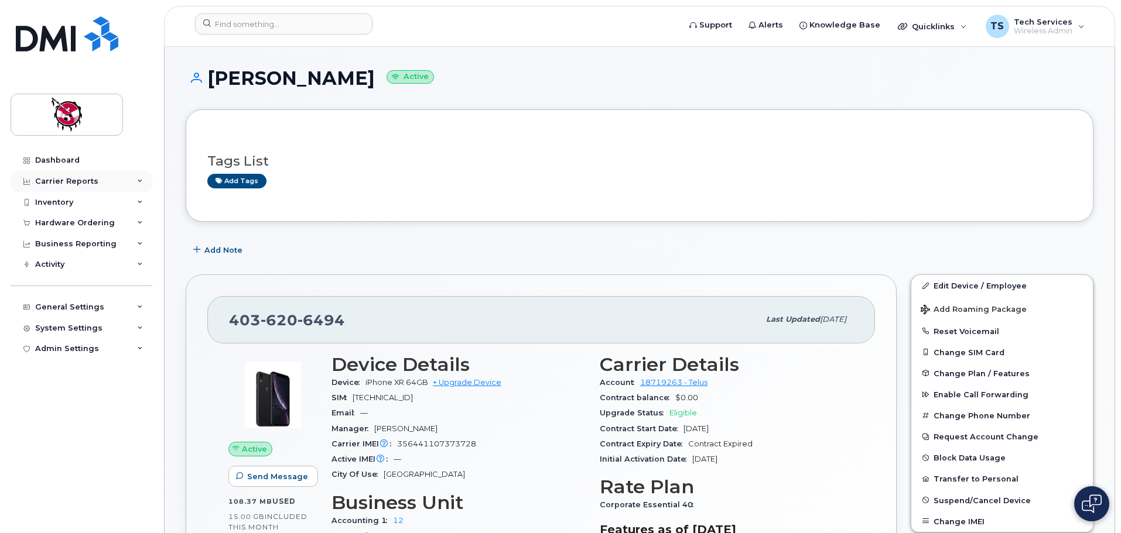
click at [72, 184] on div "Carrier Reports" at bounding box center [66, 181] width 63 height 9
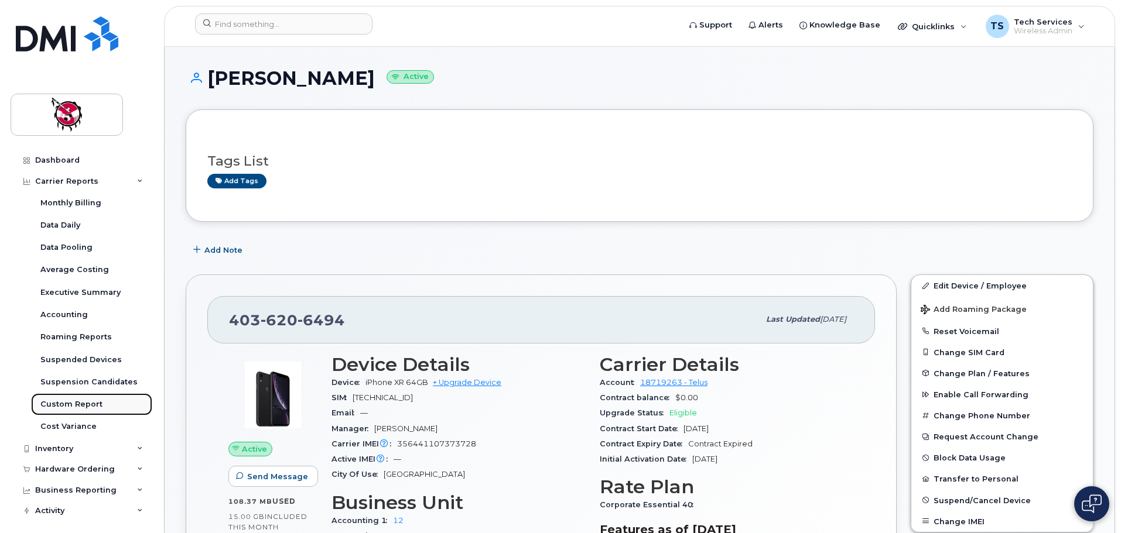
click at [69, 400] on div "Custom Report" at bounding box center [71, 404] width 62 height 11
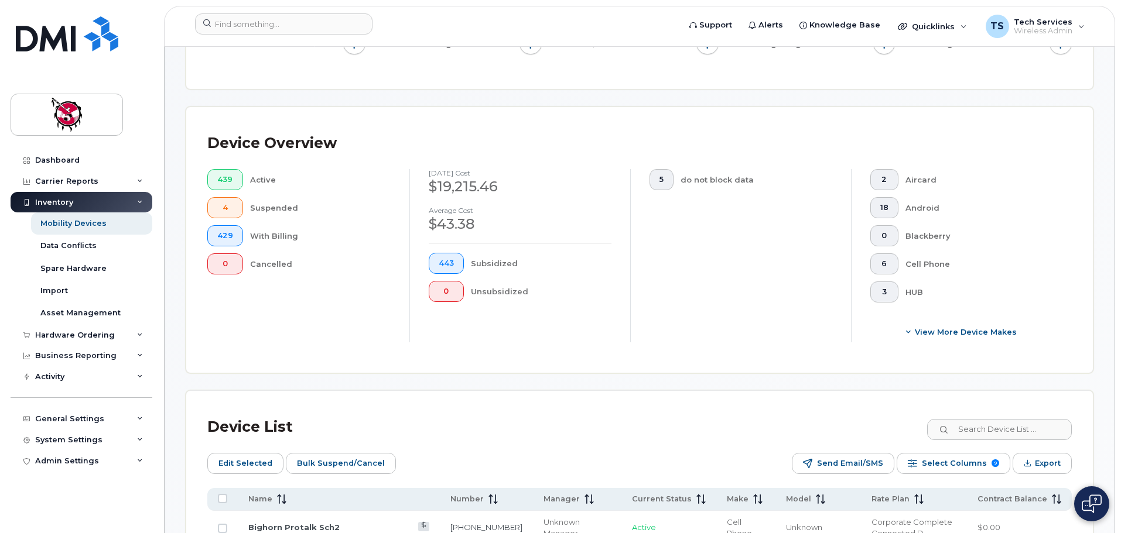
scroll to position [351, 0]
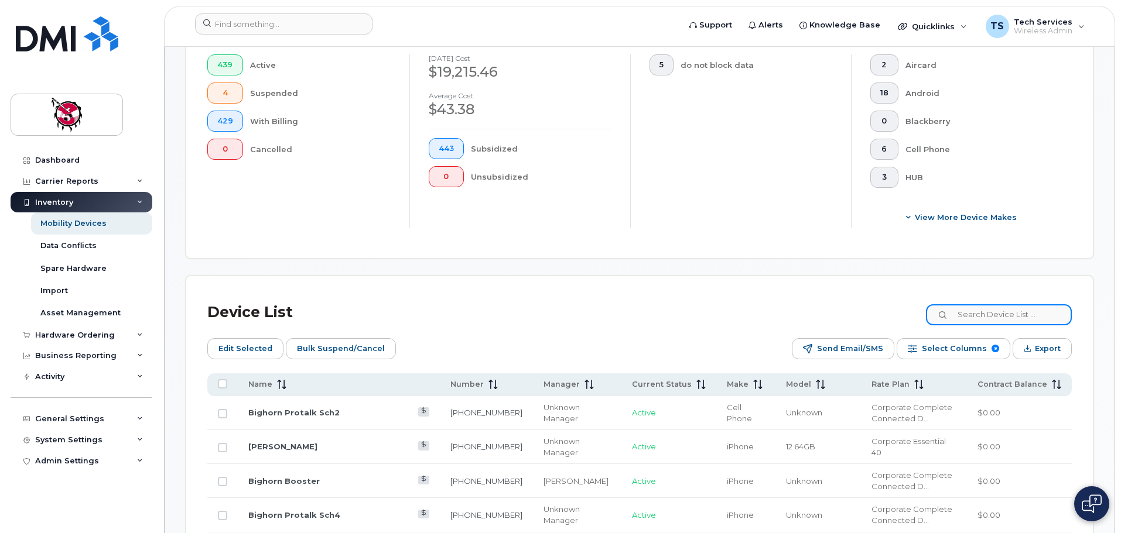
click at [997, 312] on input at bounding box center [999, 314] width 146 height 21
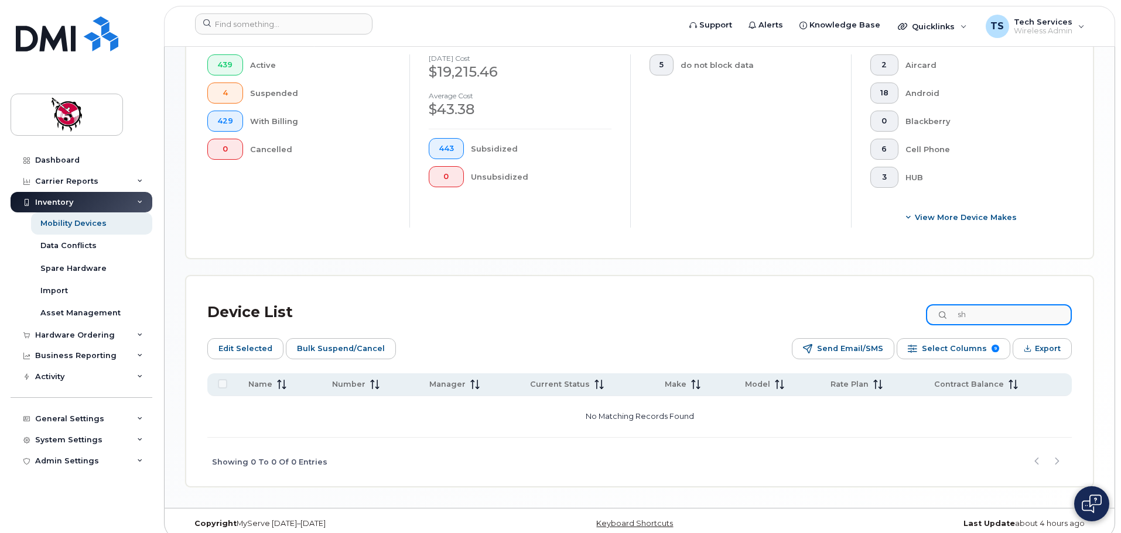
type input "s"
type input "7"
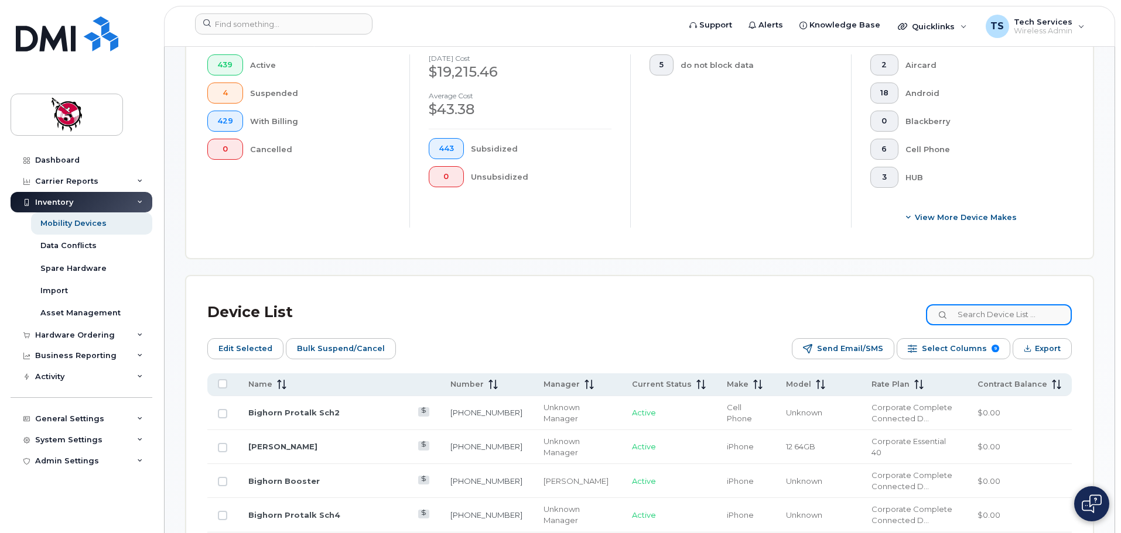
click at [997, 304] on input at bounding box center [999, 314] width 146 height 21
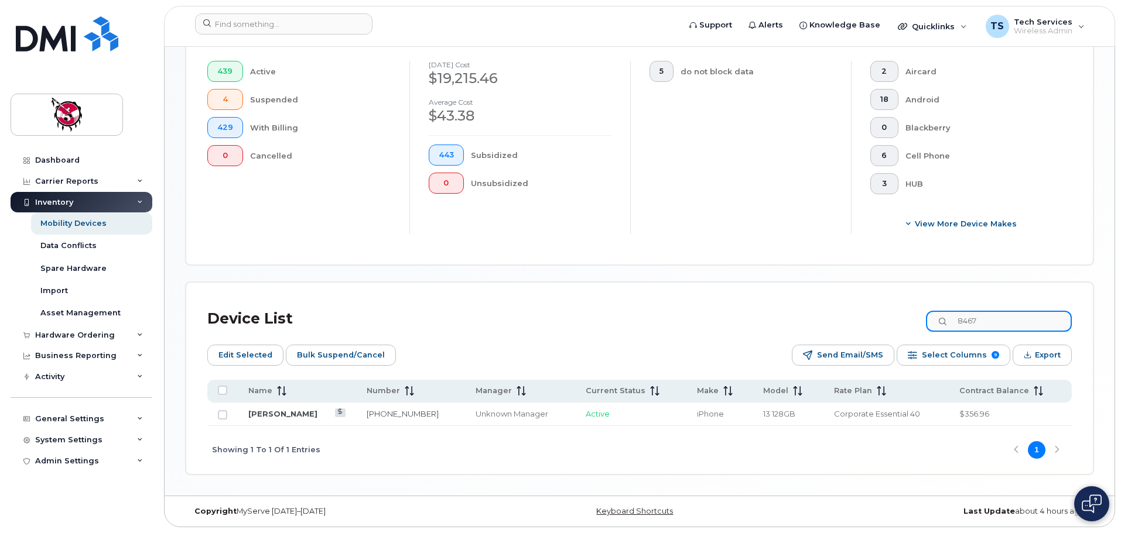
scroll to position [335, 0]
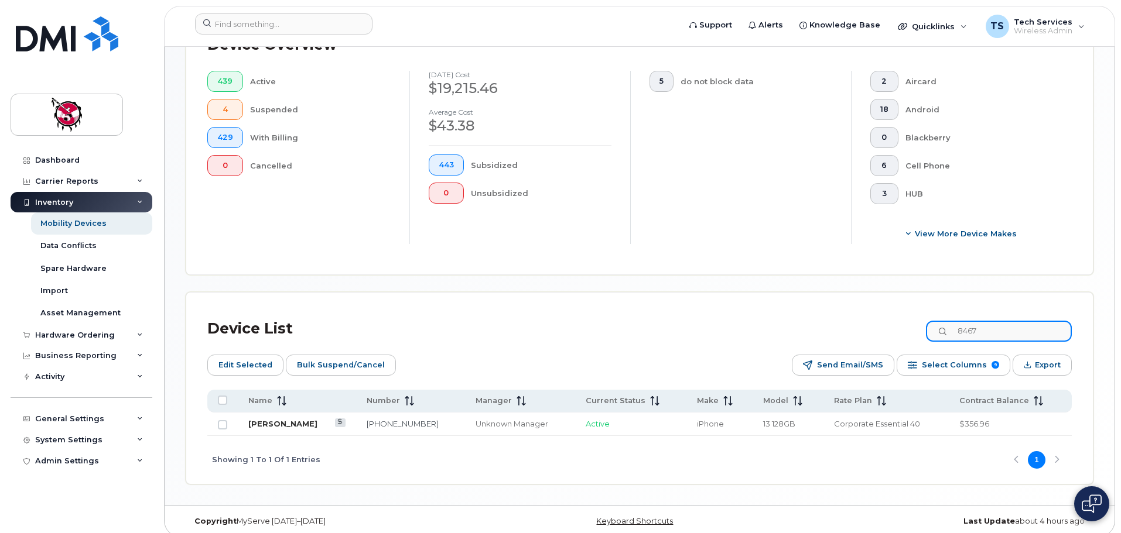
type input "8467"
click at [292, 419] on link "[PERSON_NAME]" at bounding box center [282, 423] width 69 height 9
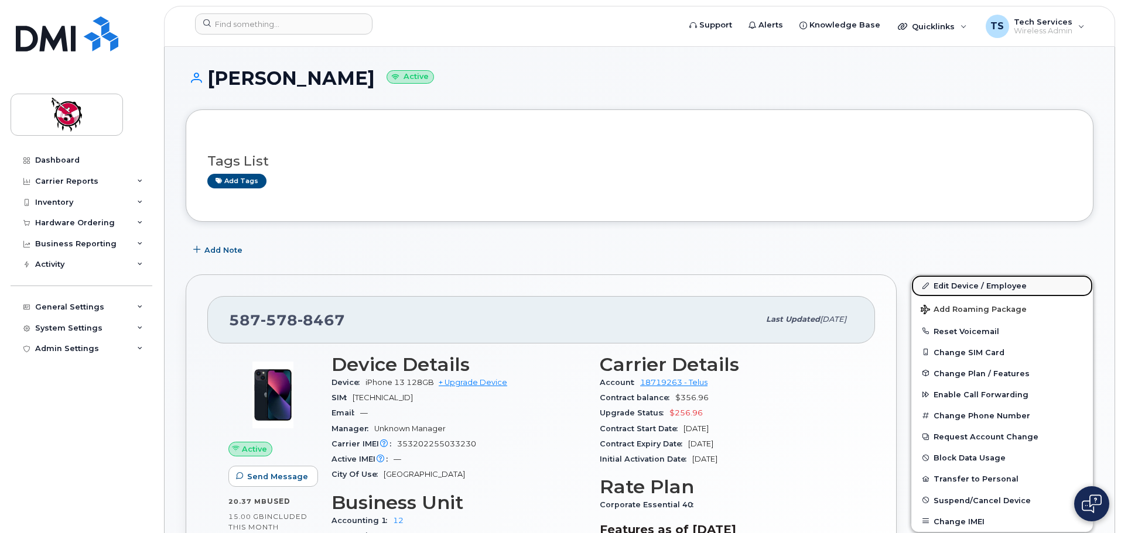
click at [974, 288] on link "Edit Device / Employee" at bounding box center [1002, 285] width 182 height 21
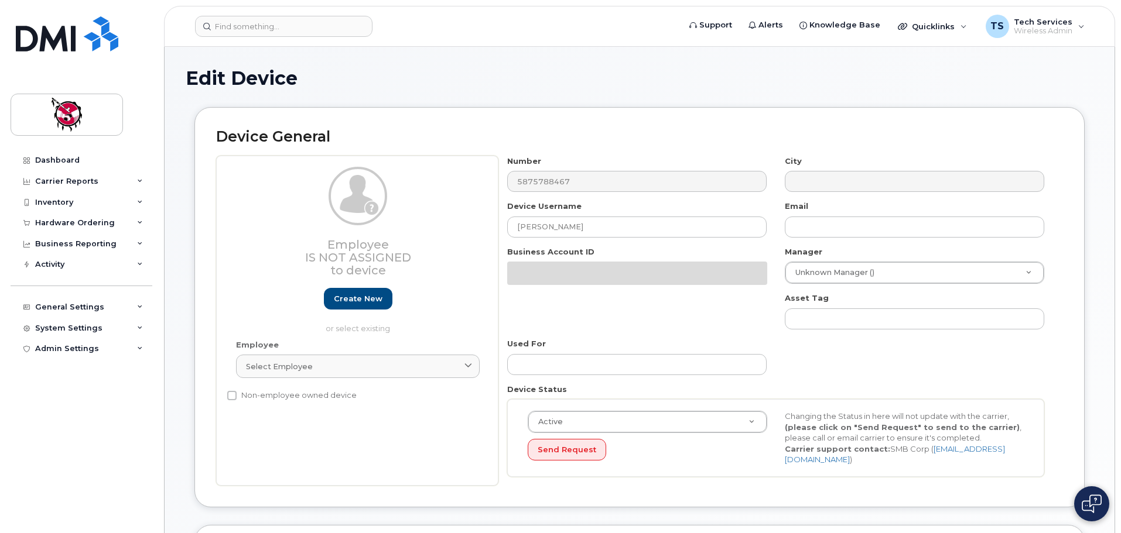
select select "30677"
select select "10349"
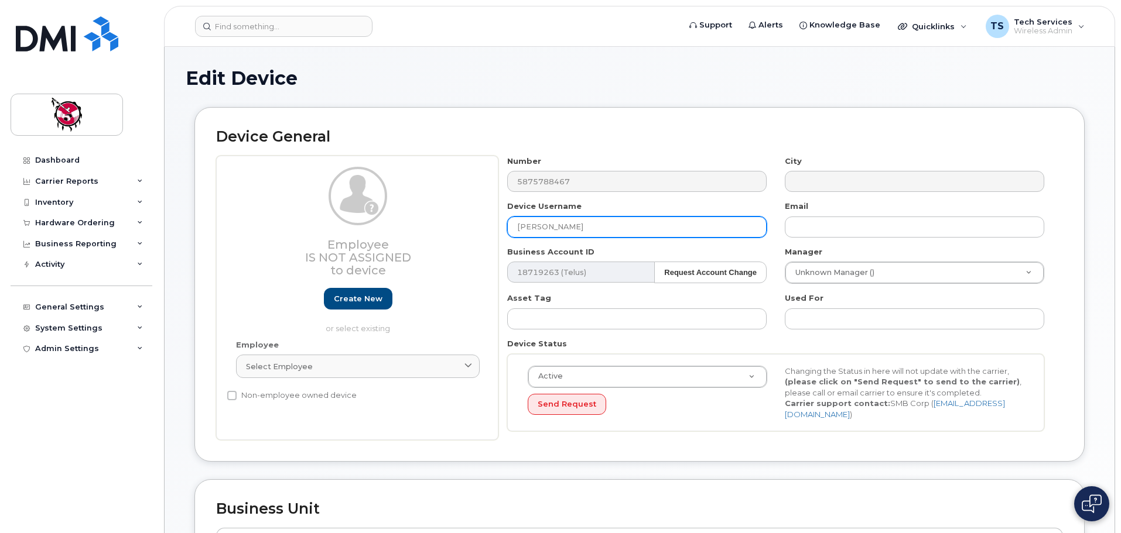
drag, startPoint x: 498, startPoint y: 228, endPoint x: 415, endPoint y: 225, distance: 82.6
click at [416, 228] on div "Employee Is not assigned to device Create new or select existing Employee Selec…" at bounding box center [639, 298] width 847 height 285
type input "Happiness Ejiogu"
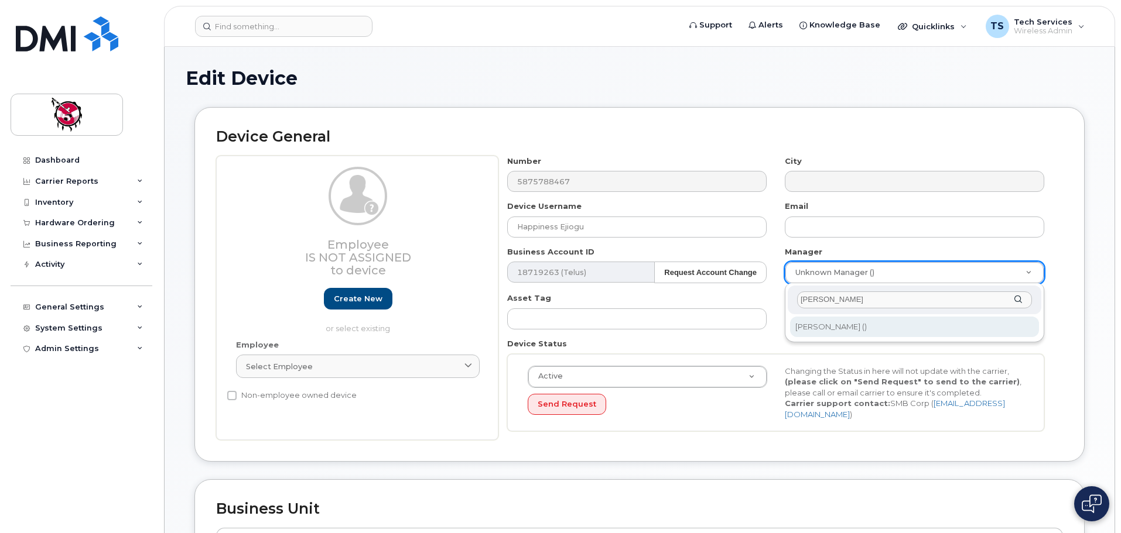
type input "aftab"
type input "820290"
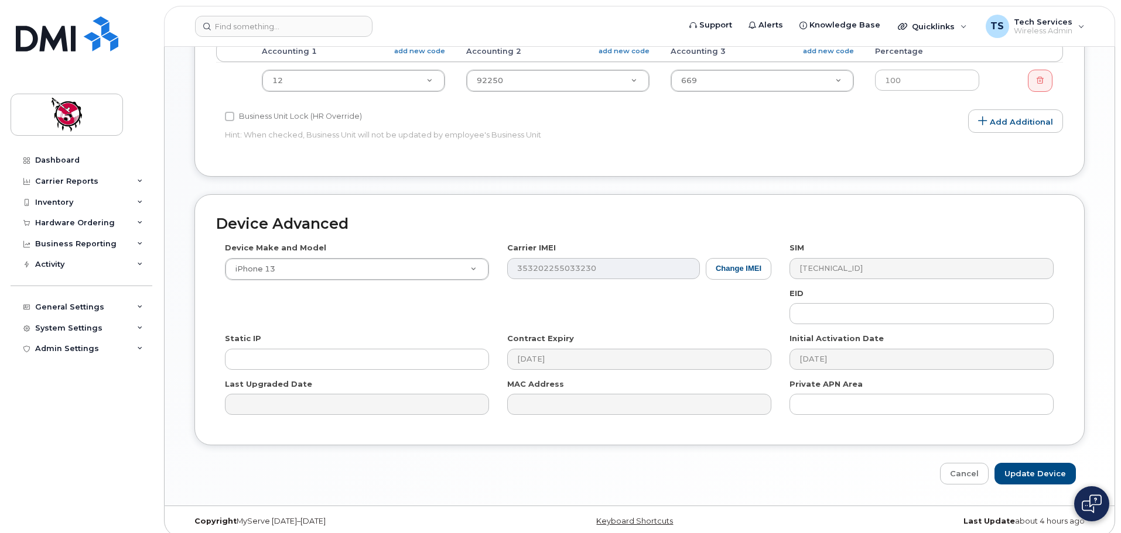
scroll to position [497, 0]
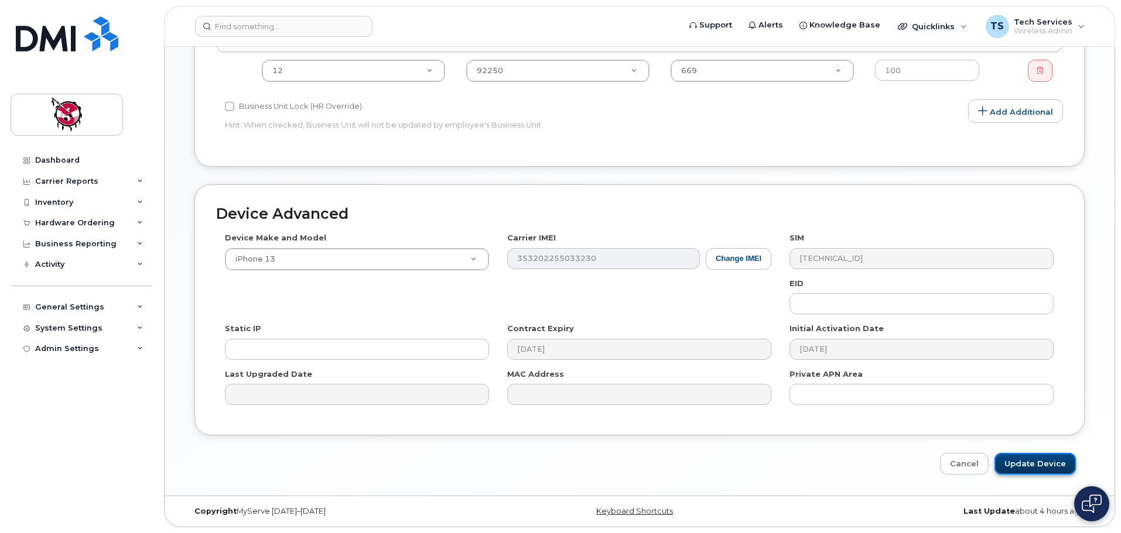
click at [1042, 460] on input "Update Device" at bounding box center [1034, 464] width 81 height 22
type input "Saving..."
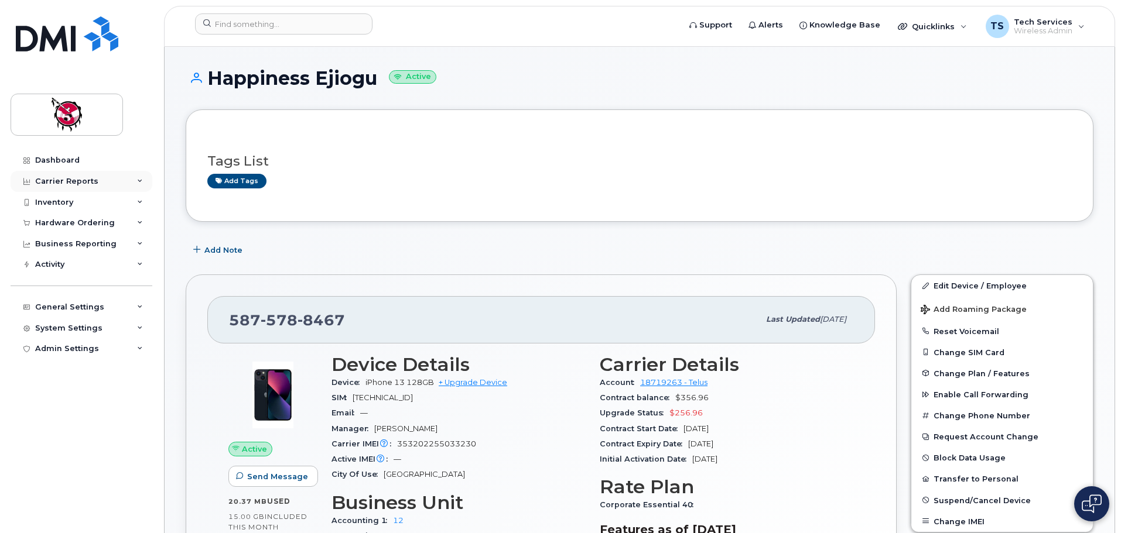
drag, startPoint x: 74, startPoint y: 176, endPoint x: 76, endPoint y: 184, distance: 8.0
click at [76, 177] on div "Carrier Reports" at bounding box center [66, 181] width 63 height 9
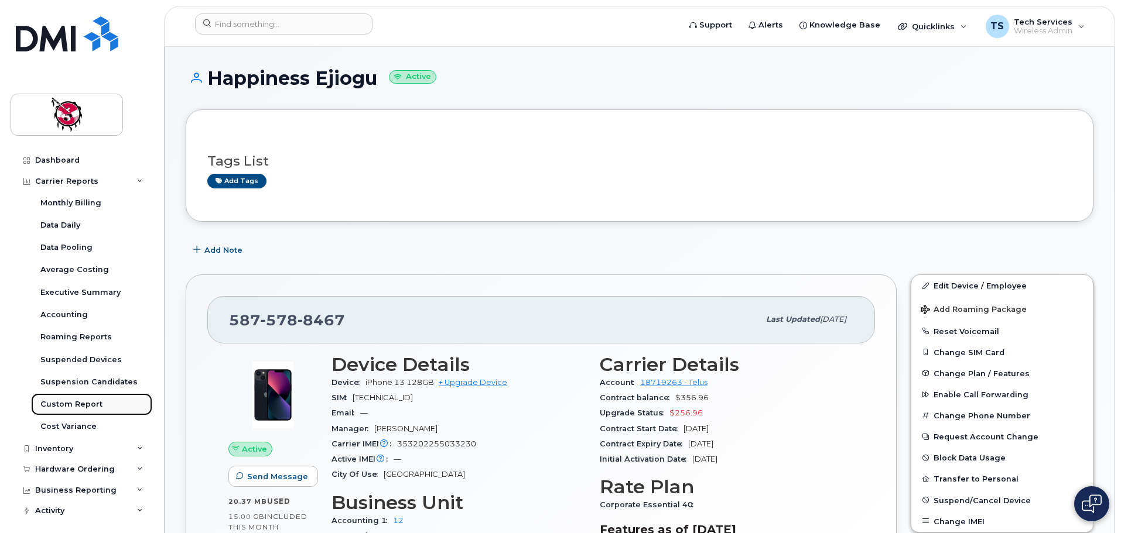
click at [83, 402] on div "Custom Report" at bounding box center [71, 404] width 62 height 11
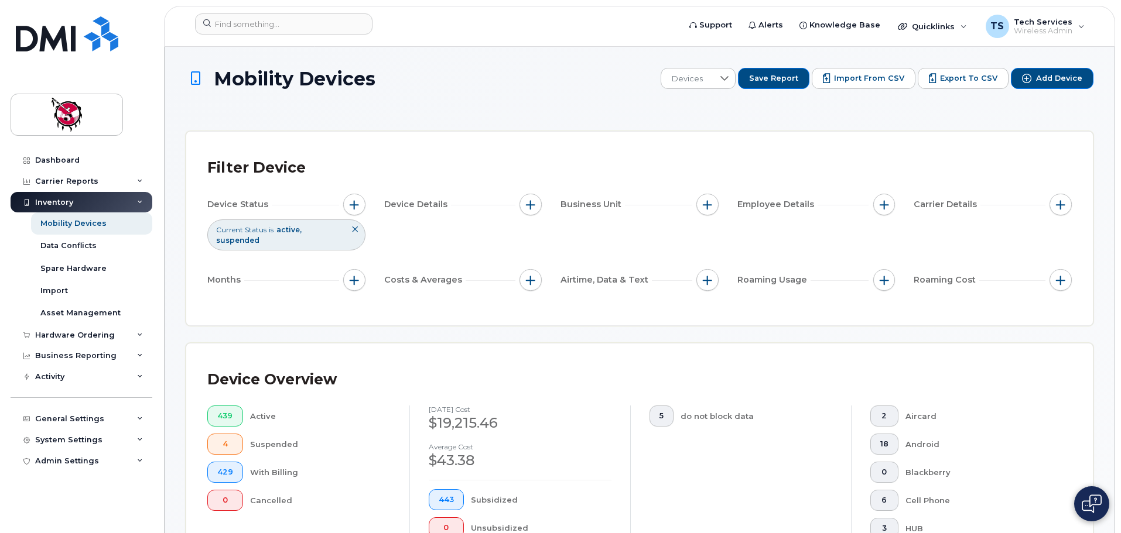
scroll to position [234, 0]
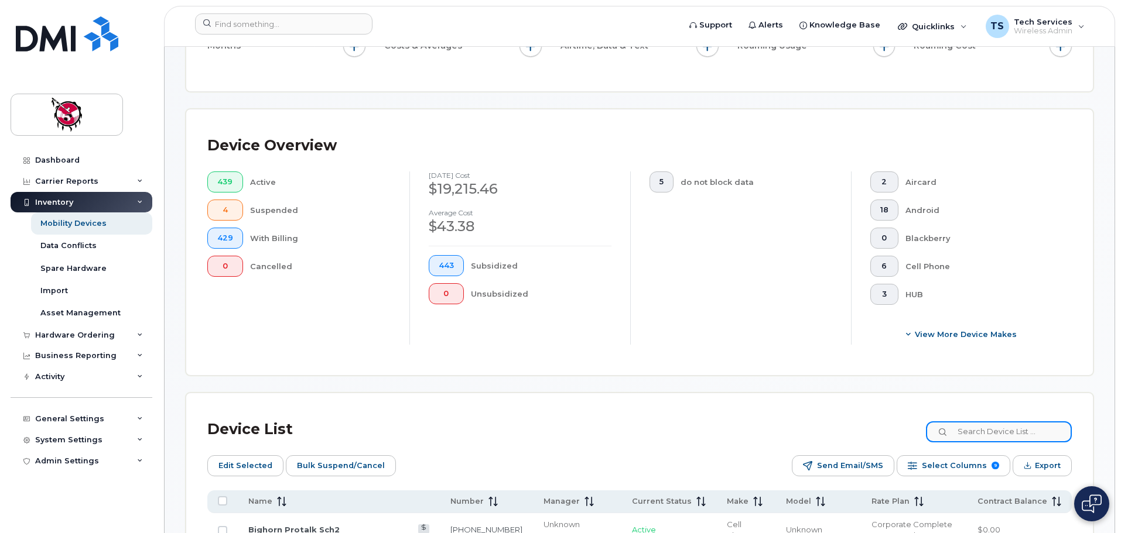
click at [974, 423] on input at bounding box center [999, 432] width 146 height 21
click at [998, 422] on input at bounding box center [999, 432] width 146 height 21
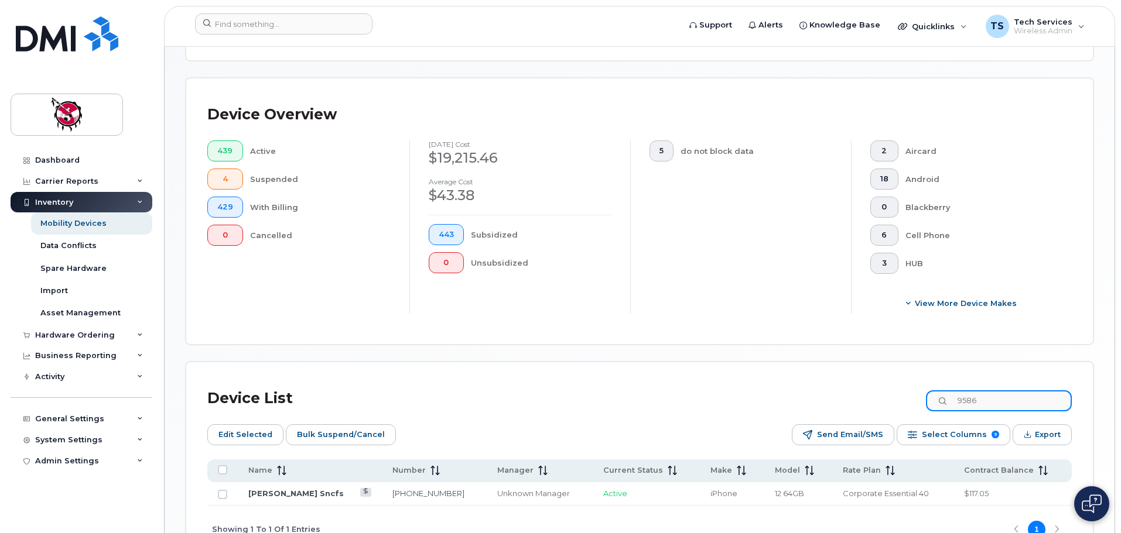
scroll to position [293, 0]
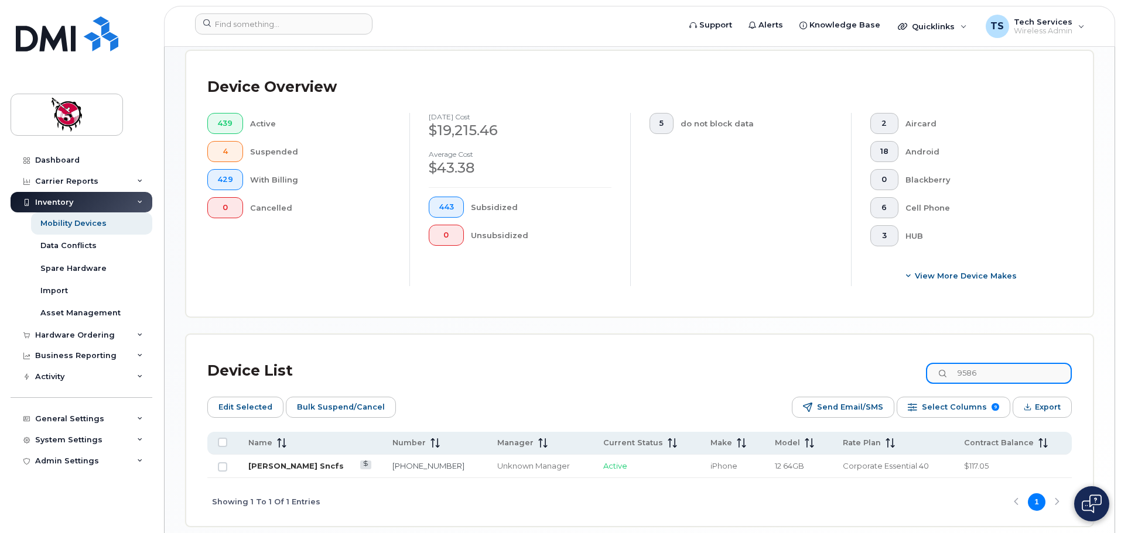
type input "9586"
click at [282, 461] on link "[PERSON_NAME] Sncfs" at bounding box center [295, 465] width 95 height 9
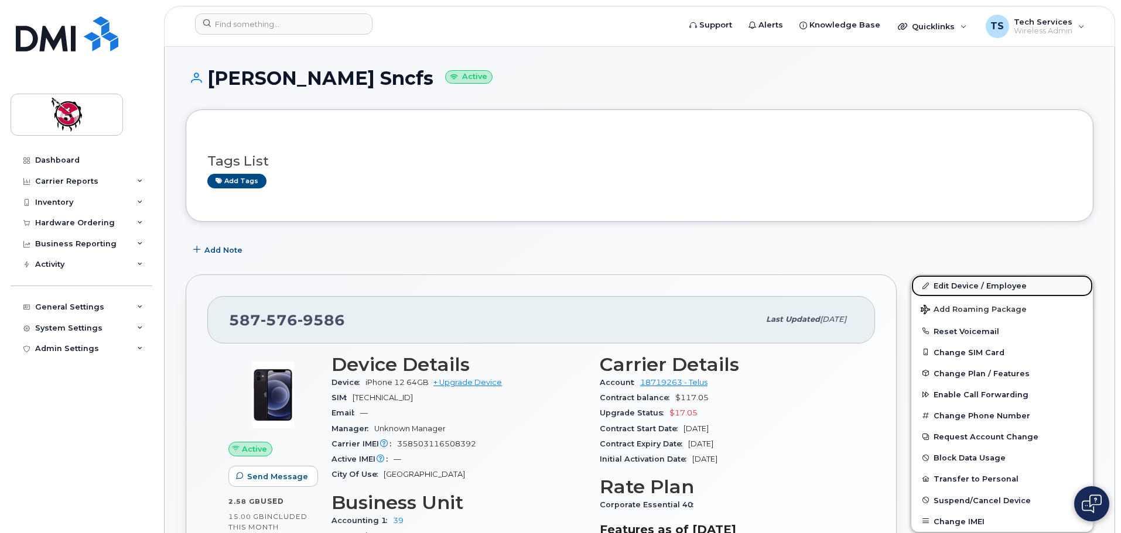
click at [968, 283] on link "Edit Device / Employee" at bounding box center [1002, 285] width 182 height 21
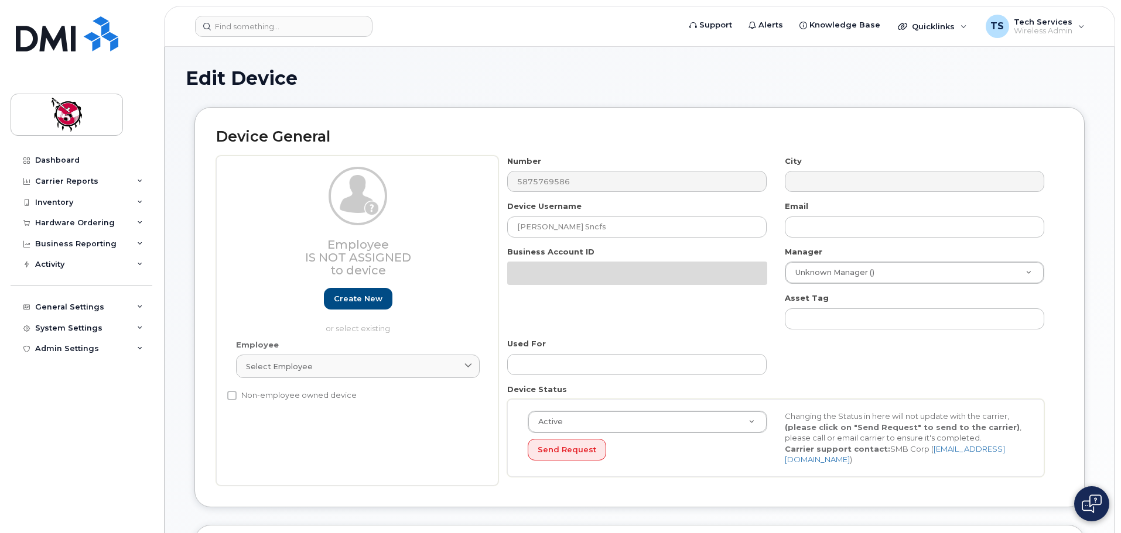
select select "10357"
select select "10349"
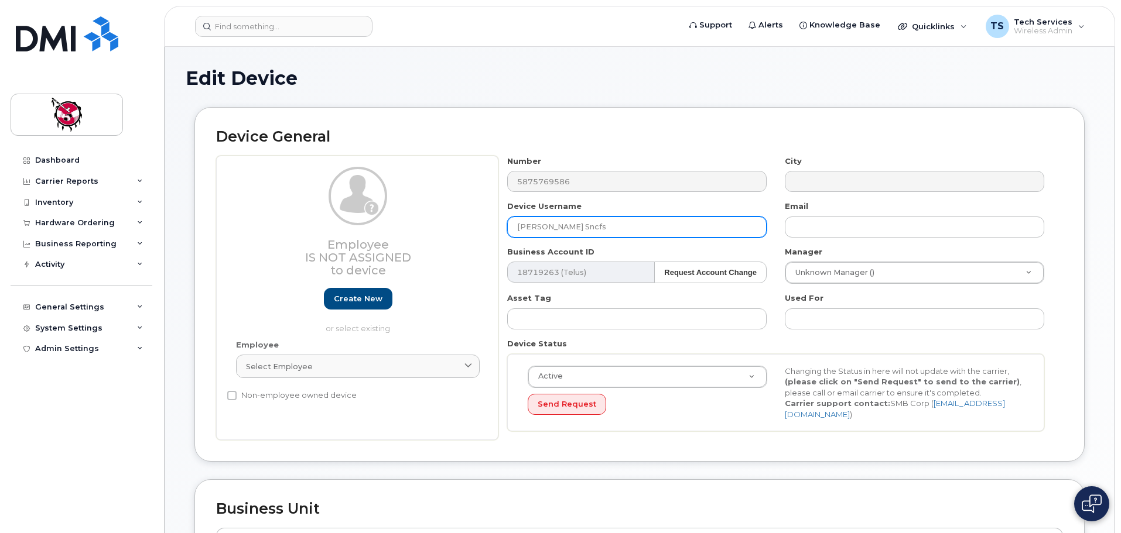
drag, startPoint x: 638, startPoint y: 225, endPoint x: 476, endPoint y: 225, distance: 161.6
click at [477, 225] on div "Employee Is not assigned to device Create new or select existing Employee Selec…" at bounding box center [639, 298] width 847 height 285
type input "Jordann Knox"
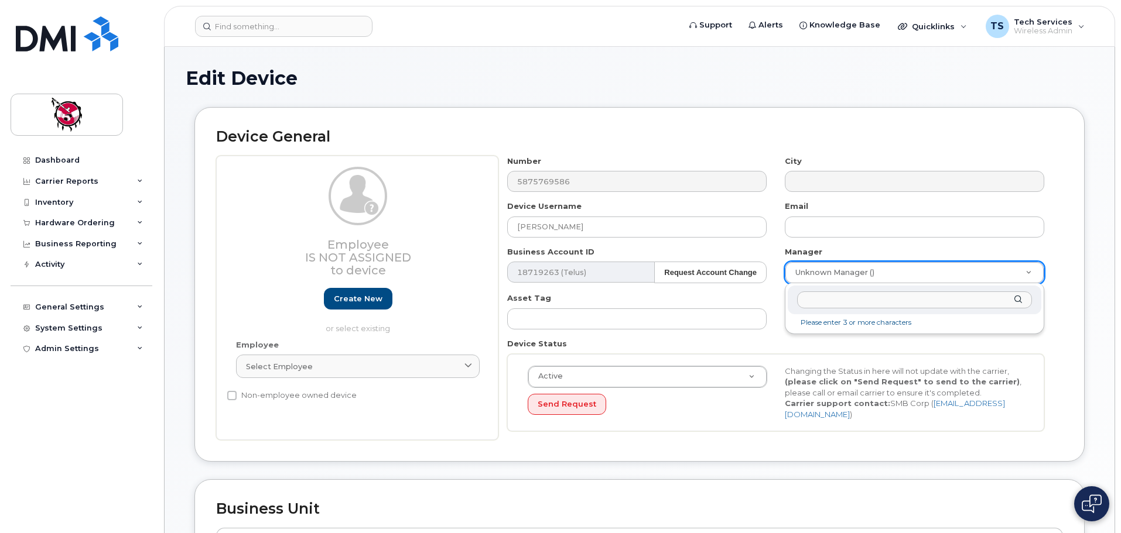
click at [838, 299] on input "text" at bounding box center [914, 300] width 235 height 17
type input "n"
type input "m"
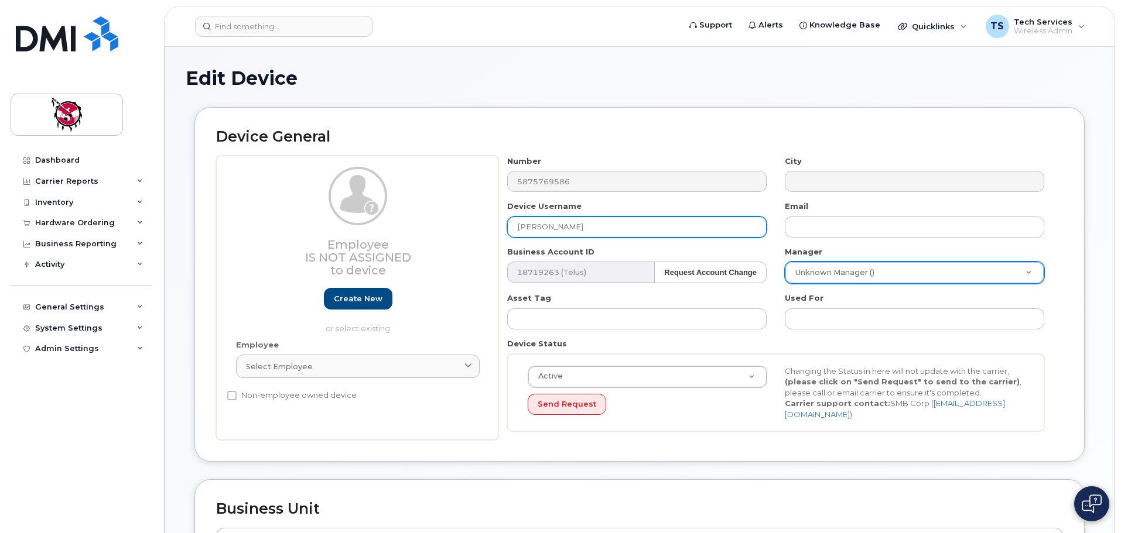
click at [591, 227] on input "Jordann Knox" at bounding box center [636, 227] width 259 height 21
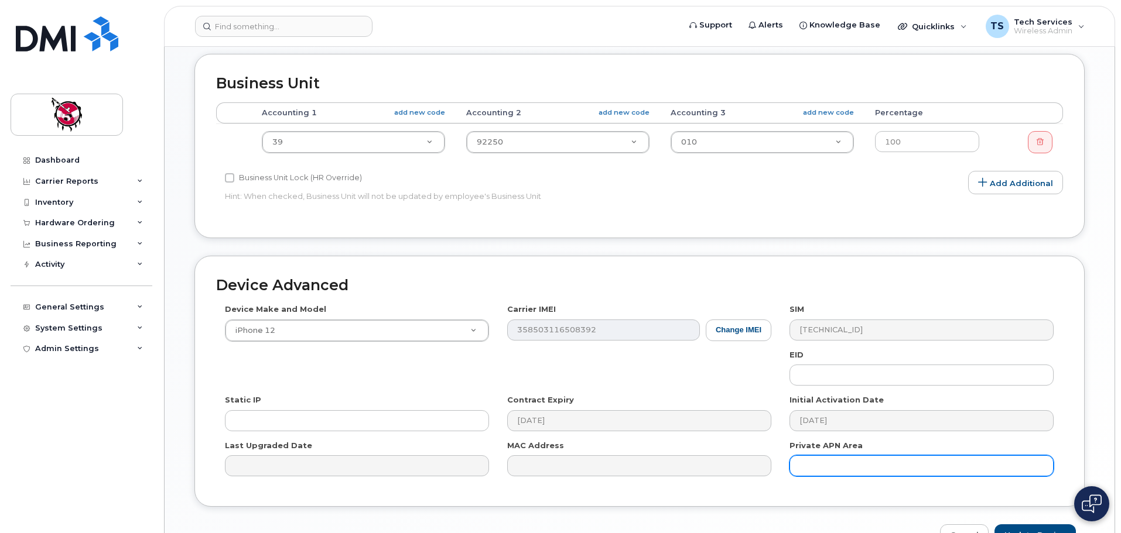
scroll to position [497, 0]
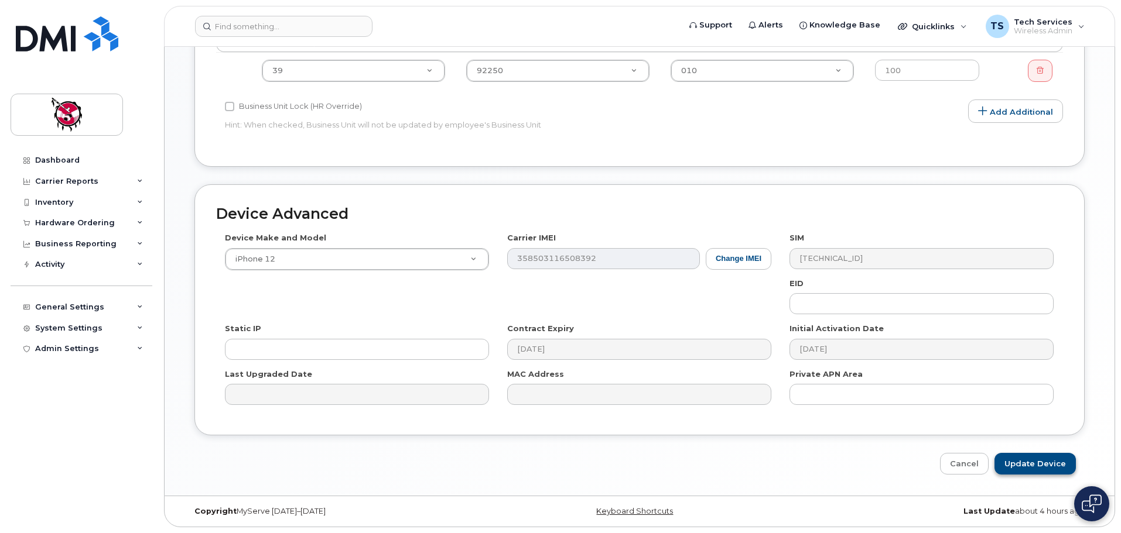
type input "[PERSON_NAME] - CFS"
click at [1055, 463] on input "Update Device" at bounding box center [1034, 464] width 81 height 22
type input "Saving..."
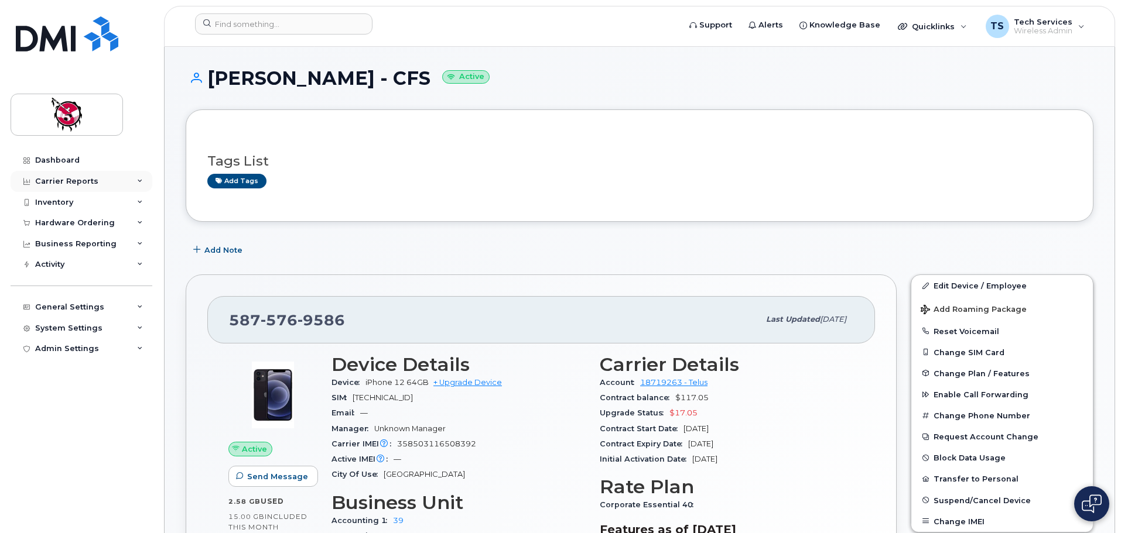
click at [76, 177] on div "Carrier Reports" at bounding box center [66, 181] width 63 height 9
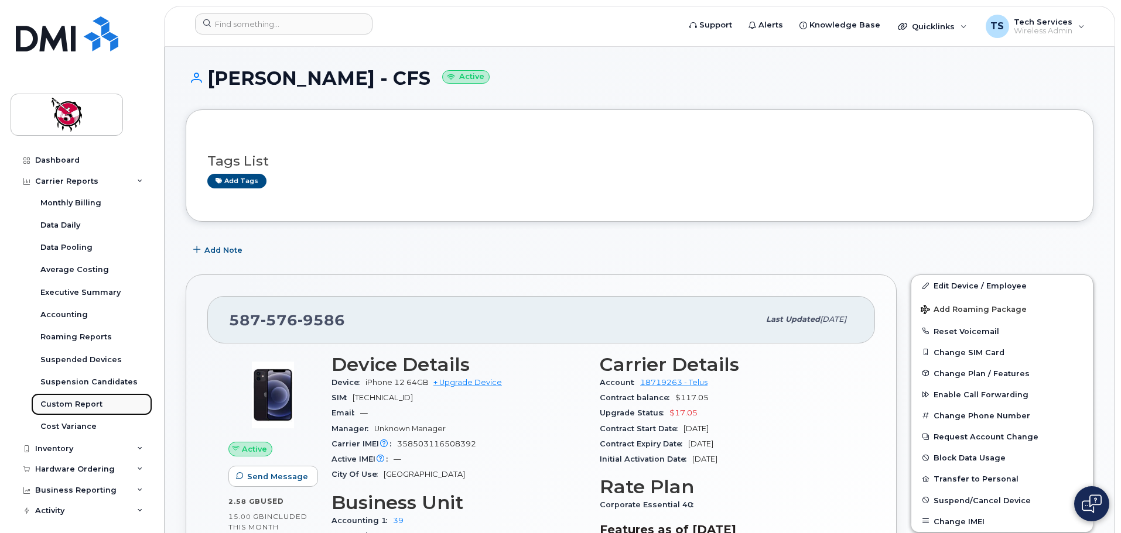
click at [83, 408] on div "Custom Report" at bounding box center [71, 404] width 62 height 11
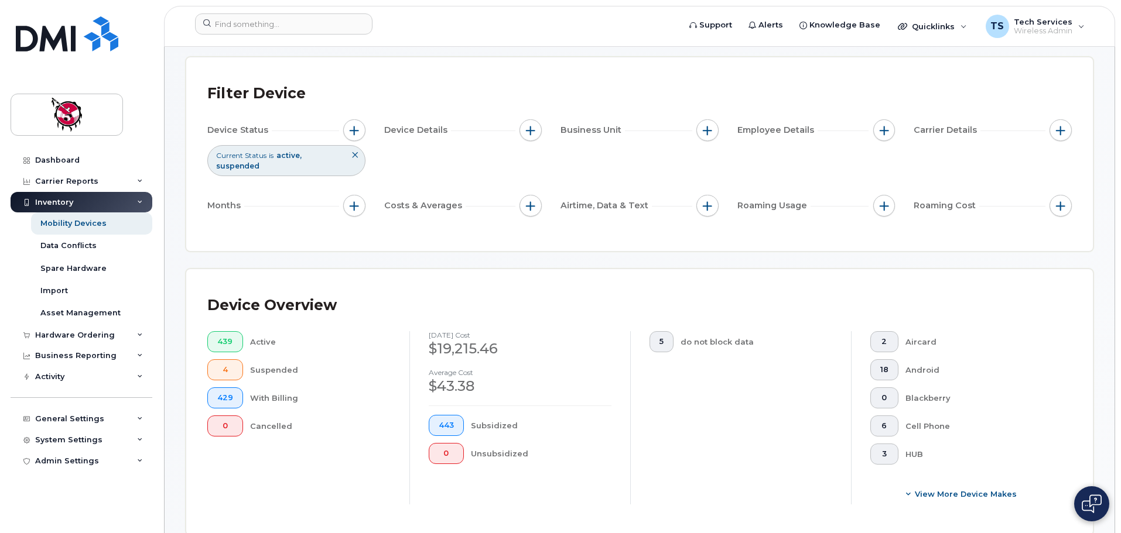
scroll to position [176, 0]
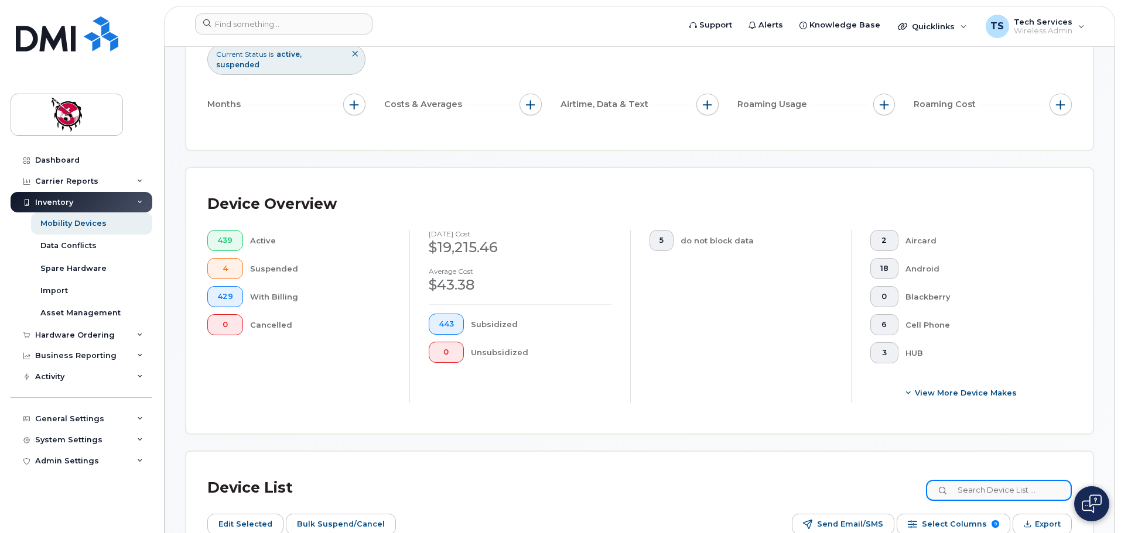
click at [1019, 480] on input at bounding box center [999, 490] width 146 height 21
type input "7216"
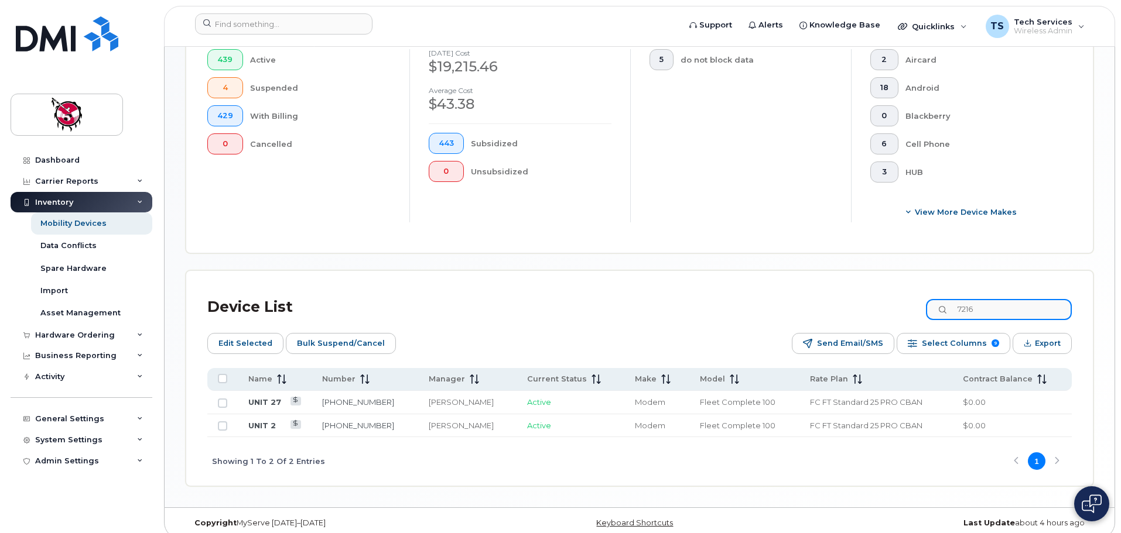
scroll to position [358, 0]
drag, startPoint x: 912, startPoint y: 287, endPoint x: 906, endPoint y: 286, distance: 6.0
click at [908, 290] on div "Device List 7216" at bounding box center [639, 305] width 864 height 30
